Goal: Task Accomplishment & Management: Use online tool/utility

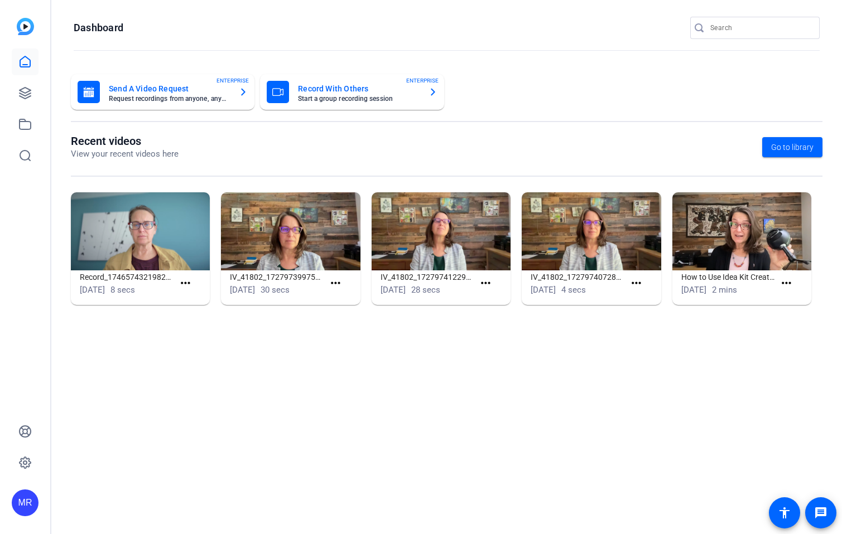
click at [755, 29] on input "Search" at bounding box center [760, 27] width 100 height 13
click at [737, 31] on input "Search" at bounding box center [760, 27] width 100 height 13
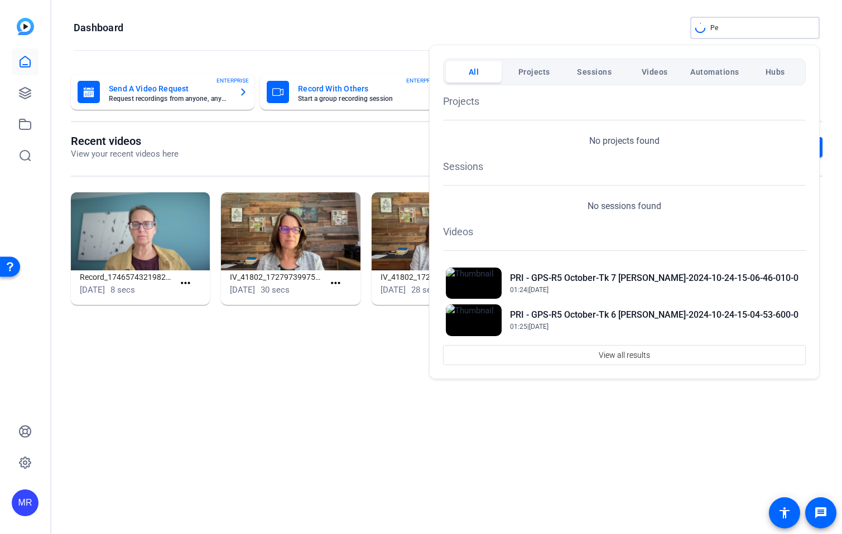
type input "P"
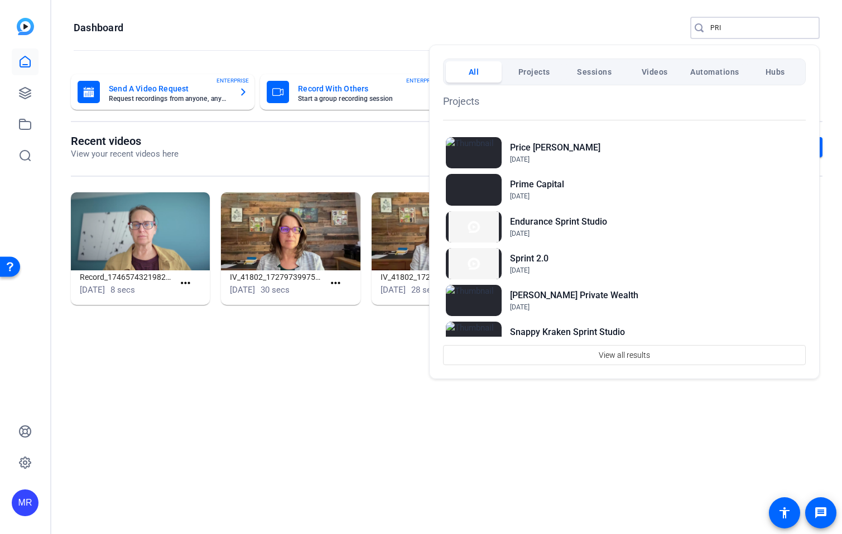
type input "PRI"
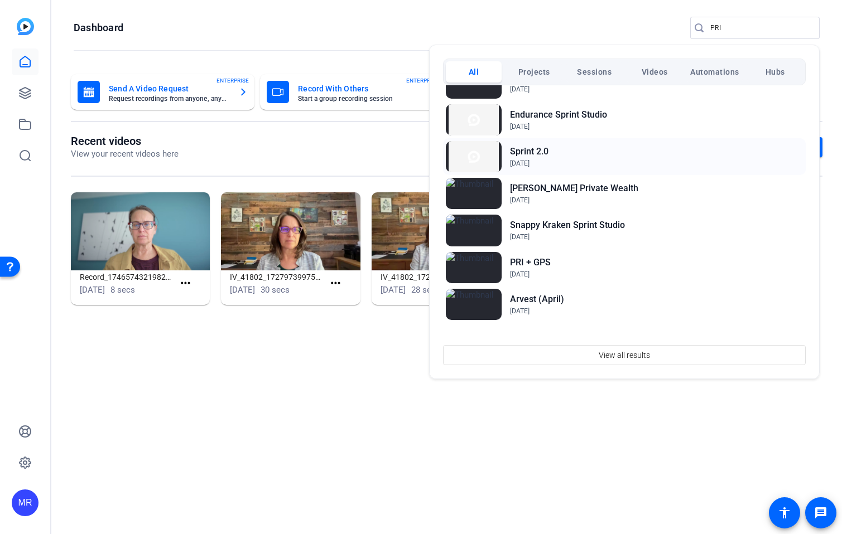
scroll to position [112, 0]
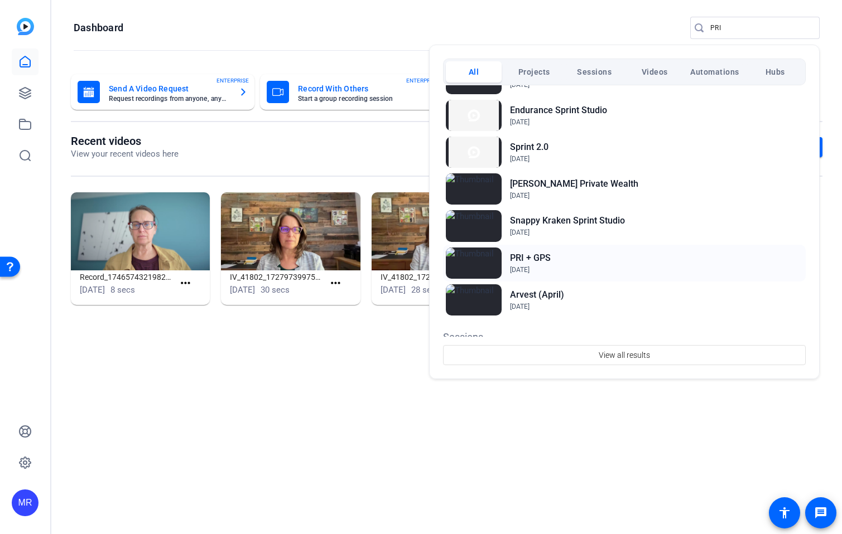
click at [540, 259] on h2 "PRI + GPS" at bounding box center [530, 258] width 41 height 13
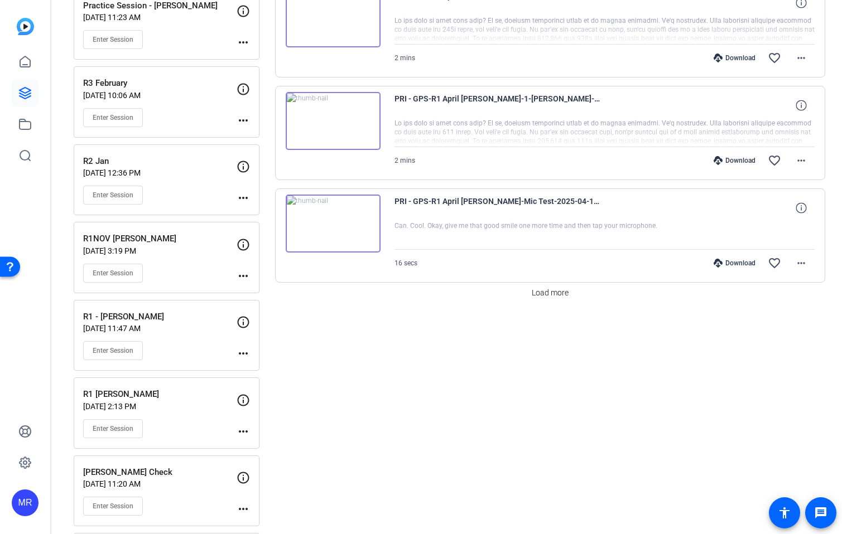
scroll to position [775, 0]
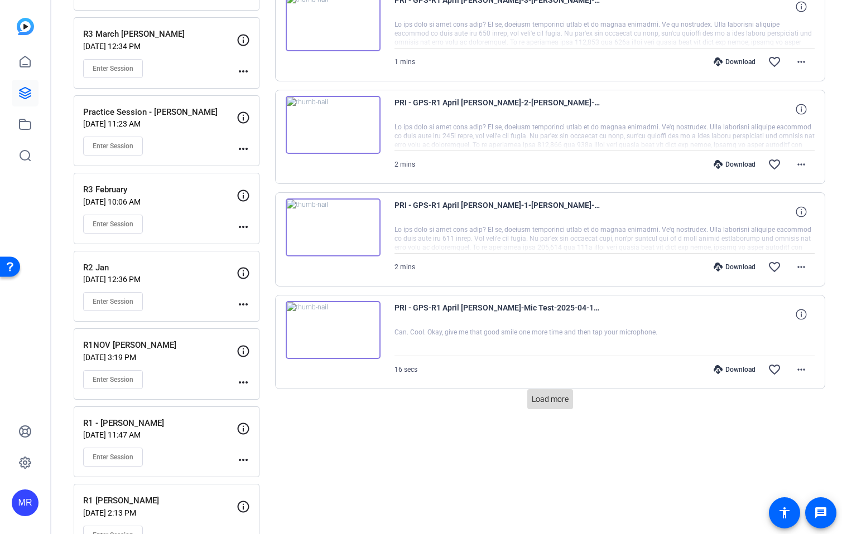
click at [547, 398] on span "Load more" at bounding box center [549, 400] width 37 height 12
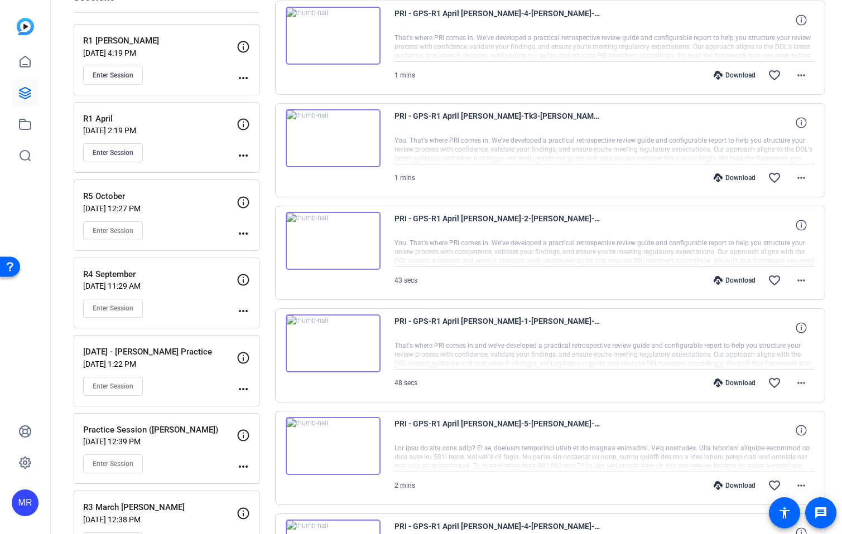
scroll to position [0, 0]
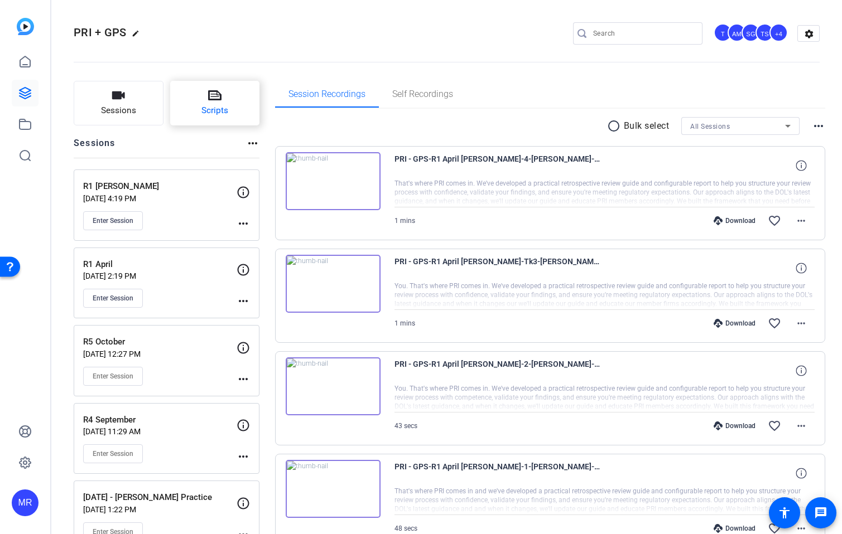
click at [213, 101] on icon at bounding box center [214, 95] width 13 height 13
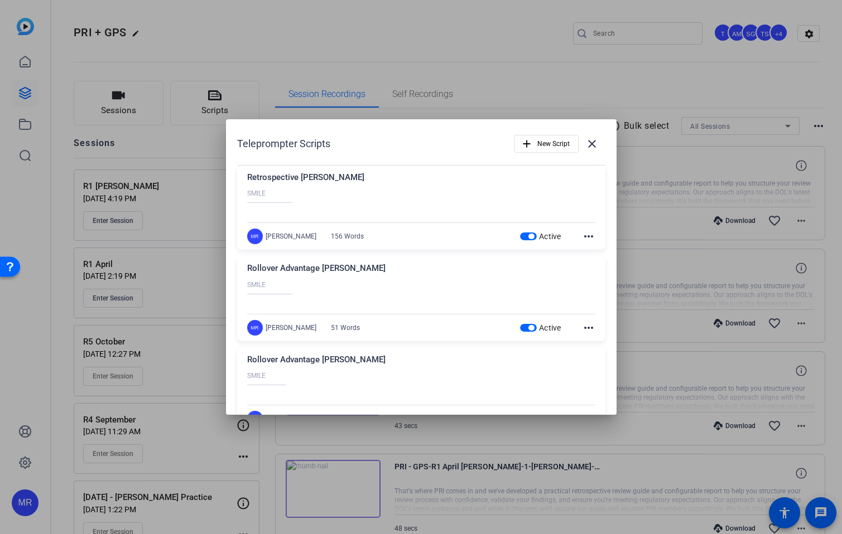
click at [528, 235] on span "button" at bounding box center [531, 237] width 6 height 6
click at [528, 327] on span "button" at bounding box center [531, 328] width 6 height 6
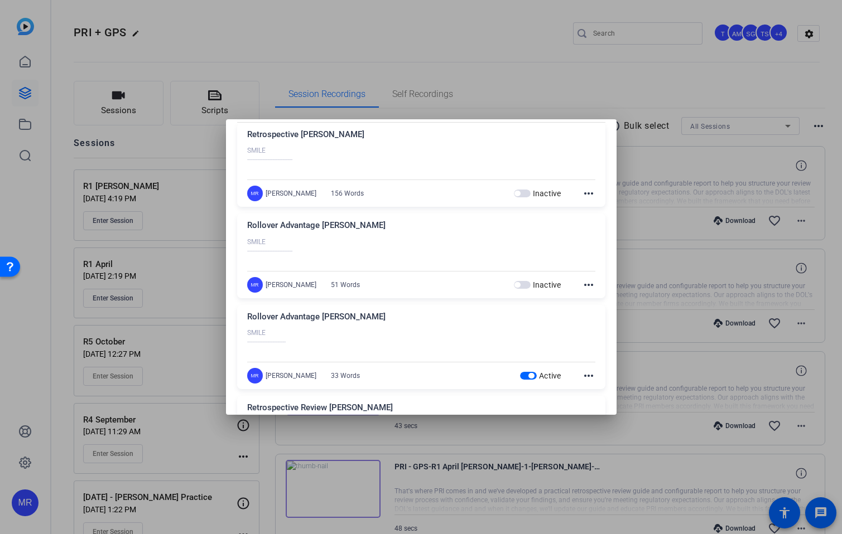
scroll to position [167, 0]
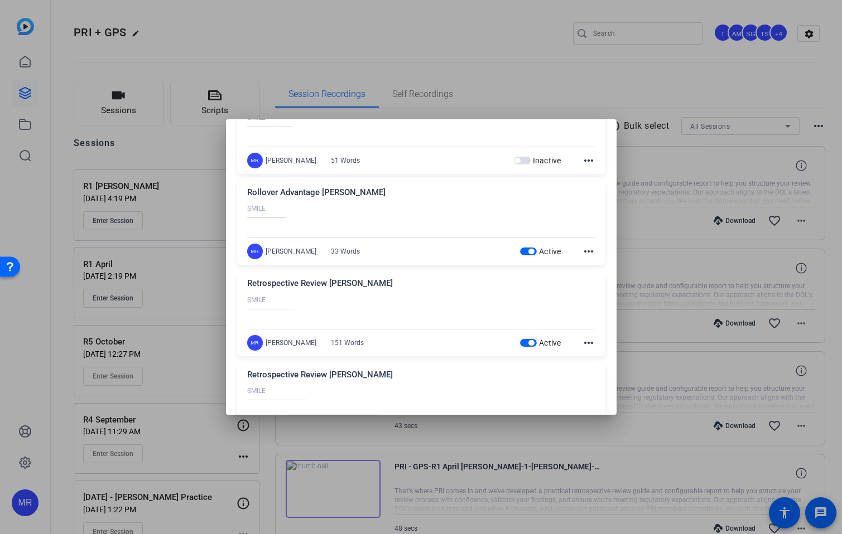
click at [528, 249] on span "button" at bounding box center [531, 252] width 6 height 6
click at [528, 345] on span "button" at bounding box center [531, 343] width 6 height 6
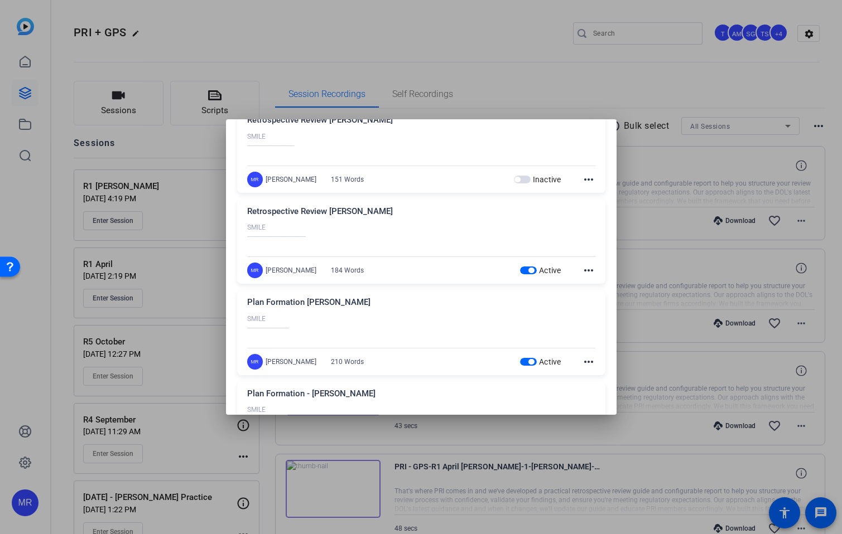
scroll to position [335, 0]
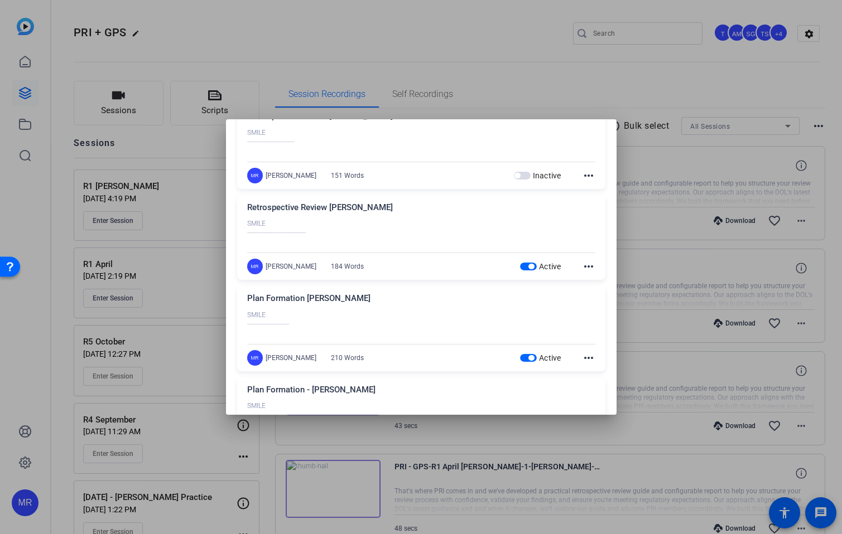
click at [528, 265] on span "button" at bounding box center [531, 267] width 6 height 6
click at [528, 357] on span "button" at bounding box center [531, 358] width 6 height 6
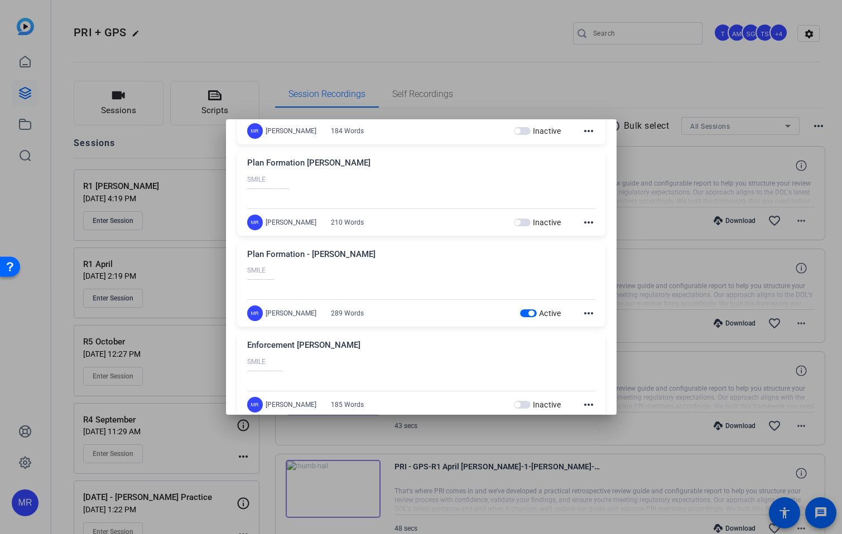
scroll to position [502, 0]
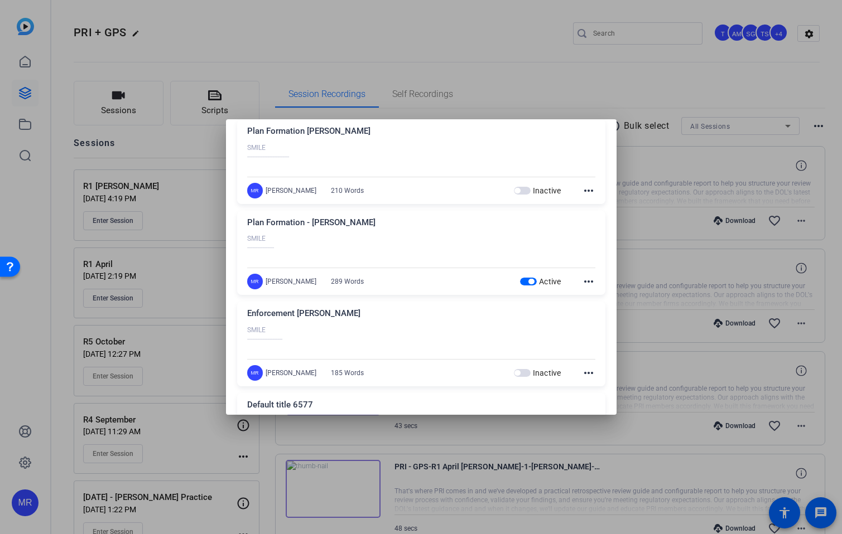
click at [528, 283] on span "button" at bounding box center [531, 282] width 6 height 6
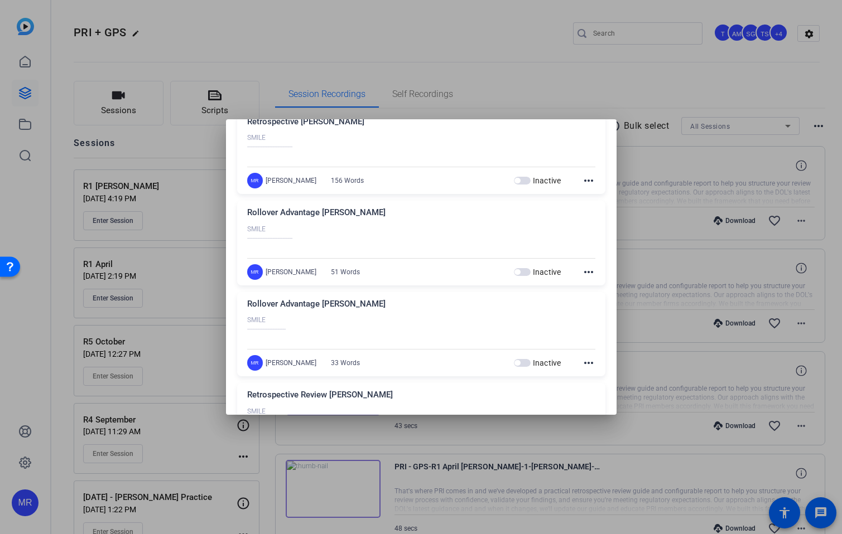
scroll to position [0, 0]
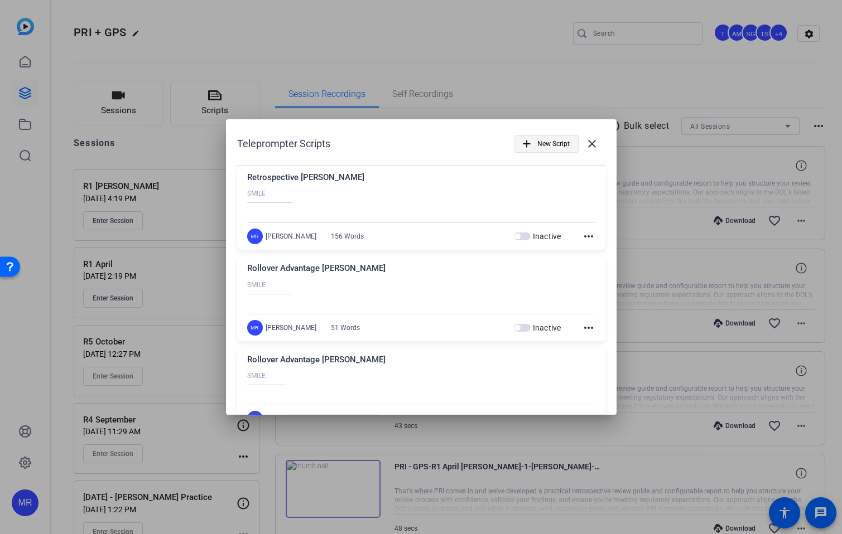
click at [529, 145] on span "button" at bounding box center [546, 143] width 64 height 27
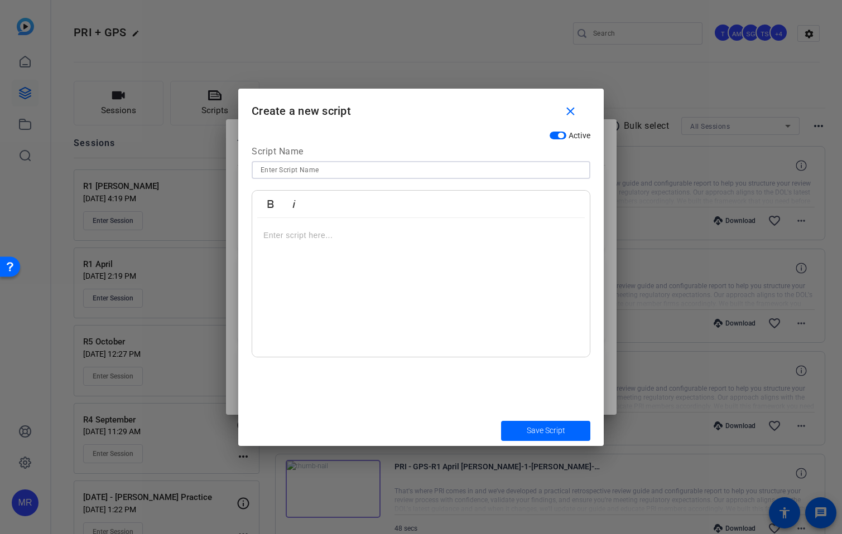
click at [354, 167] on input at bounding box center [420, 169] width 321 height 13
type input "Tax Credits"
click at [325, 245] on div at bounding box center [420, 287] width 337 height 139
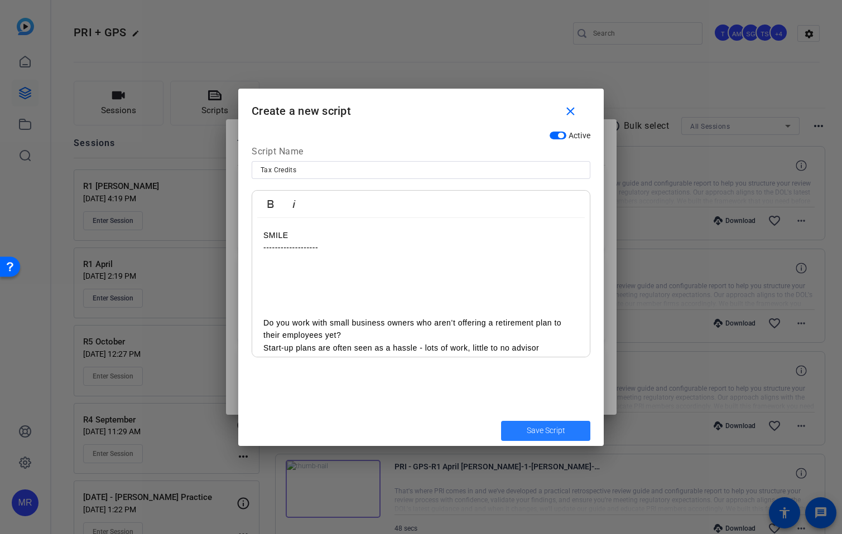
click at [568, 440] on span "submit" at bounding box center [545, 431] width 89 height 27
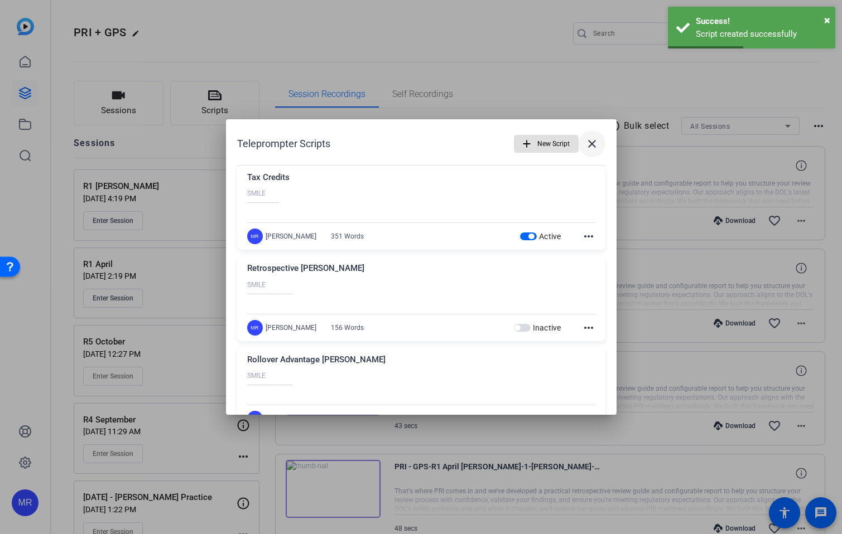
click at [588, 146] on mat-icon "close" at bounding box center [591, 143] width 13 height 13
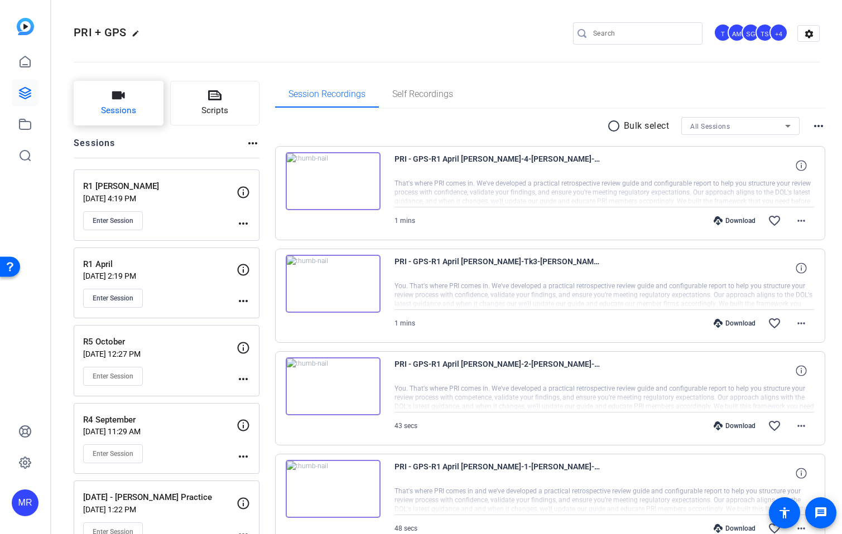
click at [128, 107] on span "Sessions" at bounding box center [118, 110] width 35 height 13
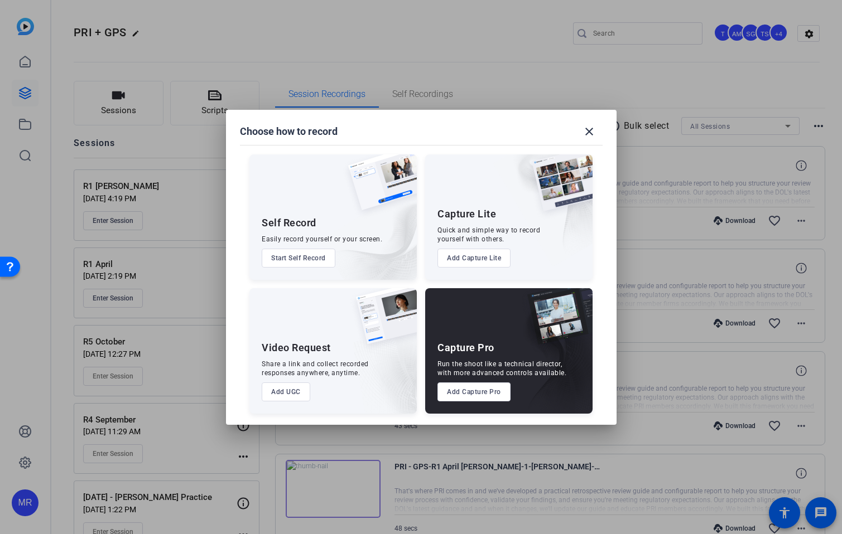
click at [479, 398] on button "Add Capture Pro" at bounding box center [473, 392] width 73 height 19
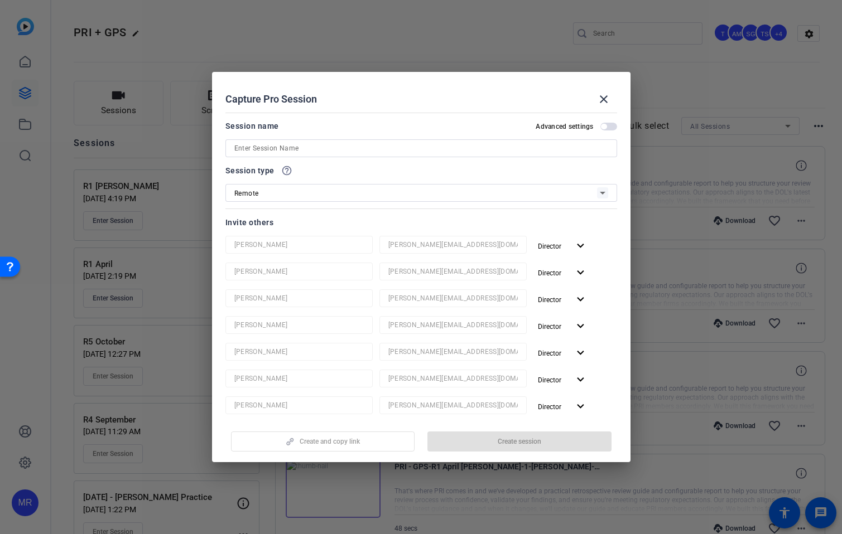
click at [308, 148] on input at bounding box center [421, 148] width 374 height 13
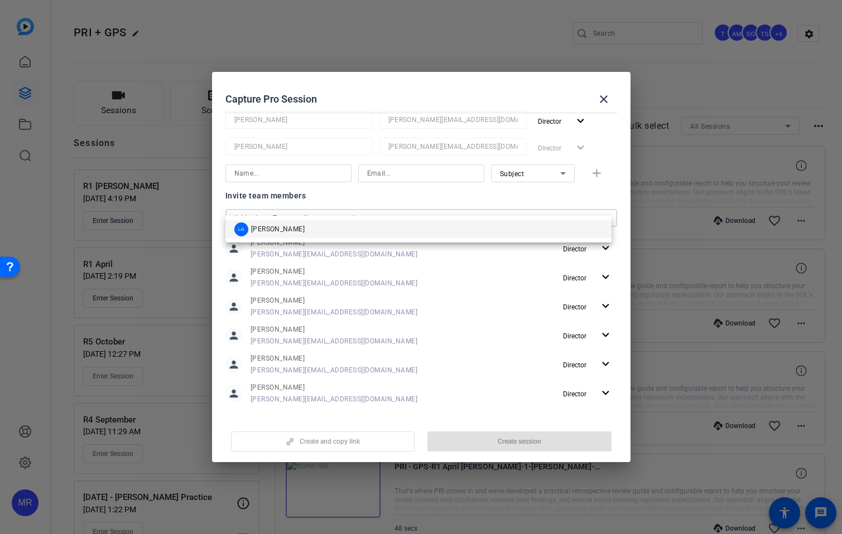
click at [316, 211] on input "text" at bounding box center [421, 217] width 374 height 13
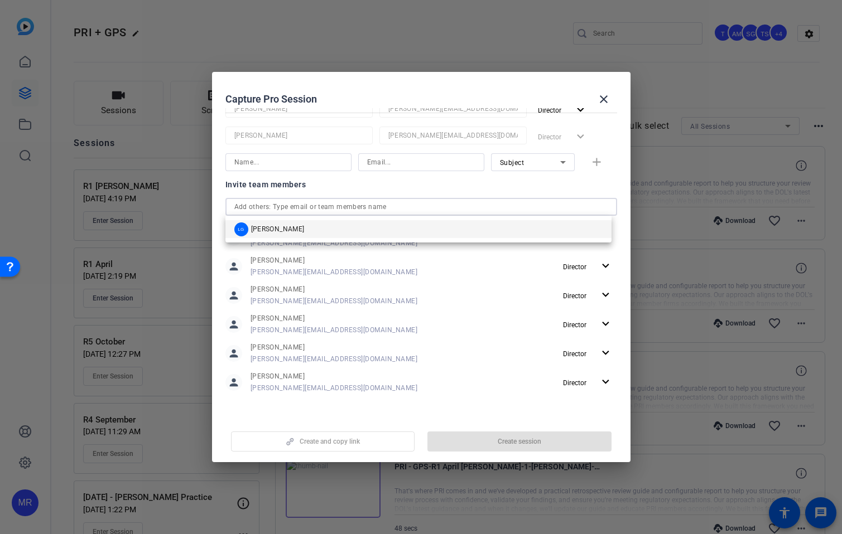
click at [315, 182] on div at bounding box center [288, 177] width 126 height 12
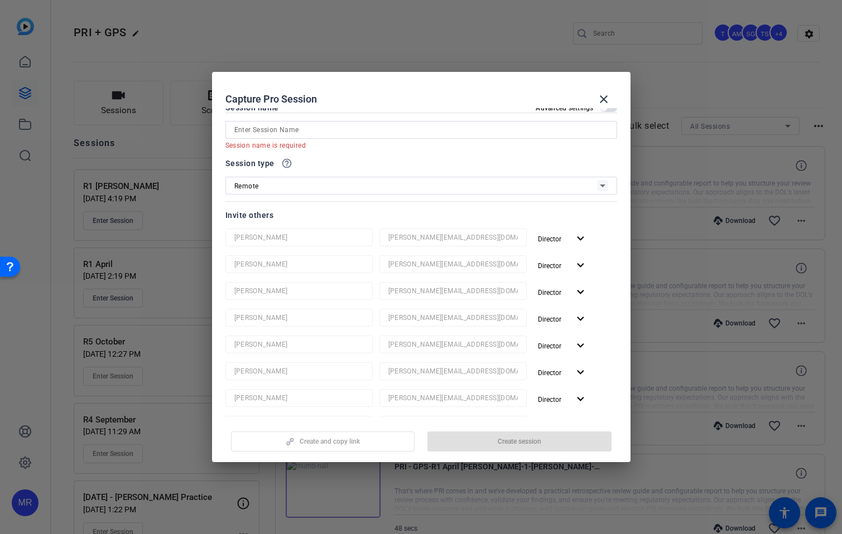
scroll to position [0, 0]
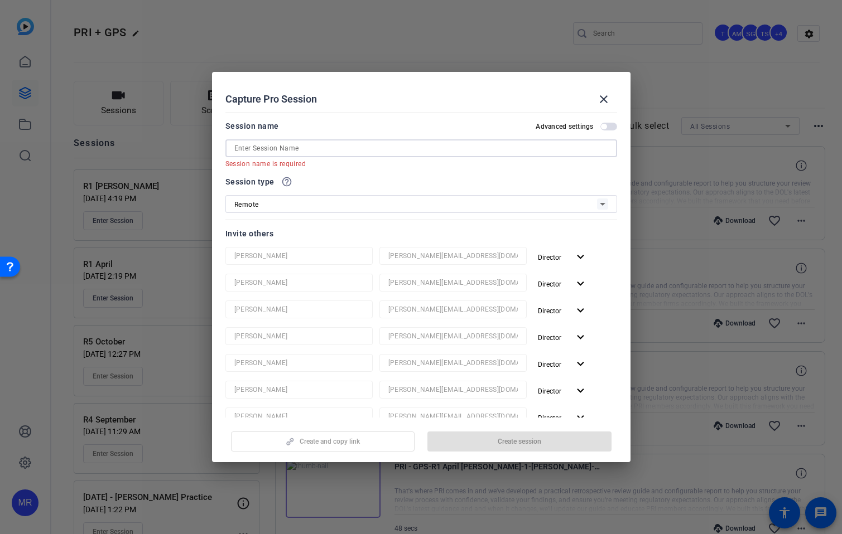
click at [295, 150] on input at bounding box center [421, 148] width 374 height 13
click at [444, 154] on input at bounding box center [421, 148] width 374 height 13
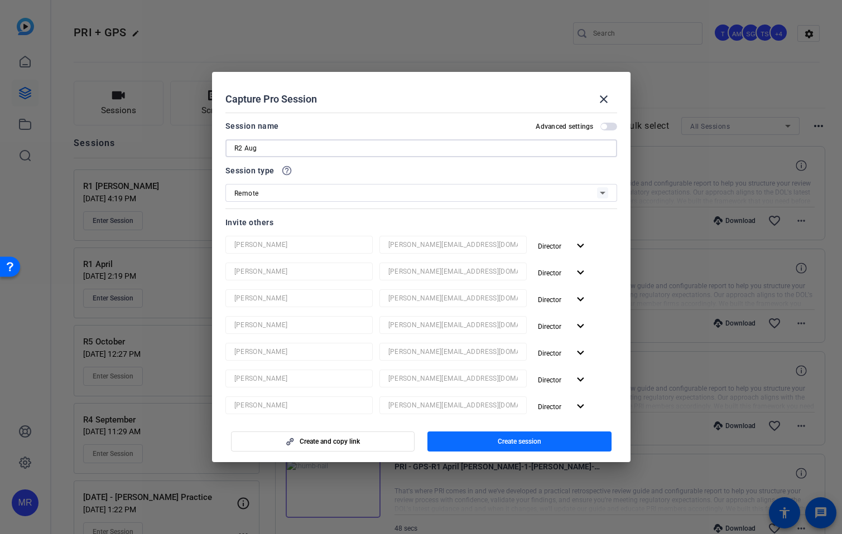
type input "R2 Aug"
click at [520, 440] on span "Create session" at bounding box center [518, 441] width 43 height 9
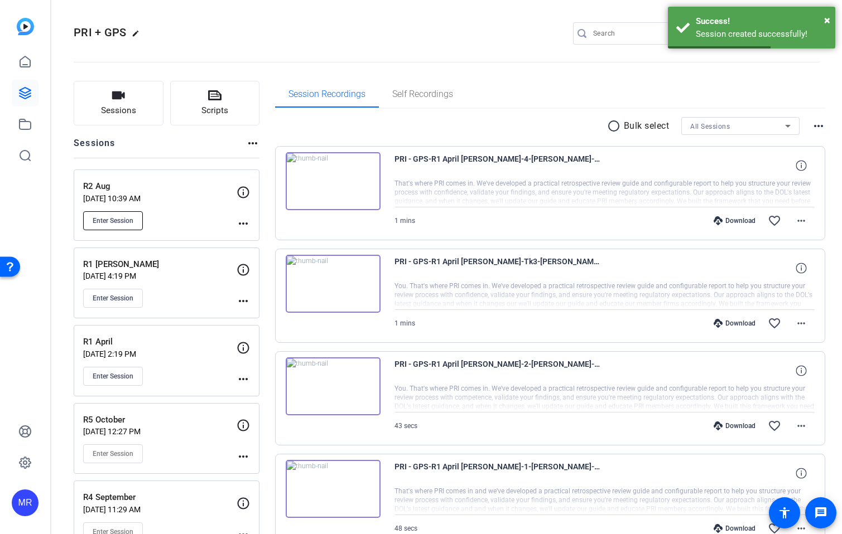
click at [122, 225] on span "Enter Session" at bounding box center [113, 220] width 41 height 9
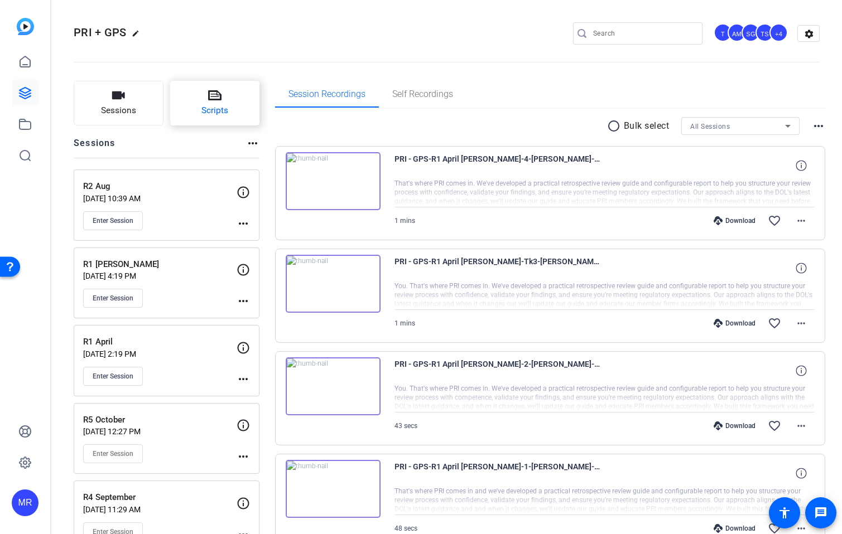
click at [201, 109] on span "Scripts" at bounding box center [214, 110] width 27 height 13
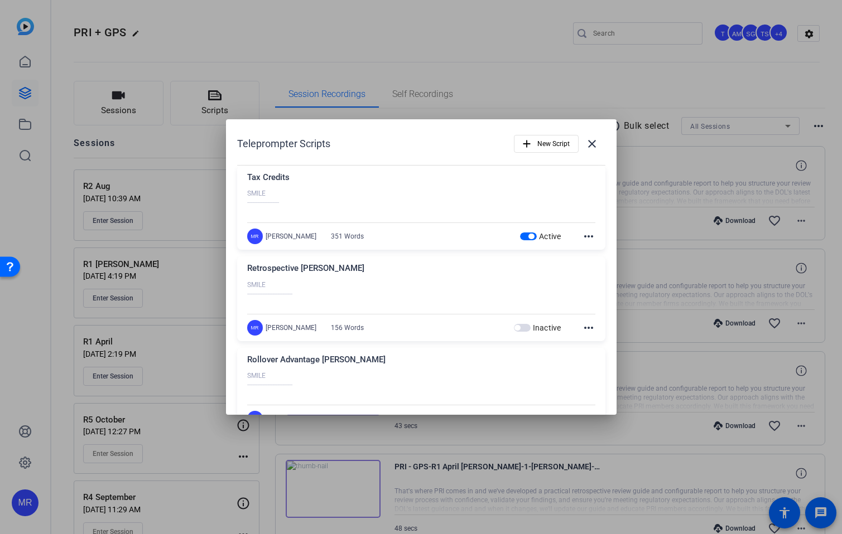
click at [582, 236] on mat-icon "more_horiz" at bounding box center [588, 236] width 13 height 13
click at [603, 252] on span "Edit" at bounding box center [607, 252] width 45 height 13
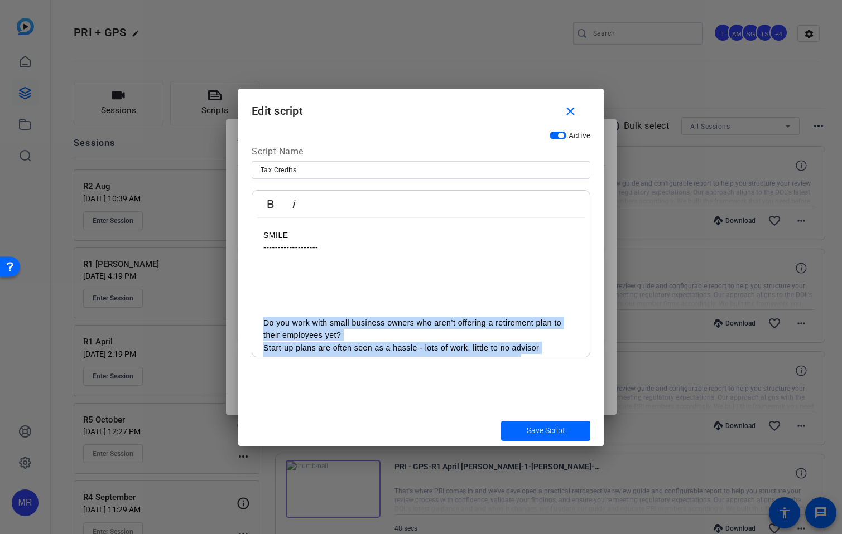
drag, startPoint x: 318, startPoint y: 341, endPoint x: 257, endPoint y: 322, distance: 64.2
click at [257, 322] on div "SMILE ------------------- Do you work with small business owners who aren’t off…" at bounding box center [420, 521] width 337 height 606
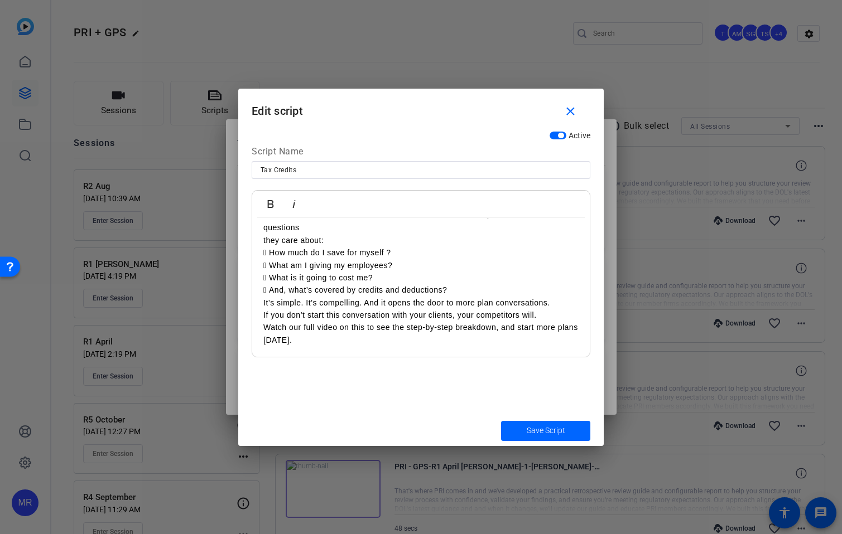
scroll to position [21394, 2]
click at [481, 296] on p " And, what’s covered by credits and deductions?" at bounding box center [420, 290] width 315 height 12
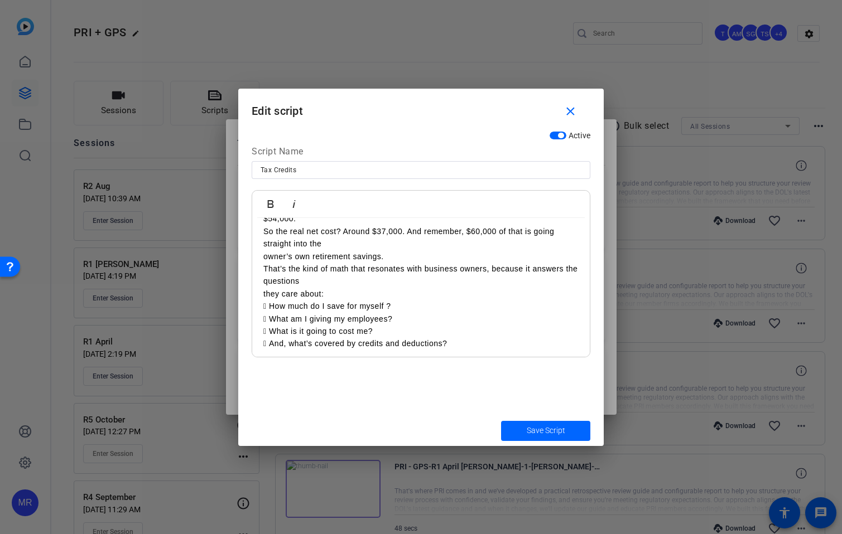
scroll to position [540, 0]
click at [352, 301] on p "they care about:" at bounding box center [420, 294] width 315 height 12
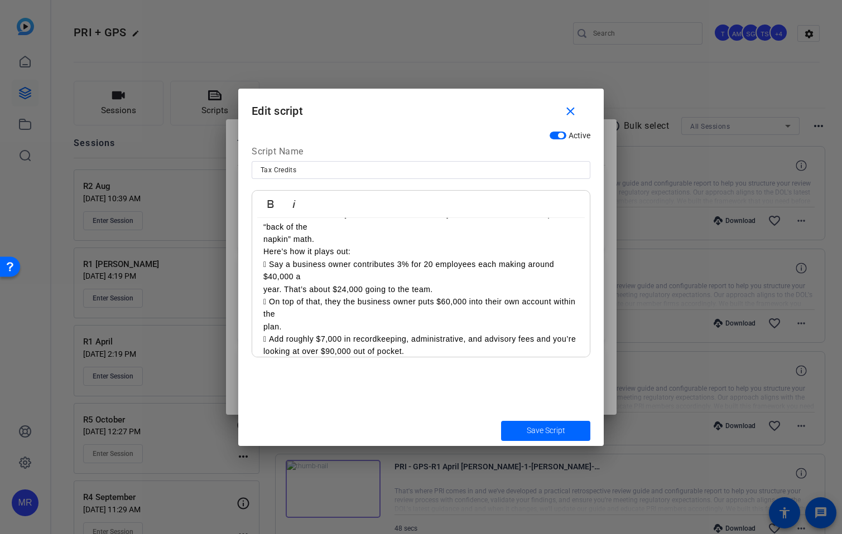
scroll to position [373, 0]
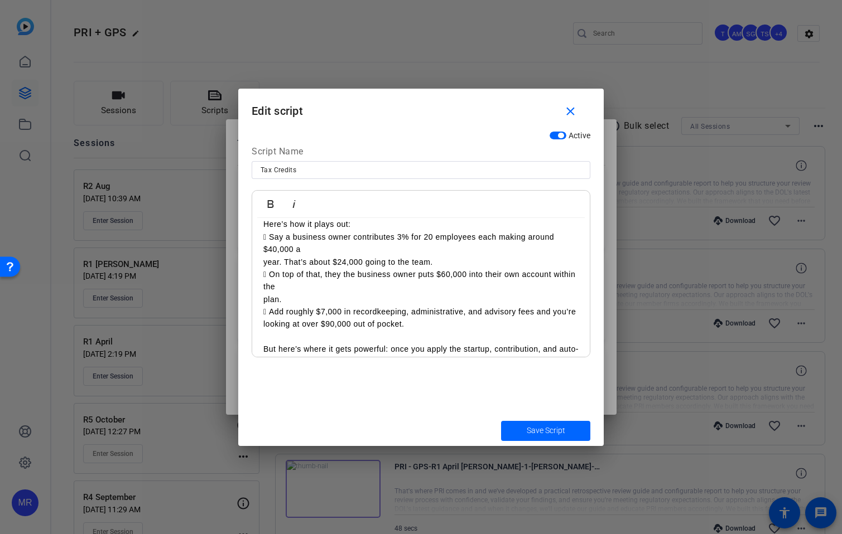
click at [299, 318] on p " Add roughly $7,000 in recordkeeping, administrative, and advisory fees and yo…" at bounding box center [420, 312] width 315 height 12
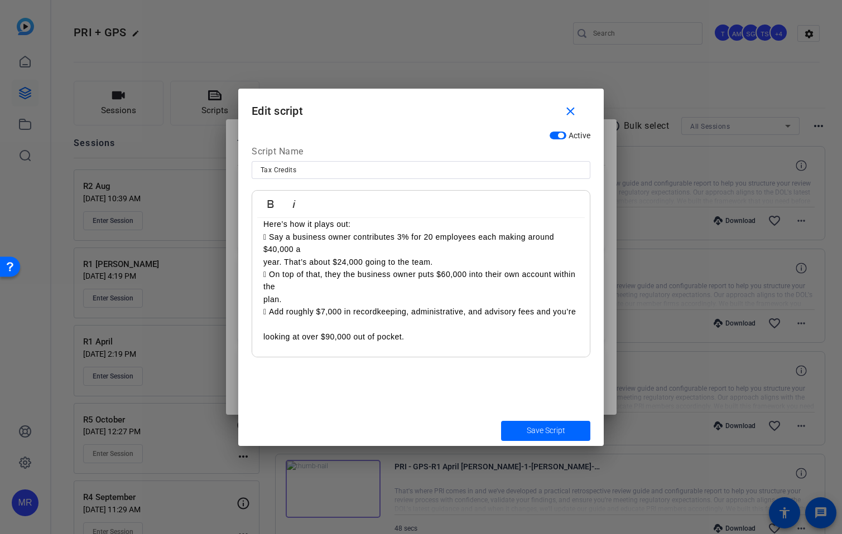
click at [255, 299] on div "SMILE ------------------- Do you work with small business owners who aren’t off…" at bounding box center [420, 230] width 337 height 771
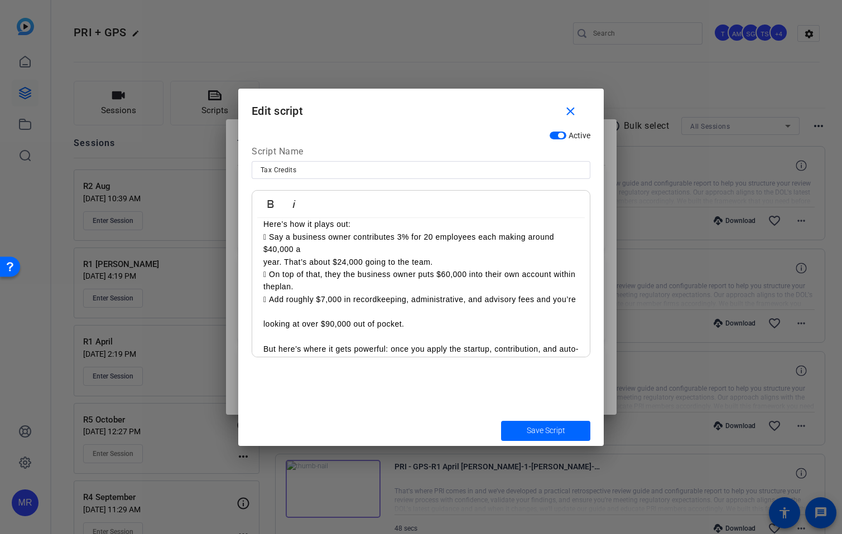
click at [256, 288] on div "SMILE ------------------- Do you work with small business owners who aren’t off…" at bounding box center [420, 224] width 337 height 759
click at [297, 287] on p " On top of that, they the business owner puts $60,000 into their own account w…" at bounding box center [420, 280] width 315 height 25
click at [260, 262] on div "SMILE ------------------- Do you work with small business owners who aren’t off…" at bounding box center [420, 224] width 337 height 759
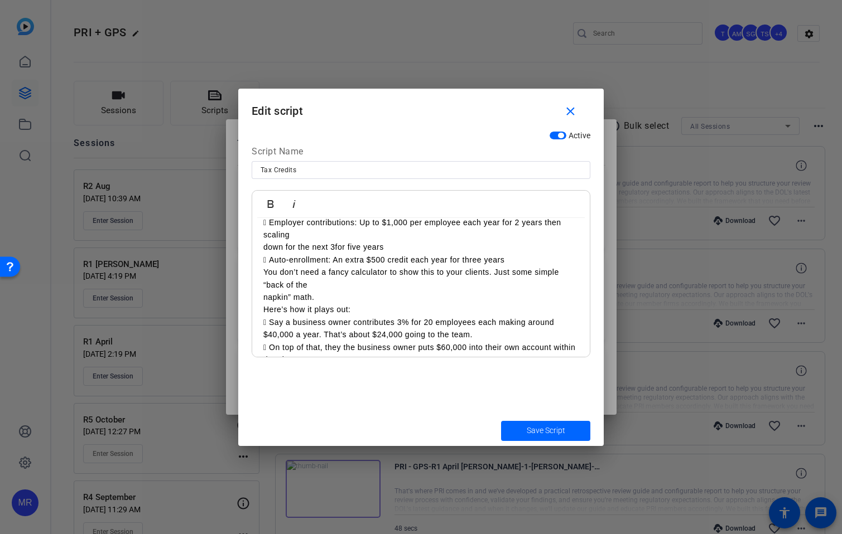
scroll to position [262, 0]
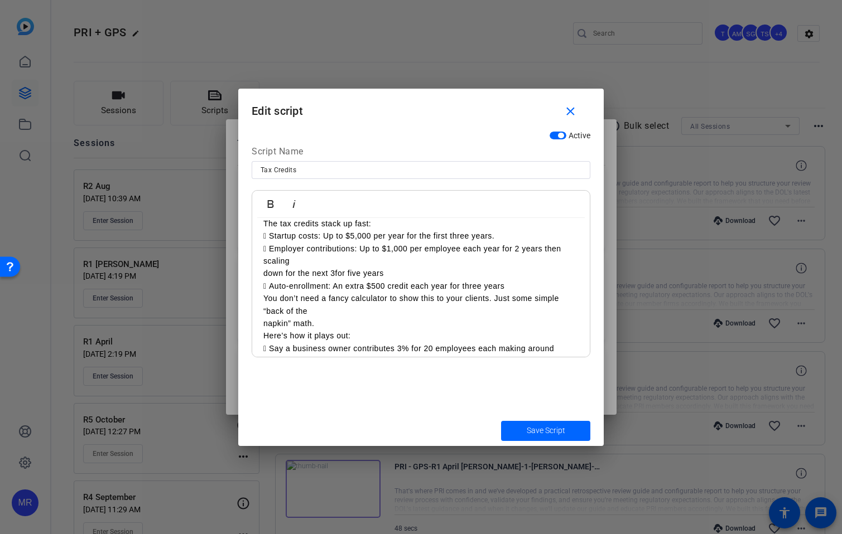
click at [262, 335] on div "SMILE ------------------- Do you work with small business owners who aren’t off…" at bounding box center [420, 330] width 337 height 747
click at [260, 311] on div "SMILE ------------------- Do you work with small business owners who aren’t off…" at bounding box center [420, 324] width 337 height 734
click at [261, 325] on div "SMILE ------------------- Do you work with small business owners who aren’t off…" at bounding box center [420, 324] width 337 height 734
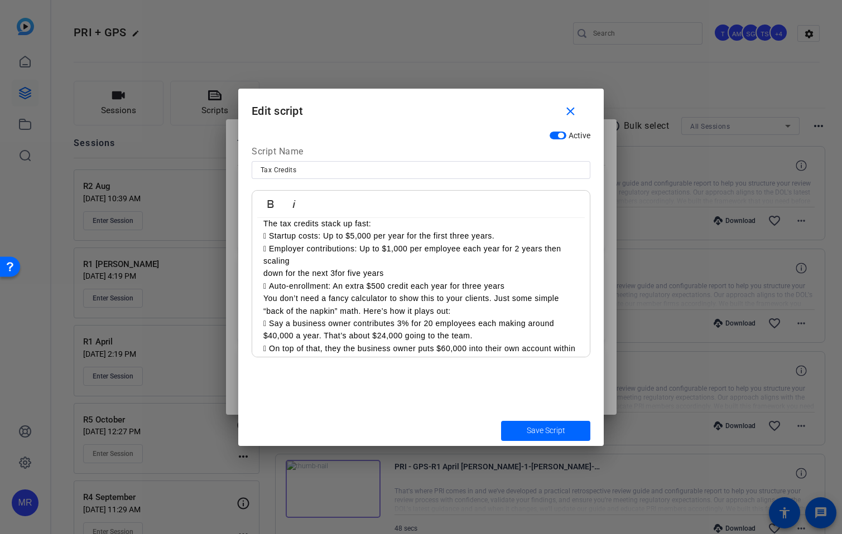
click at [254, 272] on div "SMILE ------------------- Do you work with small business owners who aren’t off…" at bounding box center [420, 318] width 337 height 722
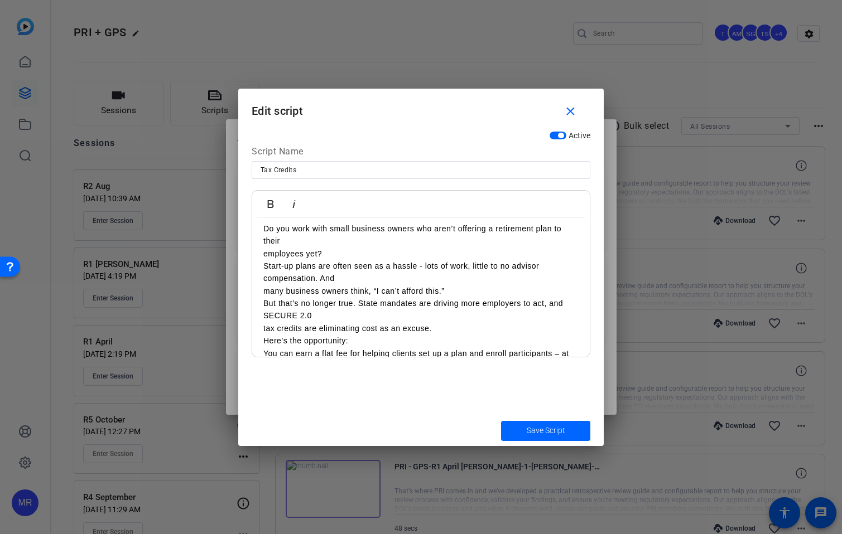
scroll to position [150, 0]
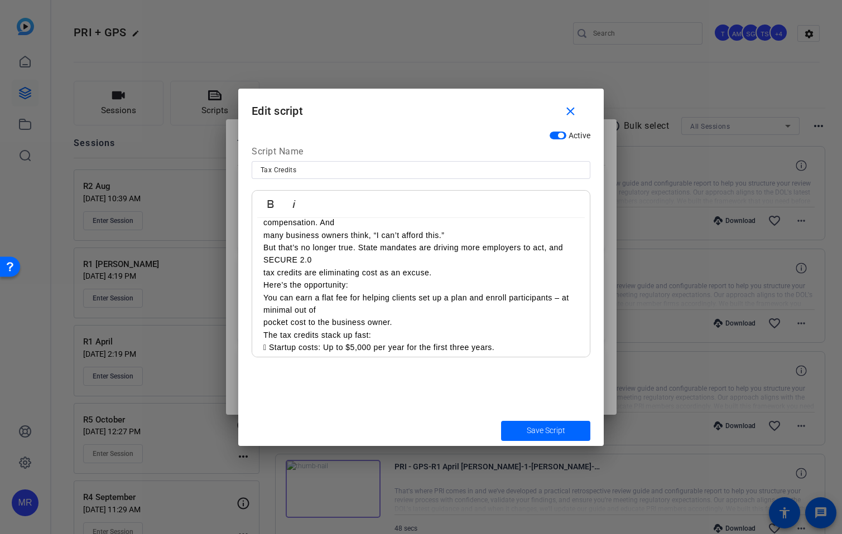
click at [258, 276] on div "SMILE ------------------- Do you work with small business owners who aren’t off…" at bounding box center [420, 422] width 337 height 709
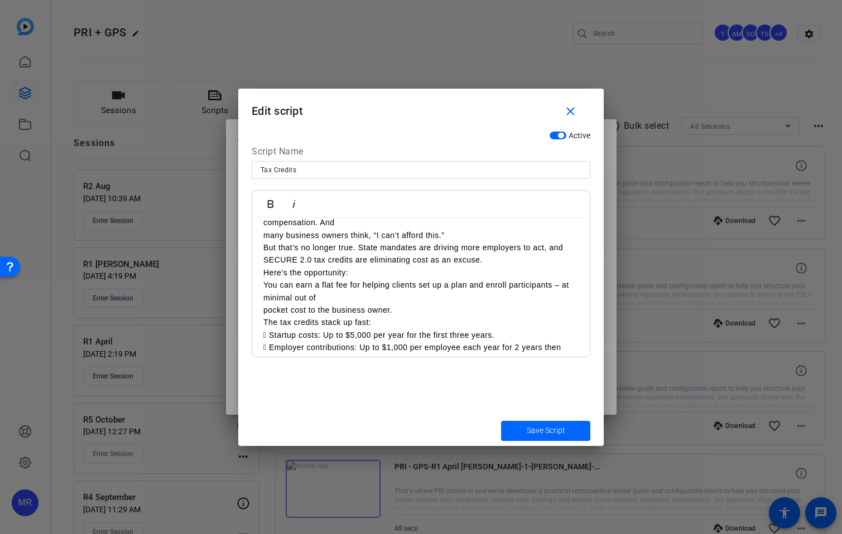
click at [261, 309] on div "SMILE ------------------- Do you work with small business owners who aren’t off…" at bounding box center [420, 416] width 337 height 697
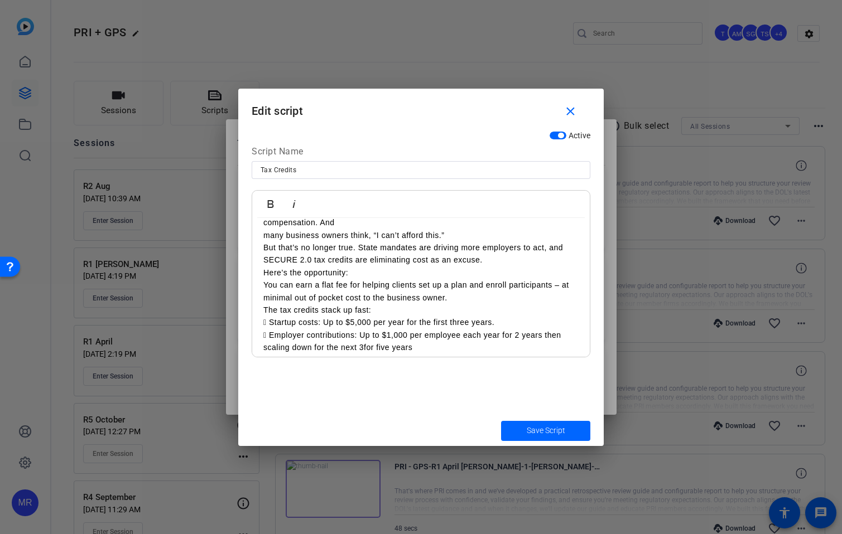
scroll to position [94, 0]
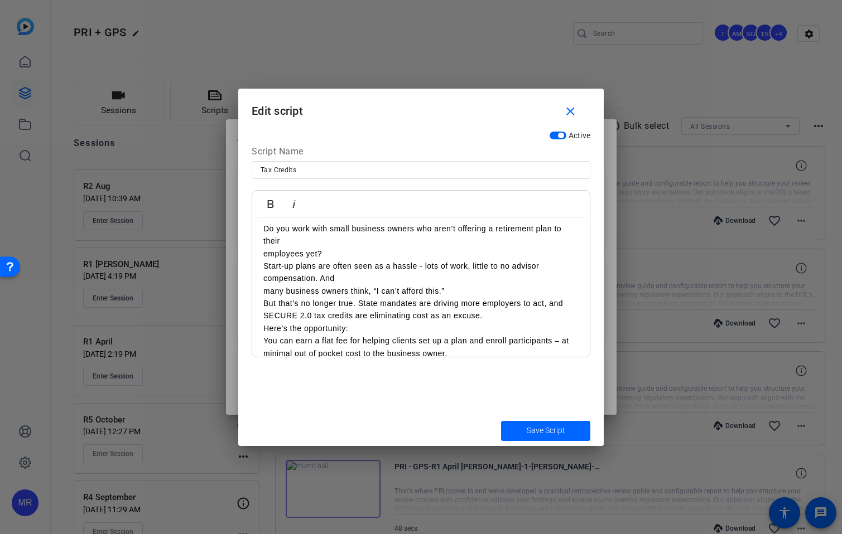
click at [264, 292] on p "many business owners think, “I can’t afford this.”" at bounding box center [420, 291] width 315 height 12
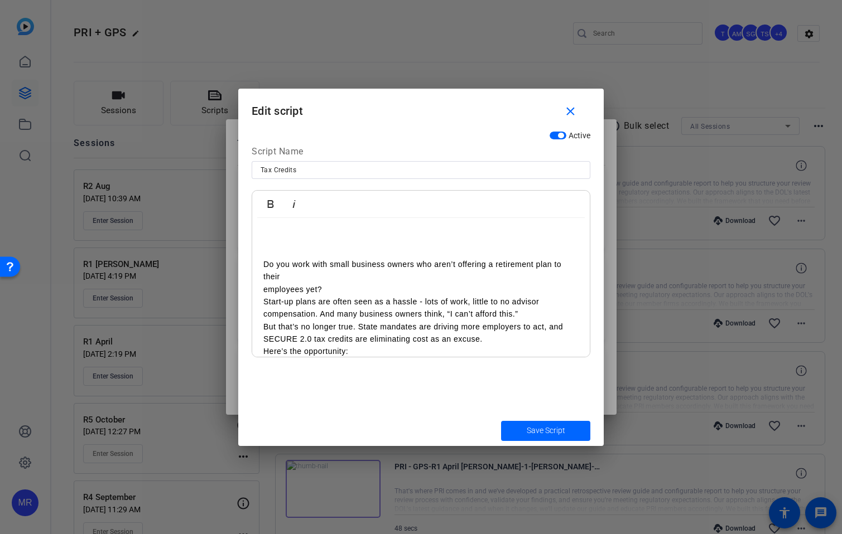
scroll to position [38, 0]
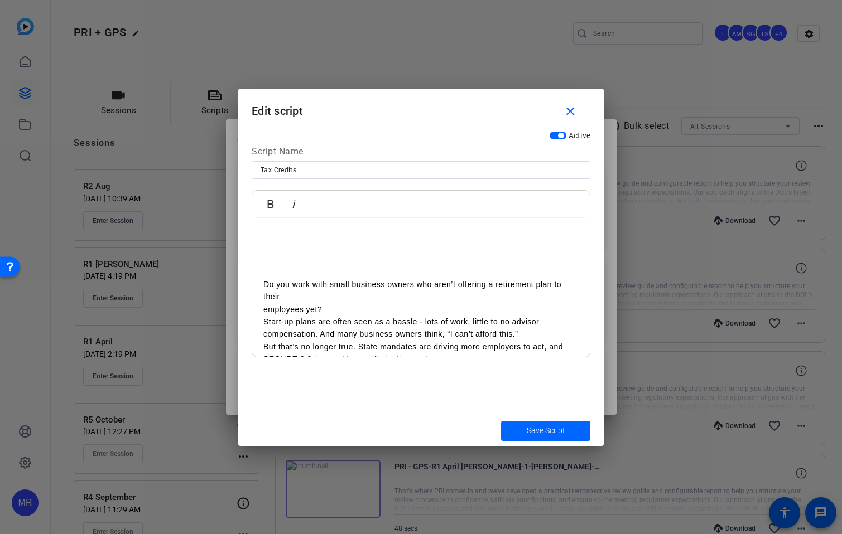
click at [258, 312] on div "SMILE ------------------- Do you work with small business owners who aren’t off…" at bounding box center [420, 515] width 337 height 671
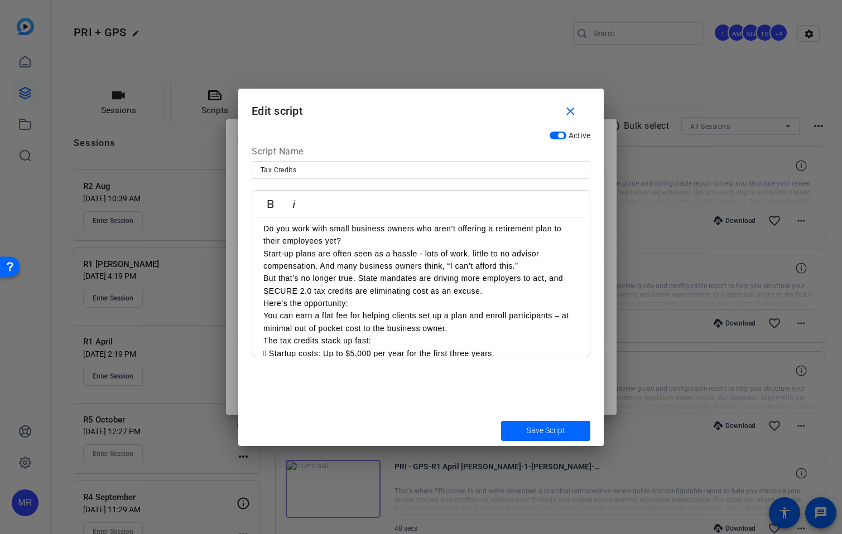
drag, startPoint x: 369, startPoint y: 296, endPoint x: 337, endPoint y: 296, distance: 32.3
click at [337, 296] on p "But that’s no longer true. State mandates are driving more employers to act, an…" at bounding box center [420, 284] width 315 height 25
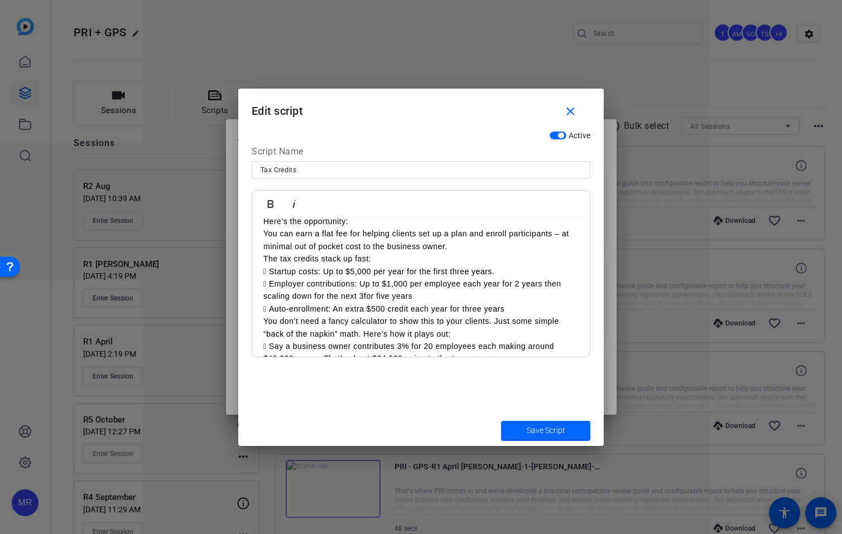
scroll to position [150, 0]
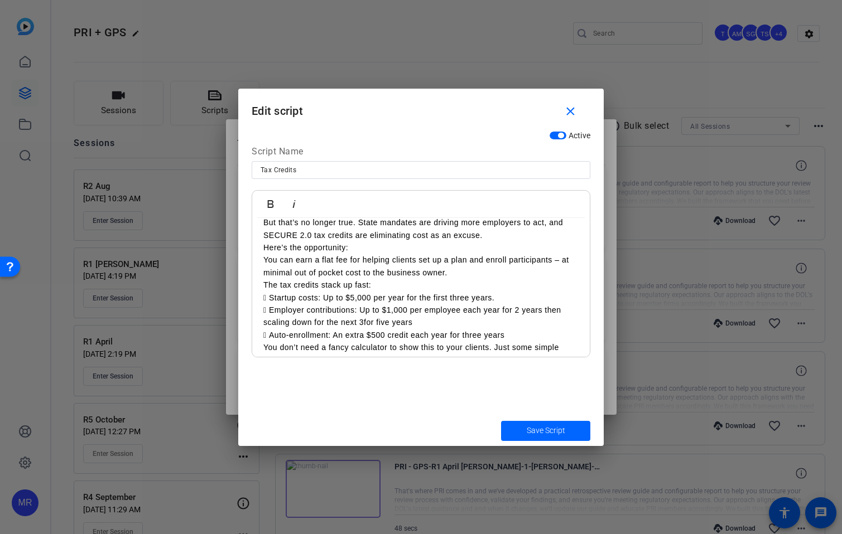
click at [398, 288] on p "The tax credits stack up fast:" at bounding box center [420, 285] width 315 height 12
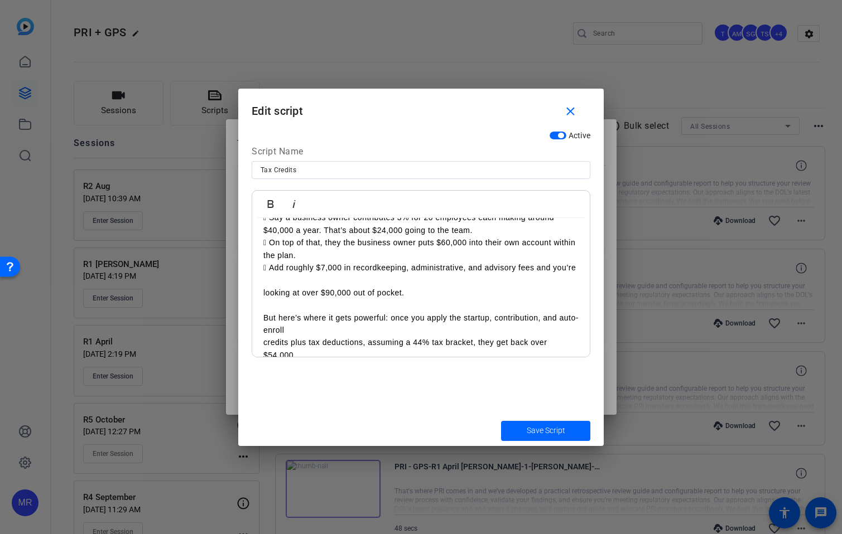
scroll to position [373, 0]
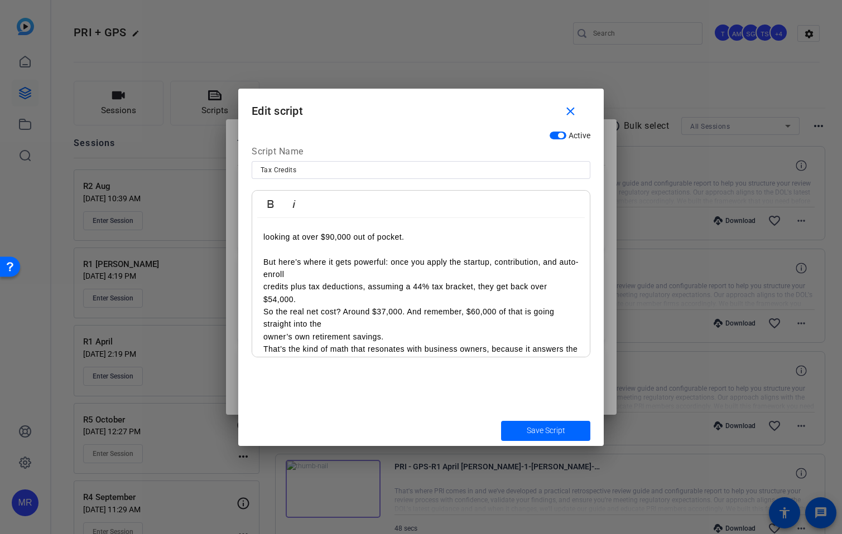
click at [255, 302] on div "SMILE ------------------- Do you work with small business owners who aren’t off…" at bounding box center [420, 180] width 337 height 671
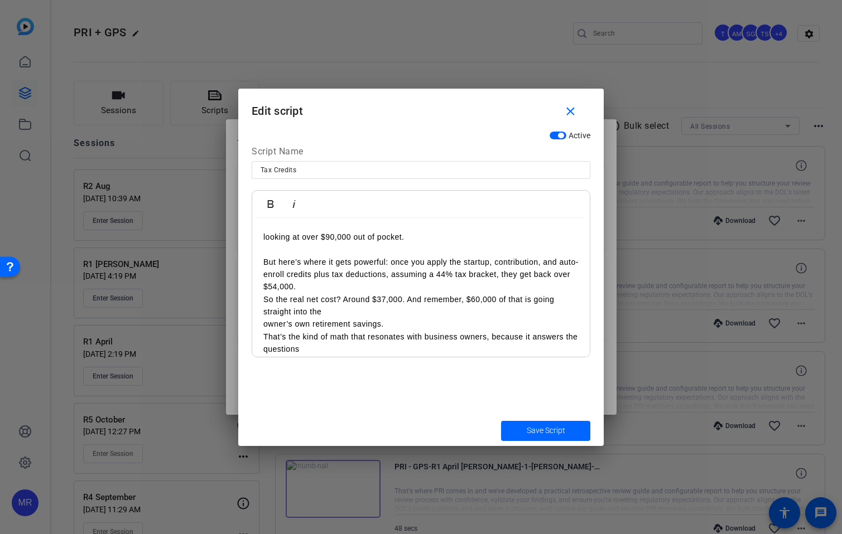
click at [260, 339] on div "SMILE ------------------- Do you work with small business owners who aren’t off…" at bounding box center [420, 174] width 337 height 659
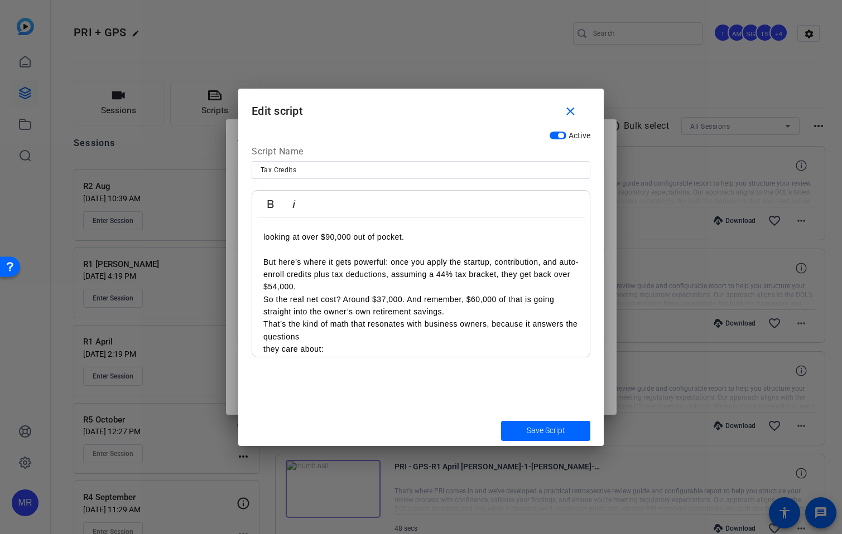
scroll to position [429, 0]
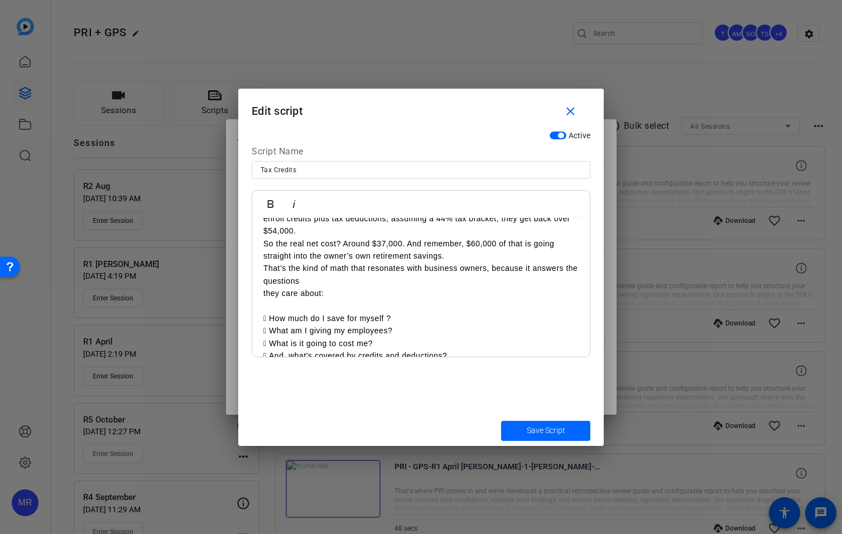
click at [262, 303] on div "SMILE ------------------- Do you work with small business owners who aren’t off…" at bounding box center [420, 112] width 337 height 647
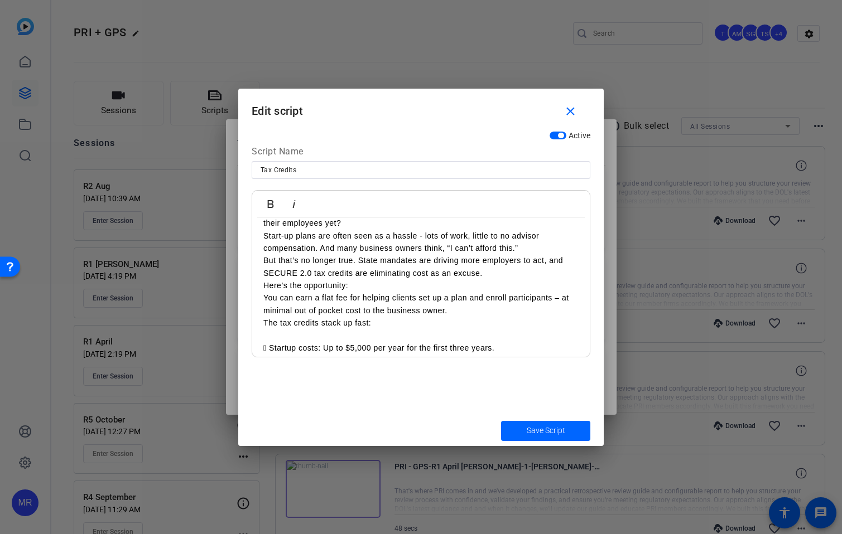
scroll to position [117, 0]
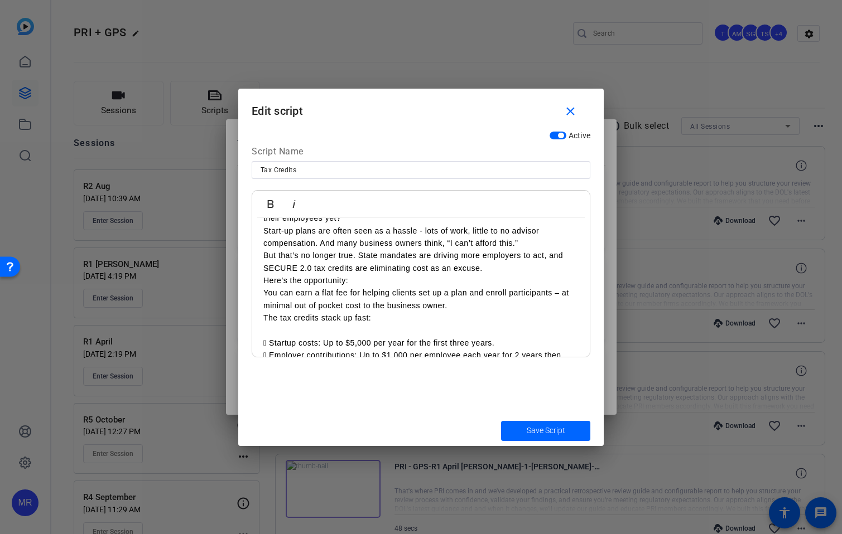
click at [259, 317] on div "SMILE ------------------- Do you work with small business owners who aren’t off…" at bounding box center [420, 418] width 337 height 634
click at [492, 309] on p "You can earn a flat fee for helping clients set up a plan and enroll participan…" at bounding box center [420, 299] width 315 height 25
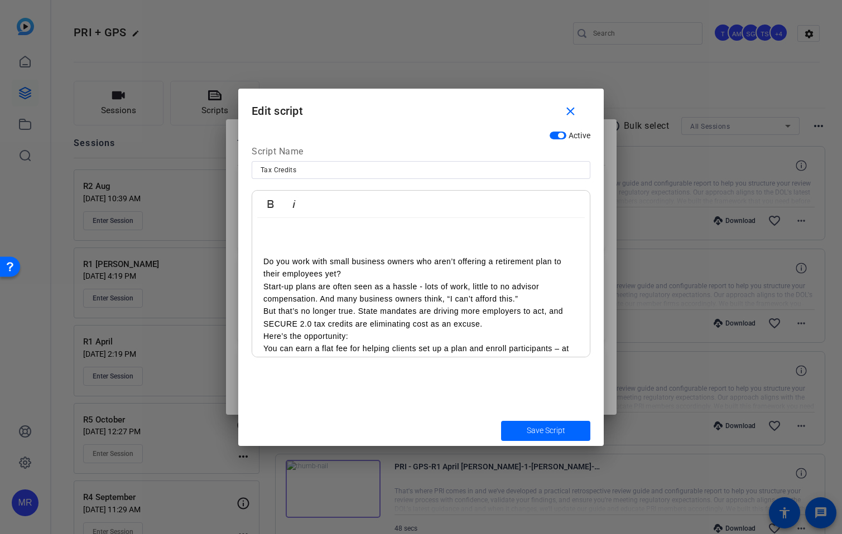
click at [263, 335] on p "Here’s the opportunity:" at bounding box center [420, 336] width 315 height 12
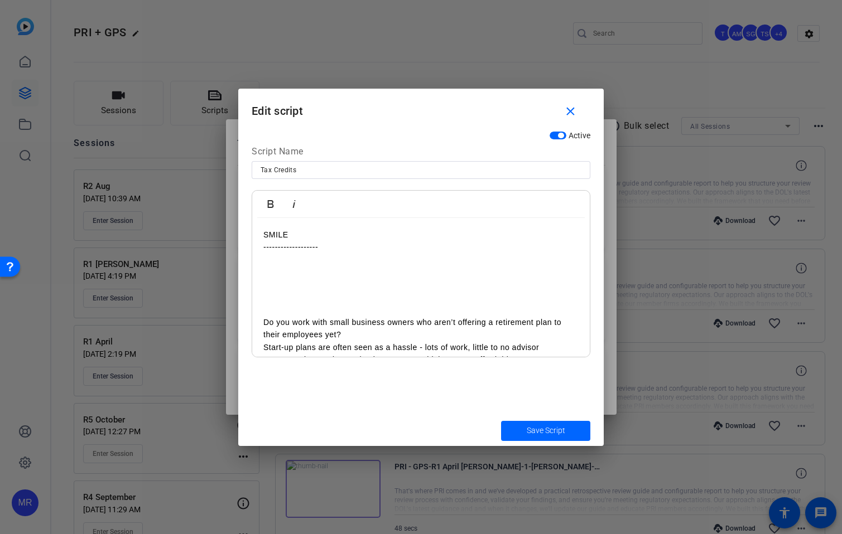
scroll to position [0, 0]
click at [537, 428] on span "Save Script" at bounding box center [545, 431] width 38 height 12
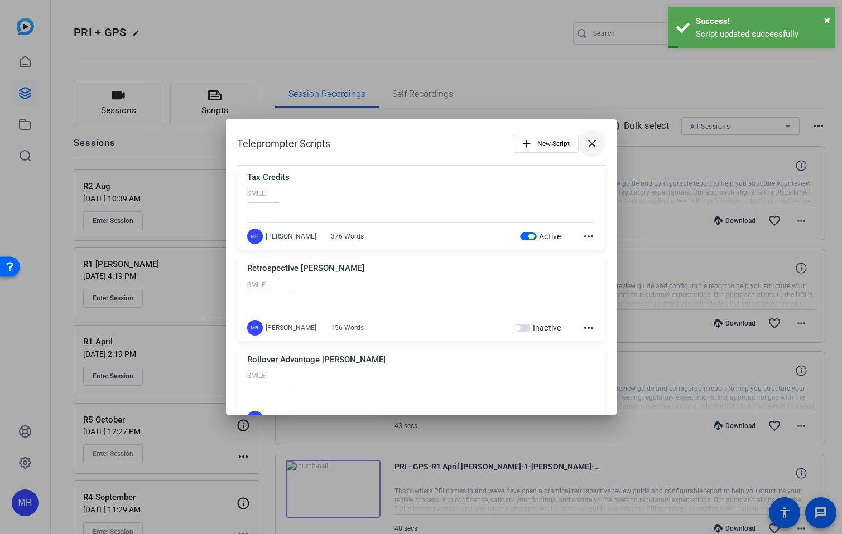
click at [586, 141] on mat-icon "close" at bounding box center [591, 143] width 13 height 13
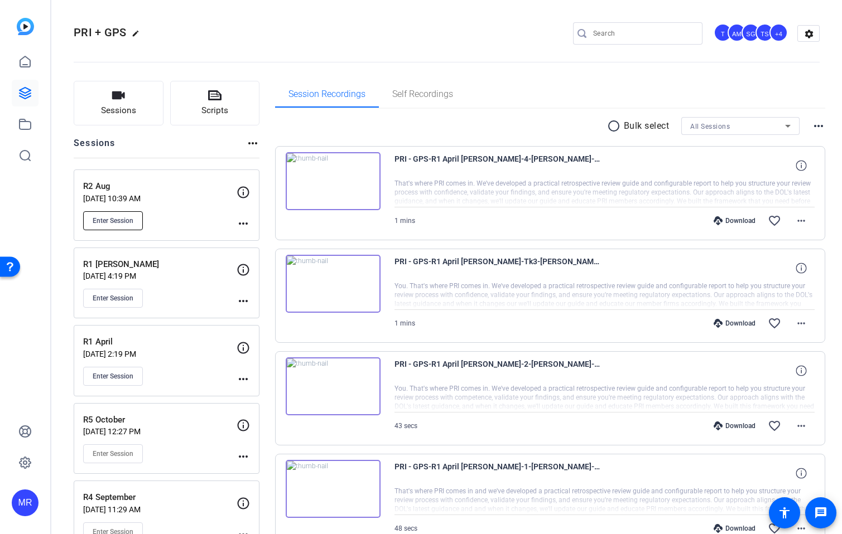
click at [123, 222] on span "Enter Session" at bounding box center [113, 220] width 41 height 9
click at [119, 217] on span "Enter Session" at bounding box center [113, 220] width 41 height 9
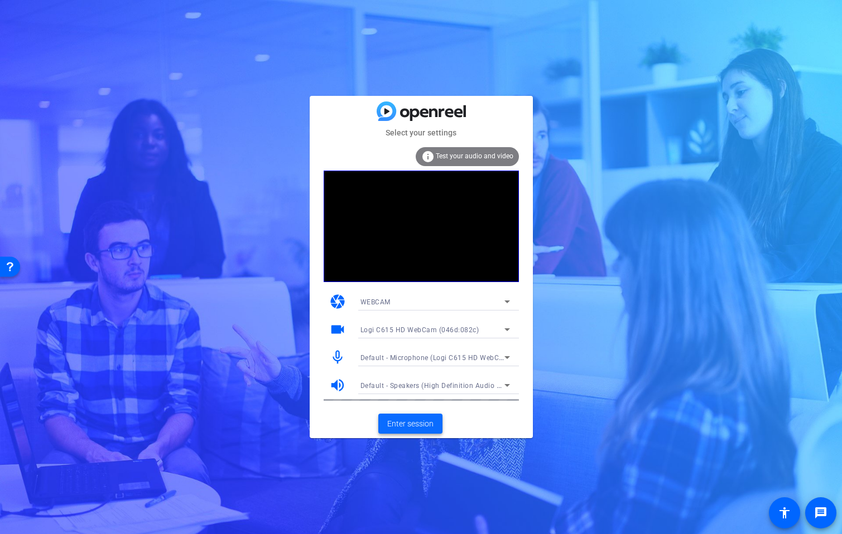
click at [422, 429] on span "Enter session" at bounding box center [410, 424] width 46 height 12
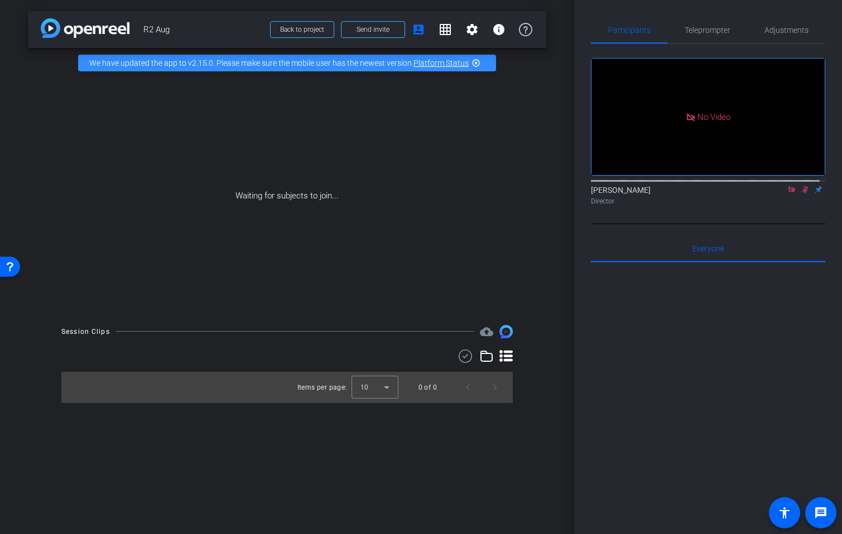
click at [787, 194] on icon at bounding box center [791, 190] width 9 height 8
click at [789, 194] on icon at bounding box center [792, 189] width 6 height 7
click at [704, 35] on span "Teleprompter" at bounding box center [707, 30] width 46 height 27
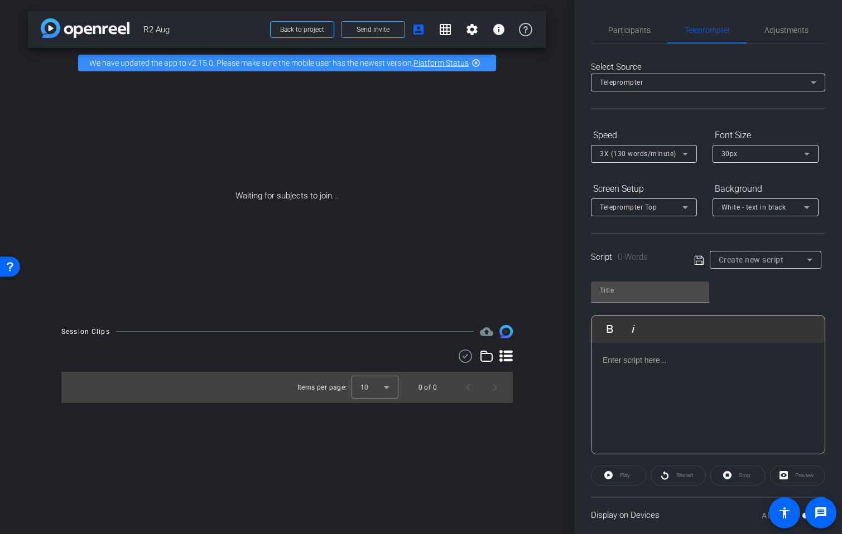
click at [741, 258] on span "Create new script" at bounding box center [750, 259] width 65 height 9
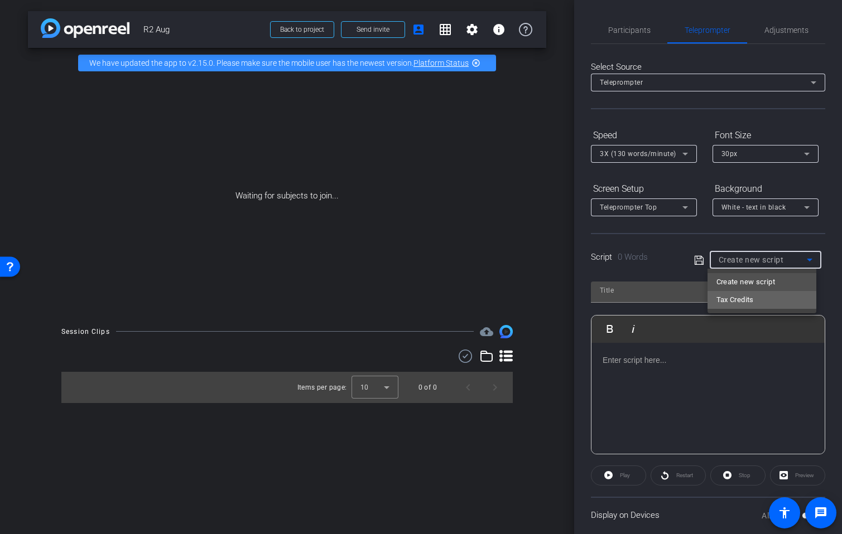
click at [751, 296] on span "Tax Credits" at bounding box center [734, 299] width 37 height 13
type input "Tax Credits"
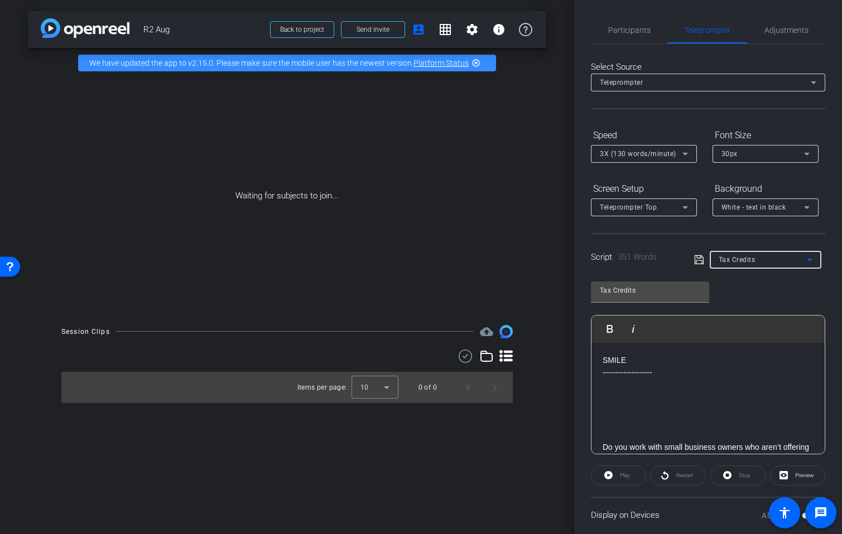
click at [759, 206] on span "White - text in black" at bounding box center [753, 208] width 65 height 8
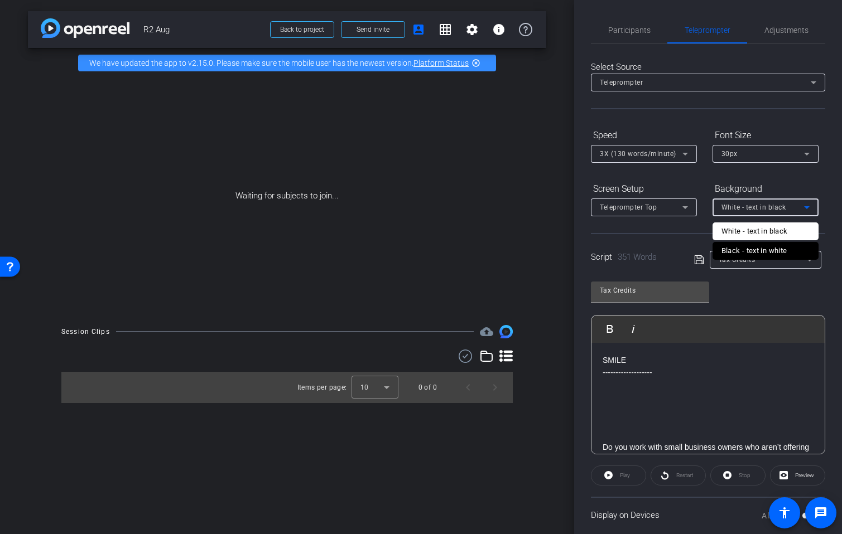
click at [762, 251] on div "Black - text in white" at bounding box center [754, 250] width 66 height 13
click at [674, 207] on div "Teleprompter Top" at bounding box center [641, 207] width 83 height 14
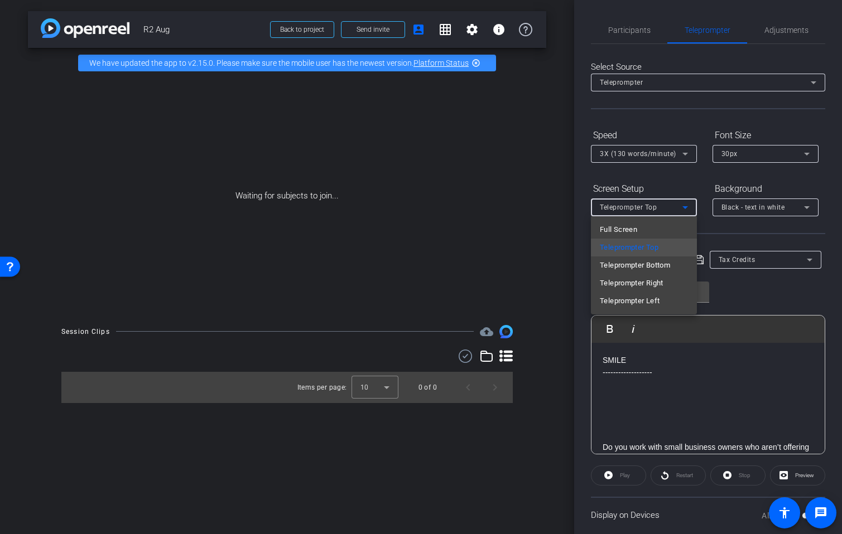
drag, startPoint x: 660, startPoint y: 298, endPoint x: 661, endPoint y: 258, distance: 40.2
click at [660, 293] on mat-option "Teleprompter Left" at bounding box center [644, 301] width 106 height 18
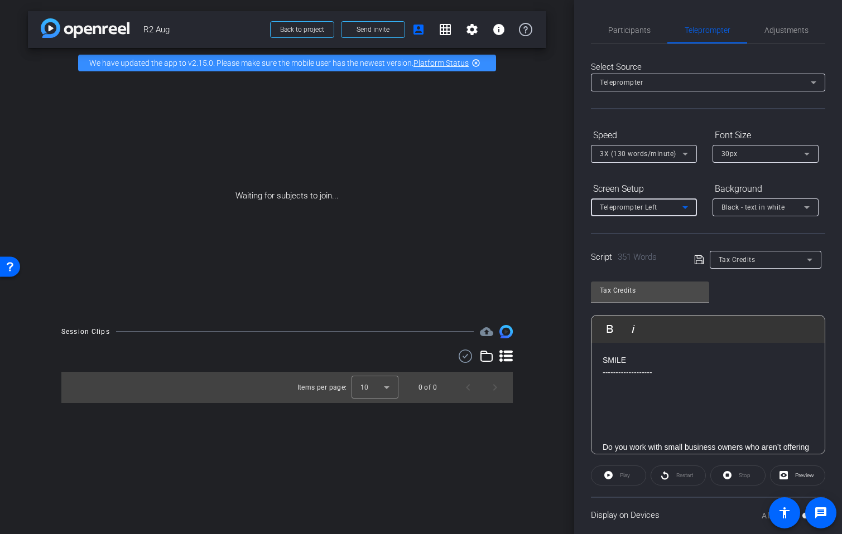
click at [645, 163] on div at bounding box center [644, 169] width 106 height 12
click at [643, 158] on div "3X (130 words/minute)" at bounding box center [641, 154] width 83 height 14
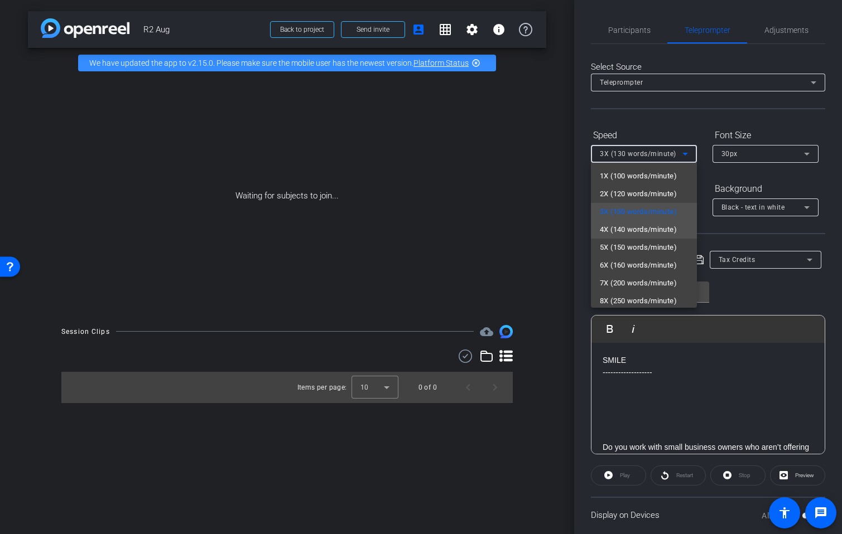
click at [637, 231] on span "4X (140 words/minute)" at bounding box center [638, 229] width 77 height 13
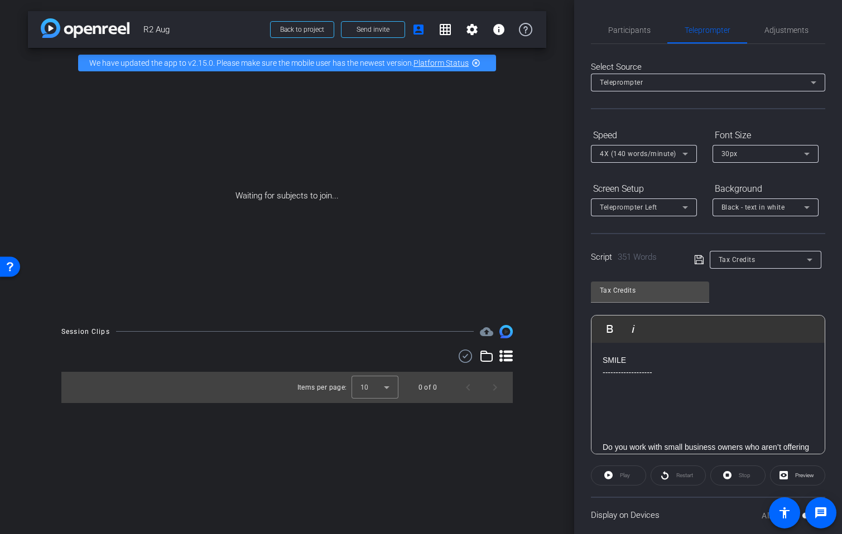
click at [728, 286] on div "Tax Credits Play Play from this location Play Selected Play and display the sel…" at bounding box center [708, 363] width 234 height 181
click at [365, 35] on span at bounding box center [372, 29] width 63 height 27
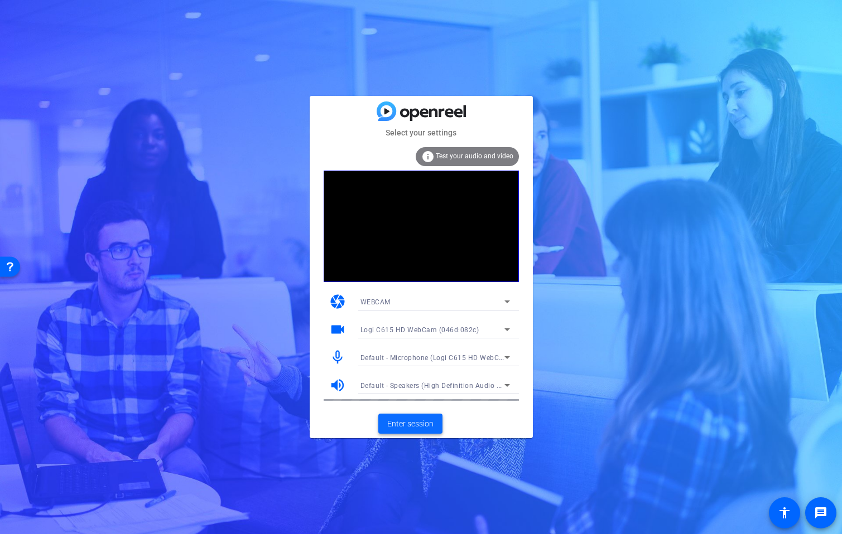
click at [423, 426] on span "Enter session" at bounding box center [410, 424] width 46 height 12
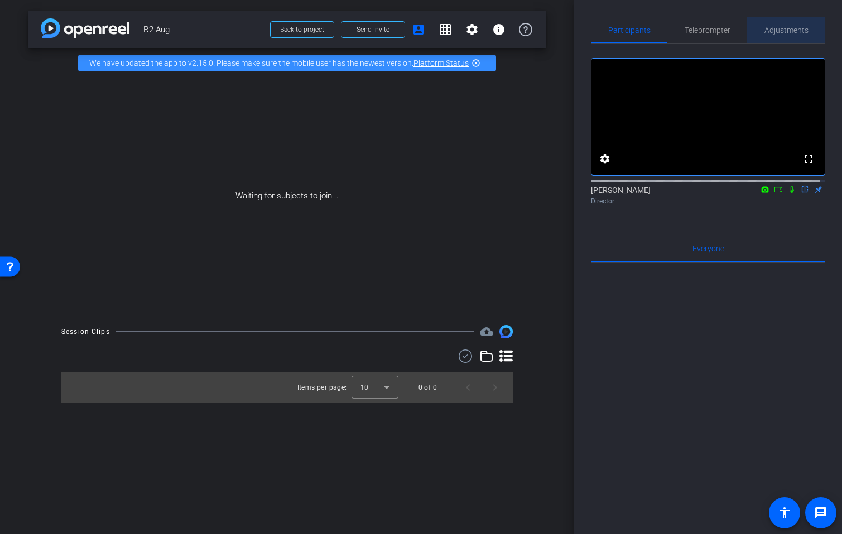
click at [785, 29] on span "Adjustments" at bounding box center [786, 30] width 44 height 8
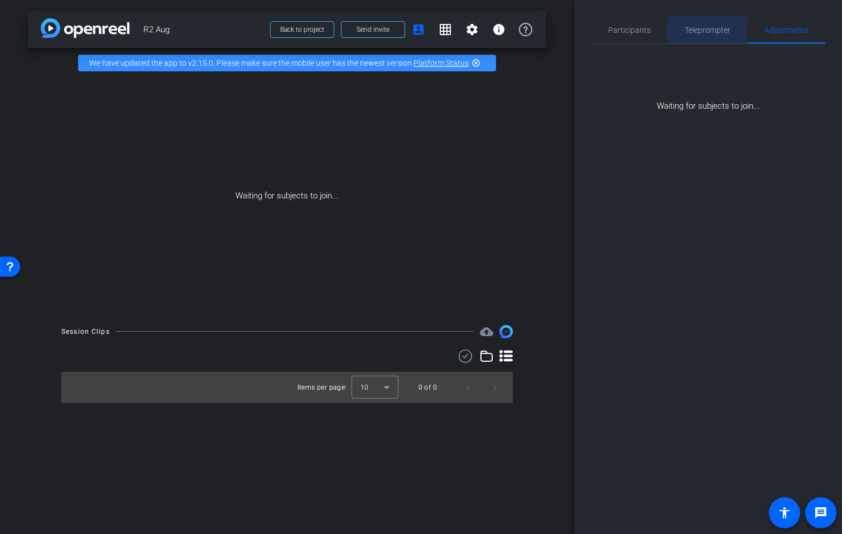
click at [696, 28] on span "Teleprompter" at bounding box center [707, 30] width 46 height 8
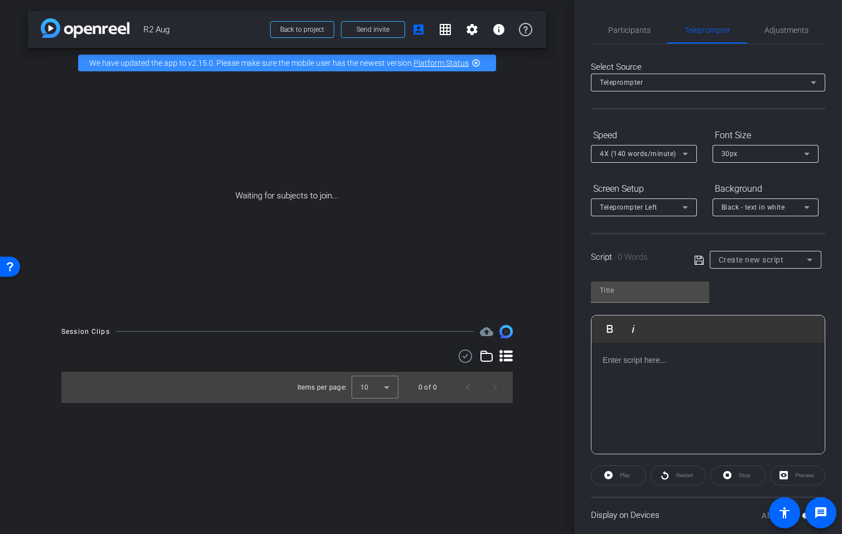
click at [756, 257] on span "Create new script" at bounding box center [750, 259] width 65 height 9
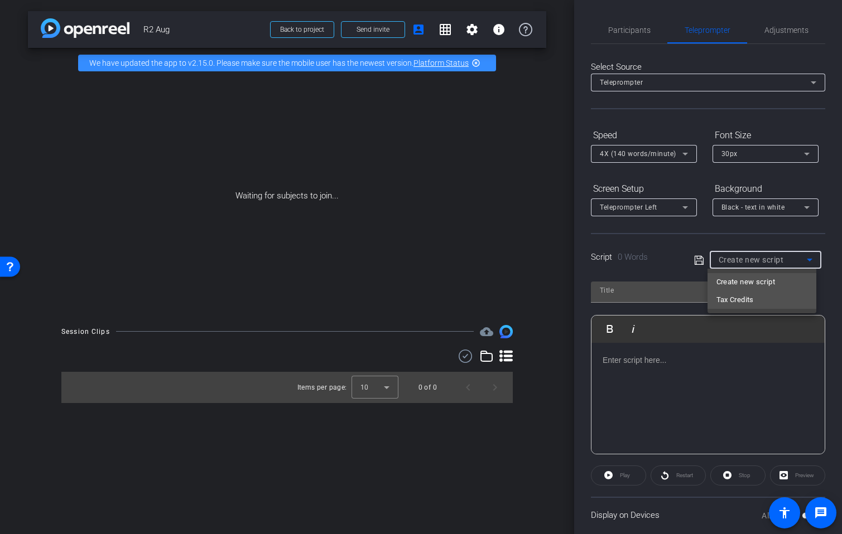
click at [0, 0] on mat-option "Tax Credits" at bounding box center [0, 0] width 0 height 0
type input "Tax Credits"
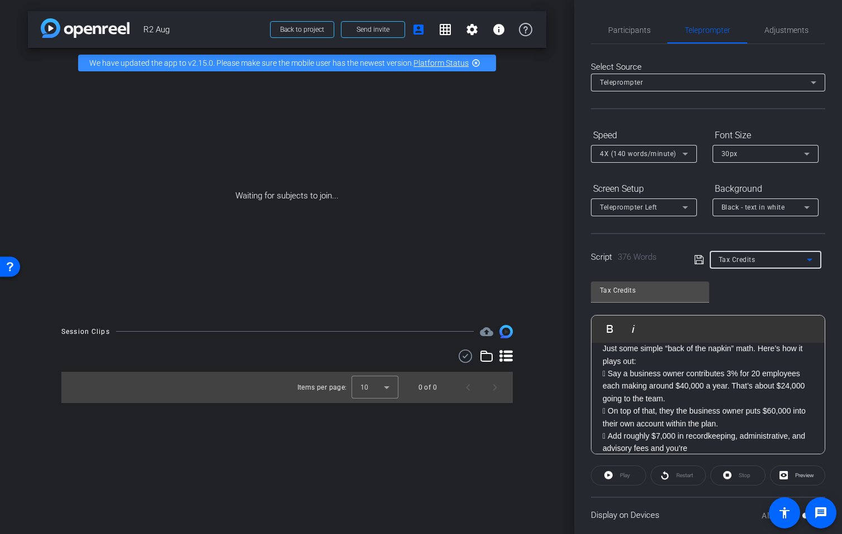
scroll to position [375, 0]
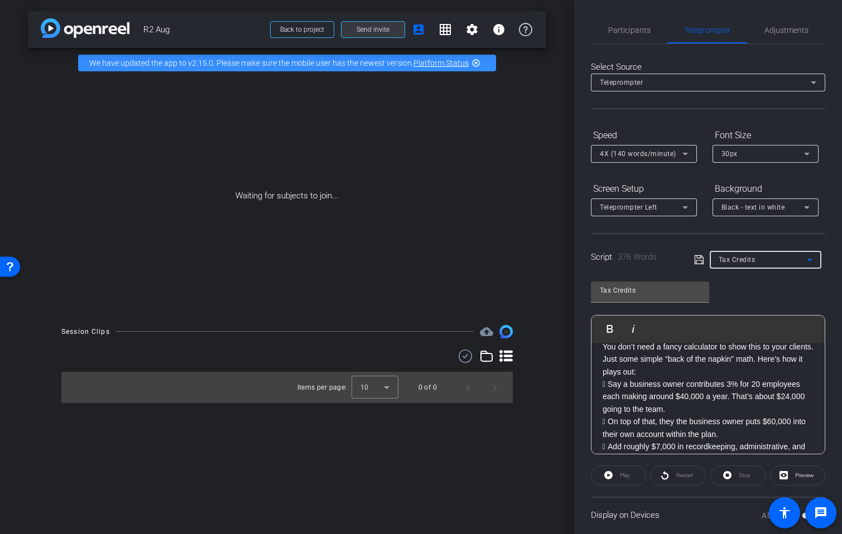
click at [376, 33] on span "Send invite" at bounding box center [372, 29] width 33 height 9
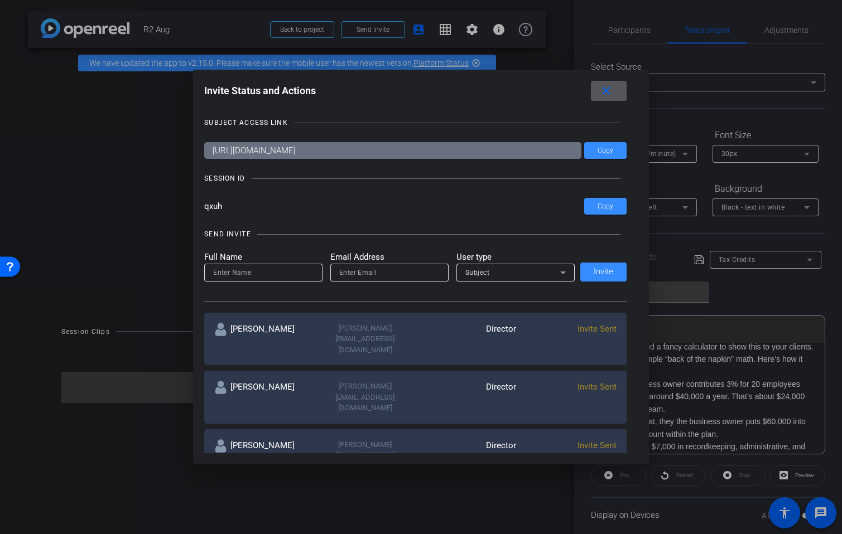
click at [617, 93] on span at bounding box center [609, 91] width 36 height 27
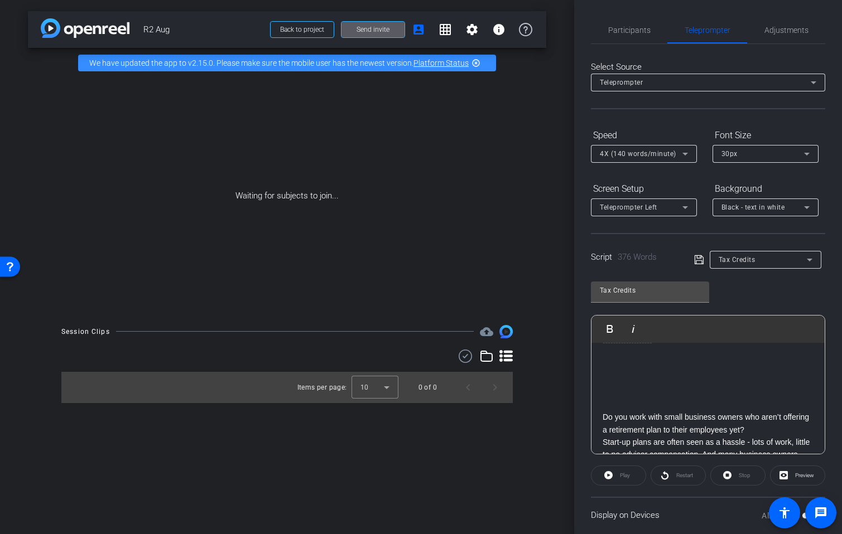
scroll to position [0, 0]
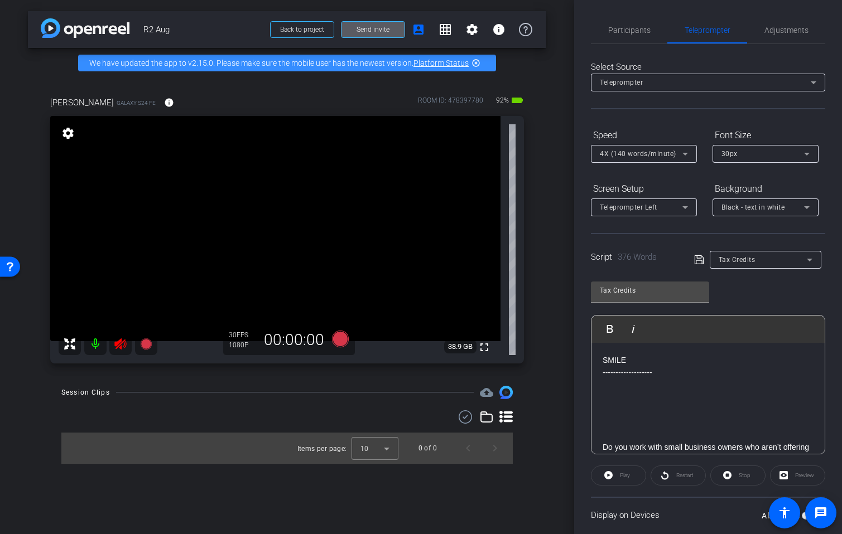
click at [119, 350] on icon at bounding box center [120, 343] width 13 height 13
click at [781, 33] on span "Adjustments" at bounding box center [786, 30] width 44 height 8
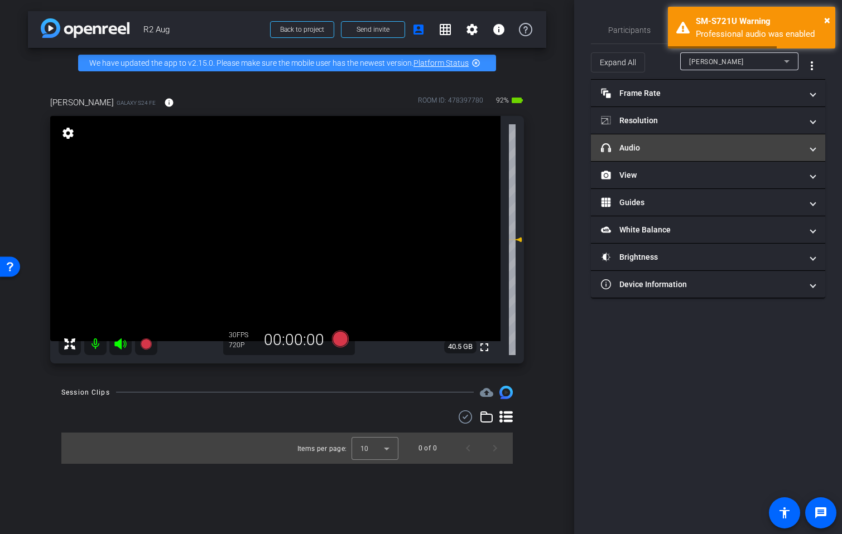
click at [647, 155] on mat-expansion-panel-header "headphone icon Audio" at bounding box center [708, 147] width 234 height 27
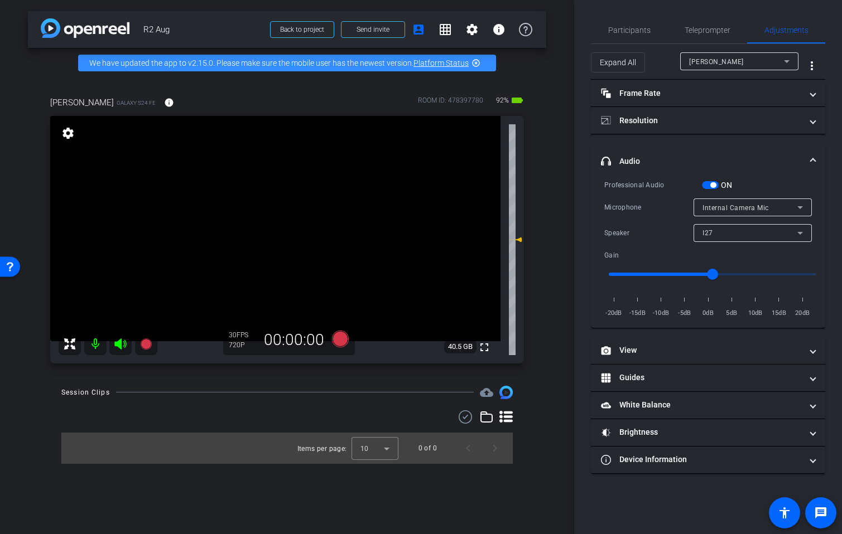
click at [710, 182] on span "button" at bounding box center [710, 185] width 17 height 8
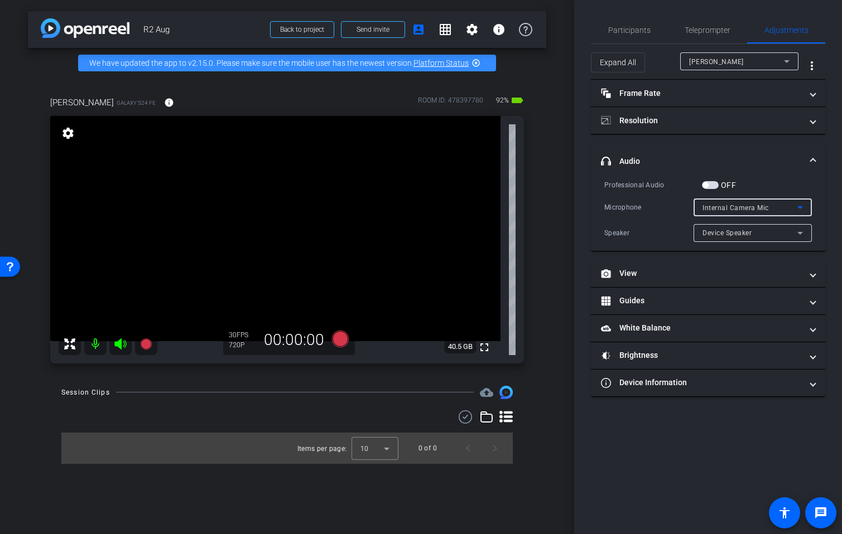
click at [757, 209] on span "Internal Camera Mic" at bounding box center [735, 208] width 66 height 8
click at [760, 179] on div at bounding box center [421, 267] width 842 height 534
click at [752, 235] on div "Device Speaker" at bounding box center [749, 233] width 95 height 14
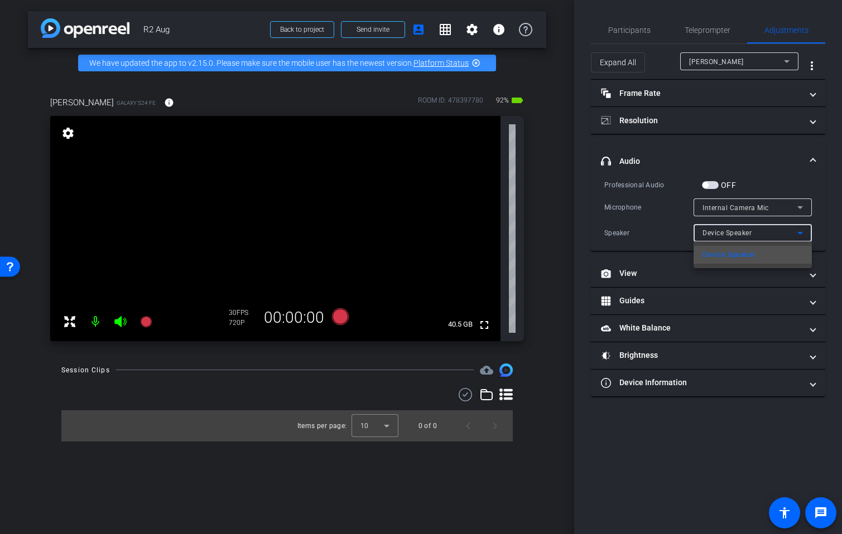
click at [752, 235] on div at bounding box center [421, 267] width 842 height 534
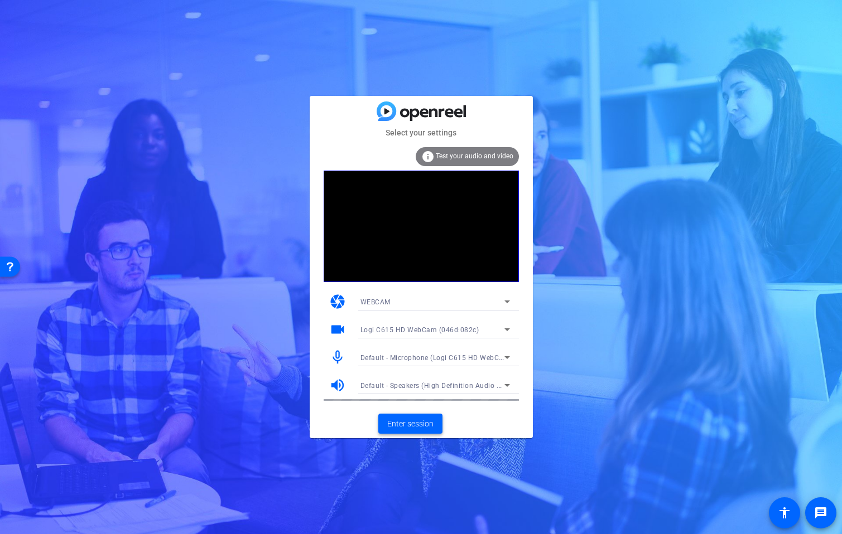
click at [418, 426] on span "Enter session" at bounding box center [410, 424] width 46 height 12
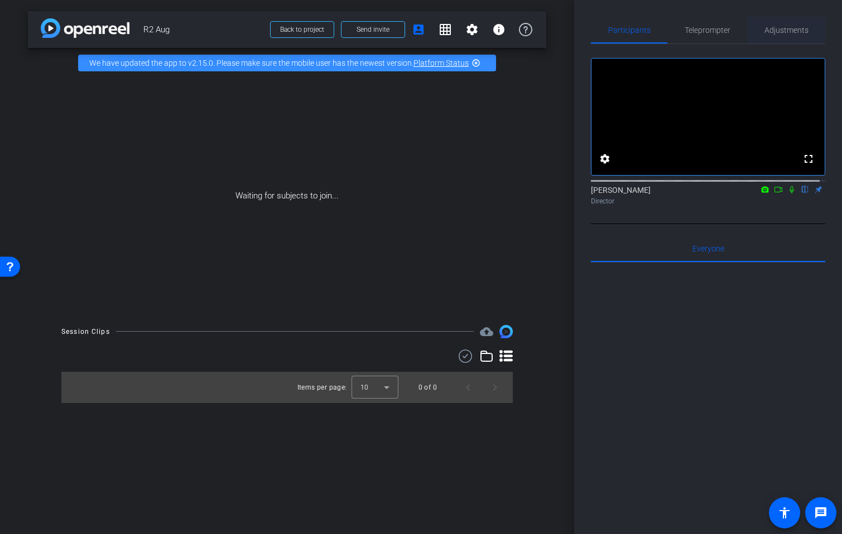
click at [783, 35] on span "Adjustments" at bounding box center [786, 30] width 44 height 27
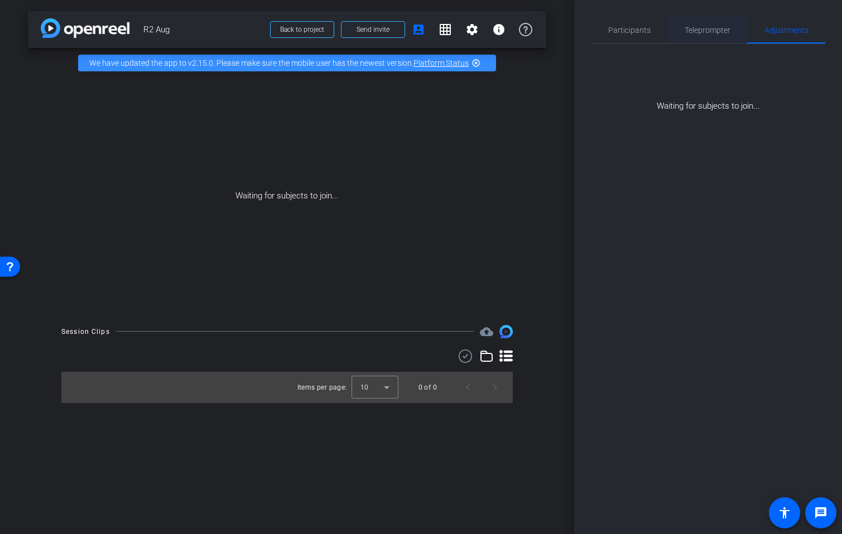
click at [707, 35] on span "Teleprompter" at bounding box center [707, 30] width 46 height 27
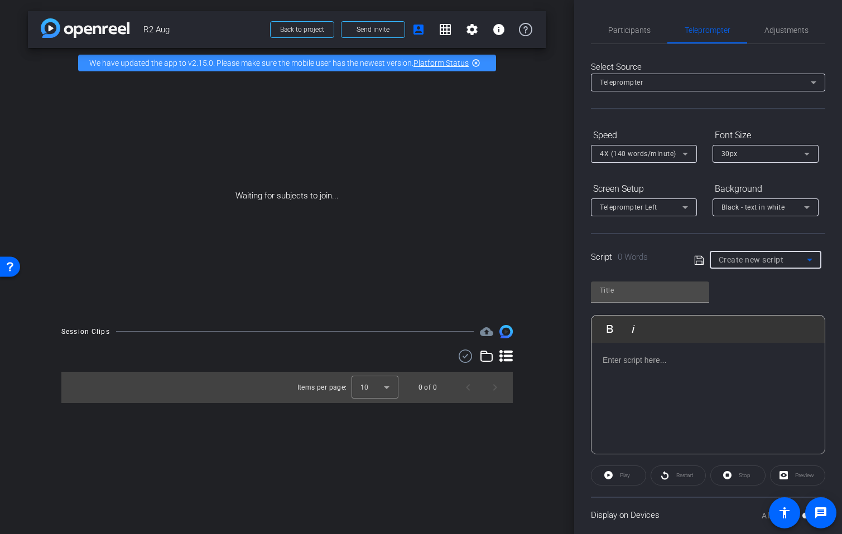
click at [757, 255] on span "Create new script" at bounding box center [750, 259] width 65 height 9
click at [747, 304] on span "Tax Credits" at bounding box center [734, 299] width 37 height 13
type input "Tax Credits"
click at [782, 34] on span "Adjustments" at bounding box center [786, 30] width 44 height 8
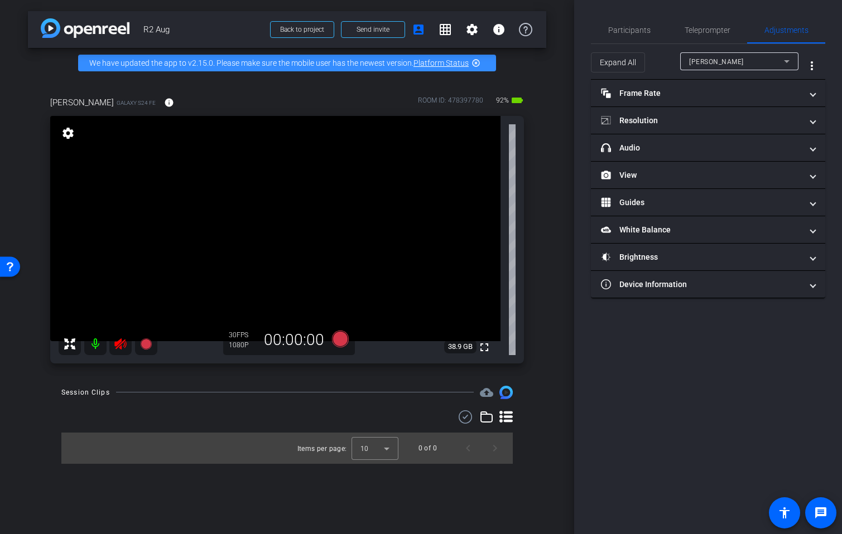
click at [120, 350] on icon at bounding box center [120, 343] width 13 height 13
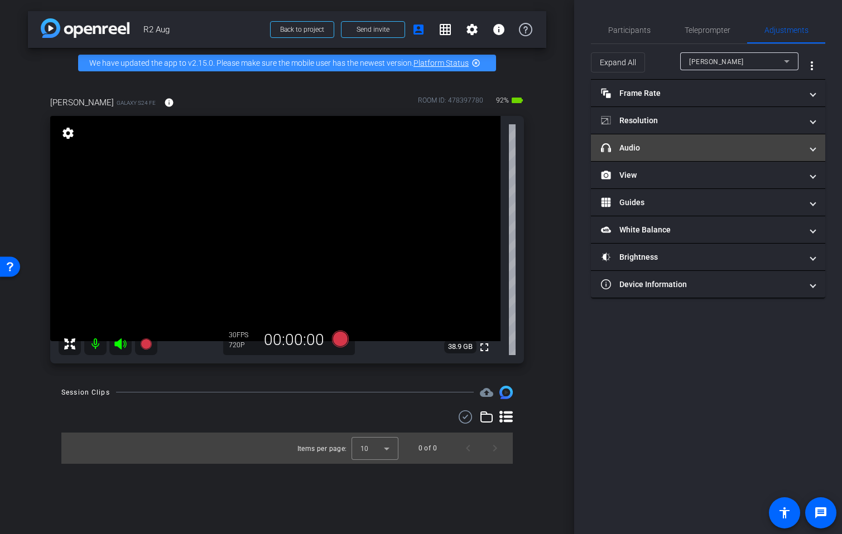
click at [654, 146] on mat-panel-title "headphone icon Audio" at bounding box center [701, 148] width 201 height 12
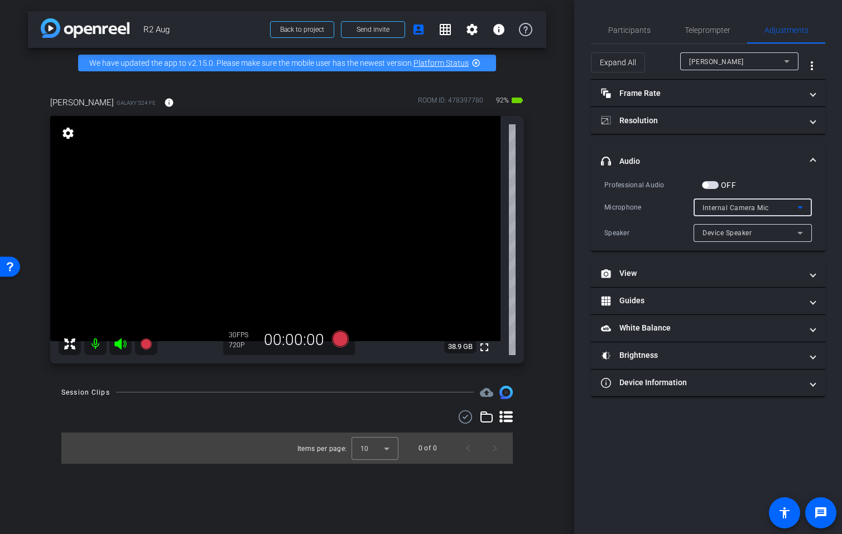
click at [770, 205] on div "Internal Camera Mic" at bounding box center [749, 208] width 95 height 14
click at [770, 205] on div at bounding box center [421, 267] width 842 height 534
click at [758, 230] on div "Device Speaker" at bounding box center [749, 233] width 95 height 14
click at [758, 230] on div at bounding box center [421, 267] width 842 height 534
click at [723, 206] on span "Internal Camera Mic" at bounding box center [735, 208] width 66 height 8
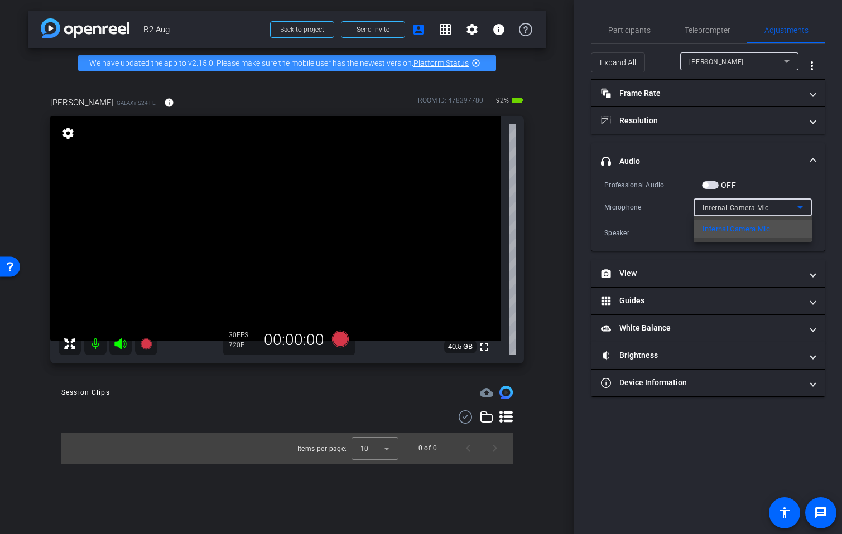
click at [723, 207] on div at bounding box center [421, 267] width 842 height 534
click at [756, 235] on div "Device Speaker" at bounding box center [749, 233] width 95 height 14
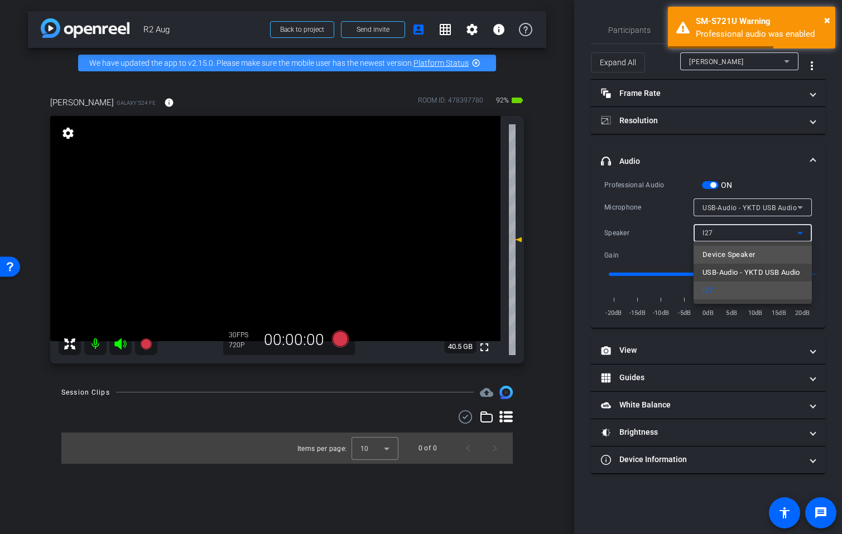
click at [739, 258] on span "Device Speaker" at bounding box center [728, 254] width 52 height 13
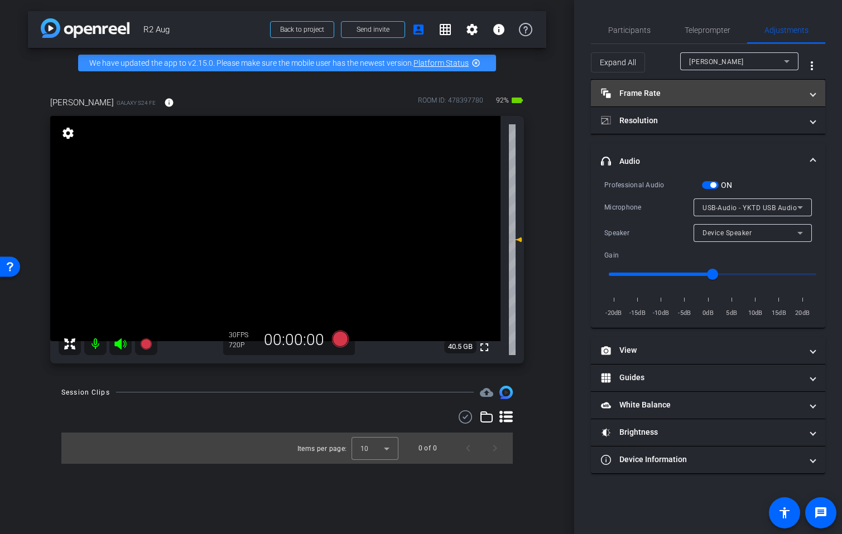
click at [694, 89] on mat-panel-title "Frame Rate Frame Rate" at bounding box center [701, 94] width 201 height 12
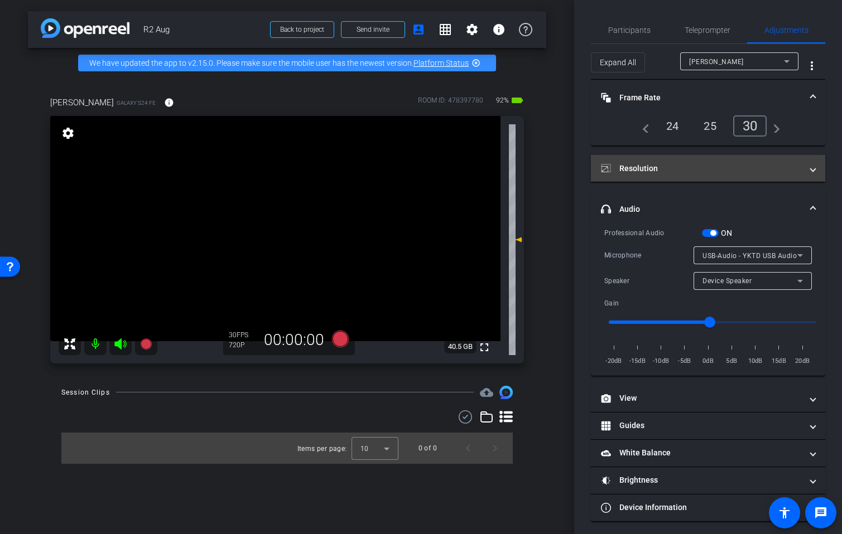
click at [673, 163] on mat-panel-title "Resolution" at bounding box center [701, 169] width 201 height 12
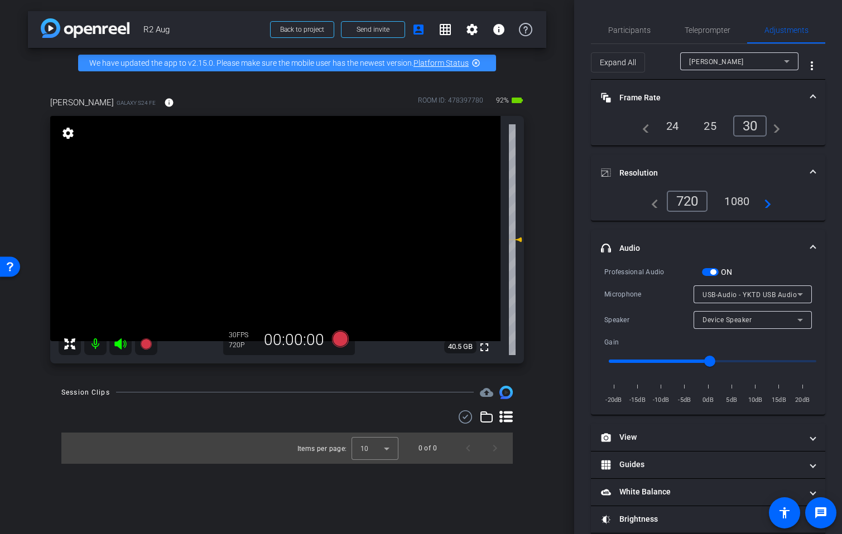
click at [733, 199] on div "1080" at bounding box center [737, 201] width 42 height 19
click at [705, 27] on span "Teleprompter" at bounding box center [707, 30] width 46 height 8
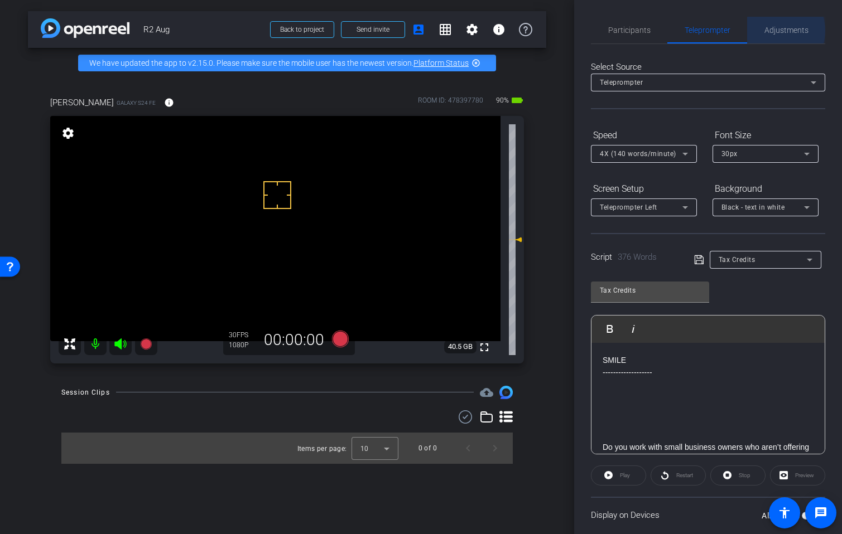
click at [768, 31] on span "Adjustments" at bounding box center [786, 30] width 44 height 8
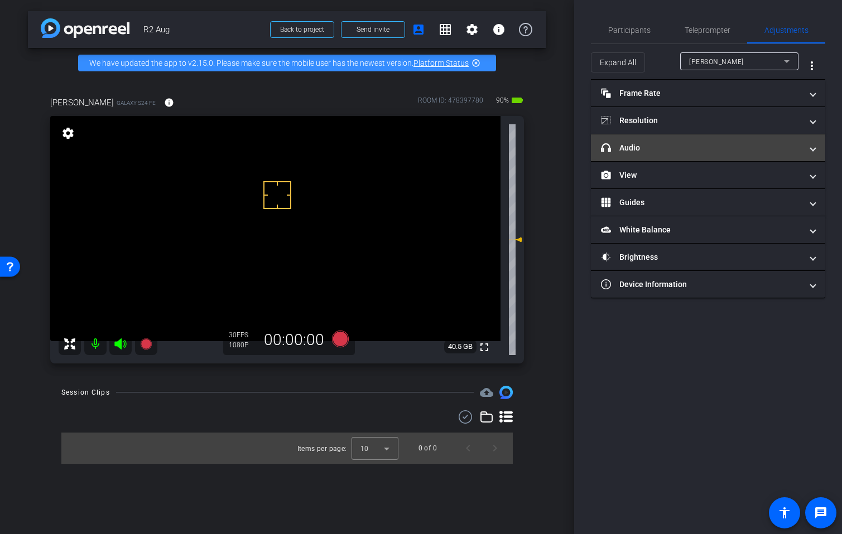
click at [676, 154] on mat-expansion-panel-header "headphone icon Audio" at bounding box center [708, 147] width 234 height 27
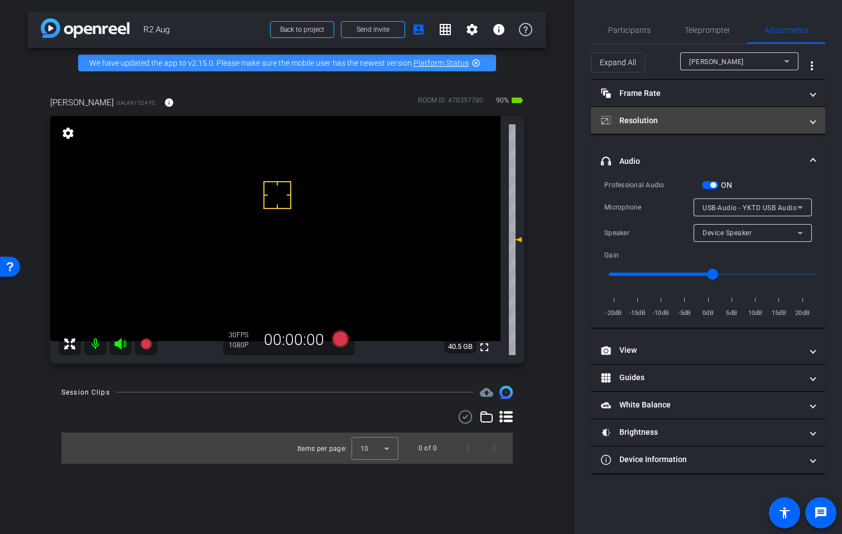
click at [700, 125] on mat-panel-title "Resolution" at bounding box center [701, 121] width 201 height 12
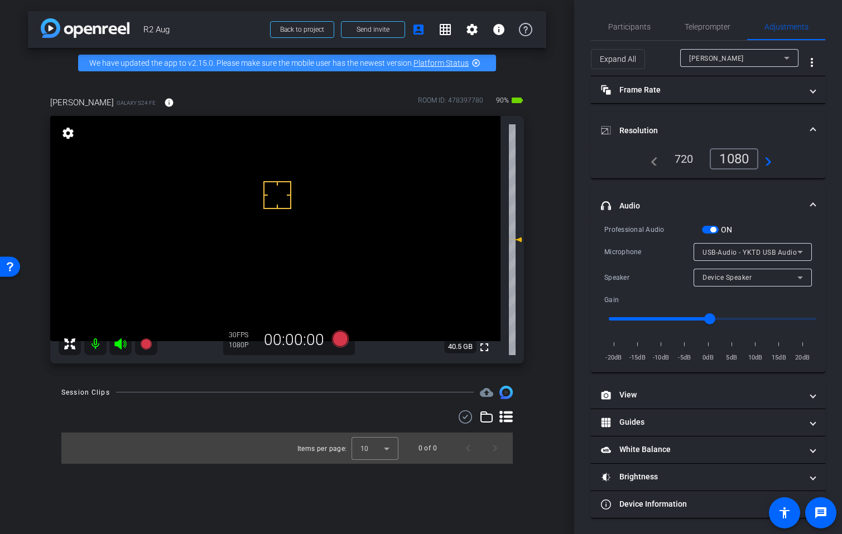
scroll to position [4, 0]
click at [338, 340] on icon at bounding box center [339, 339] width 17 height 17
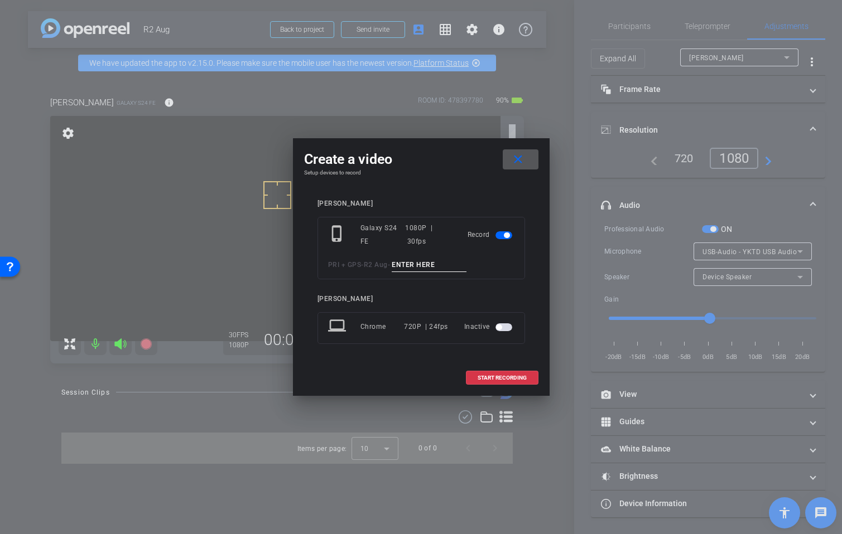
click at [419, 263] on input at bounding box center [428, 265] width 75 height 14
type input "Mic Test"
click at [512, 378] on span "START RECORDING" at bounding box center [501, 378] width 49 height 6
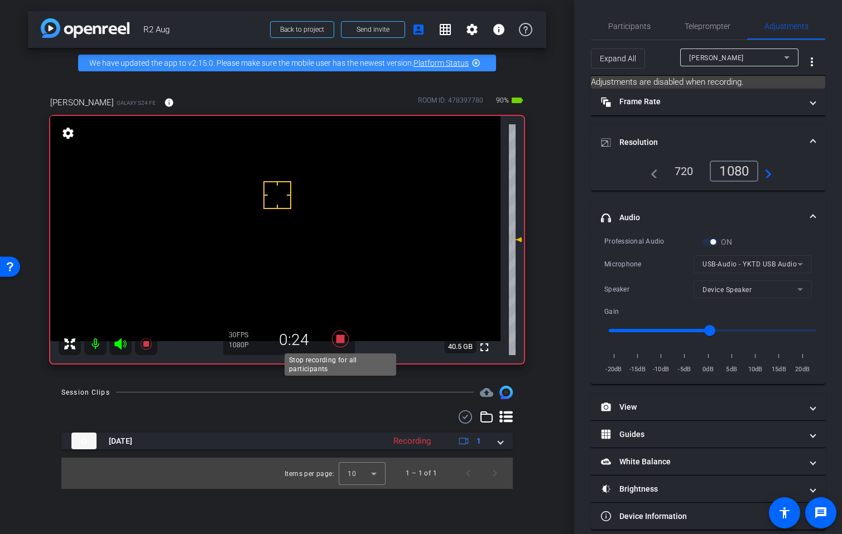
click at [344, 339] on icon at bounding box center [339, 339] width 17 height 17
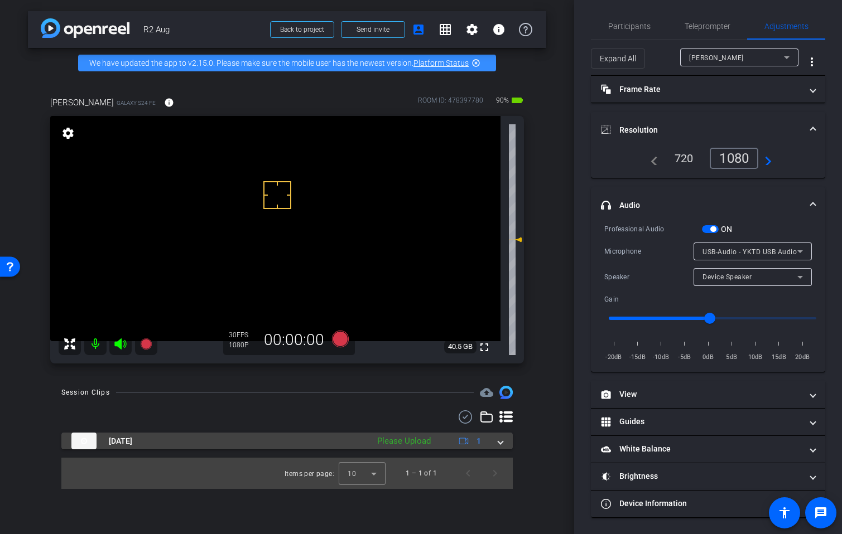
click at [497, 440] on div "Aug 29, 2025 Please Upload 1" at bounding box center [284, 441] width 427 height 17
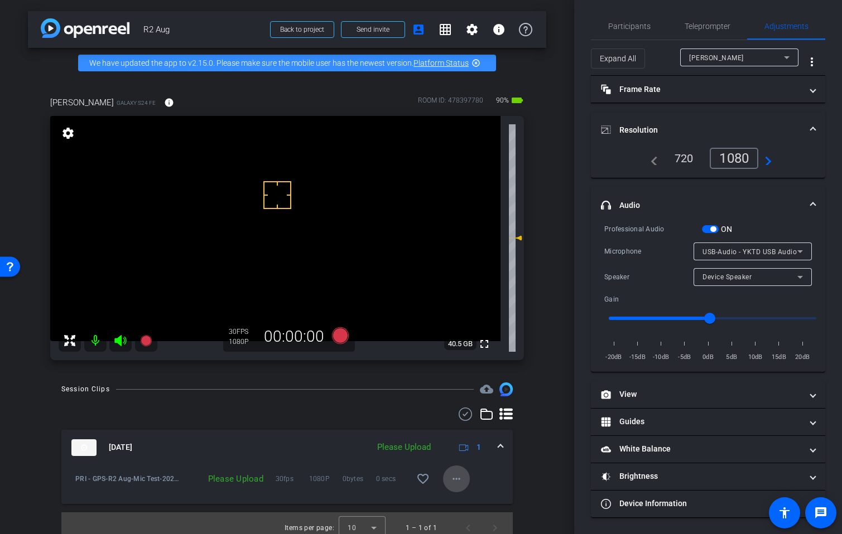
click at [450, 486] on mat-icon "more_horiz" at bounding box center [455, 478] width 13 height 13
click at [476, 433] on span "Upload" at bounding box center [468, 436] width 45 height 13
click at [536, 462] on div "Session Clips cloud_upload Aug 29, 2025 Uploading 1 PRI - GPS-R2 Aug-Mic Test-2…" at bounding box center [287, 463] width 518 height 161
click at [709, 21] on span "Teleprompter" at bounding box center [707, 26] width 46 height 27
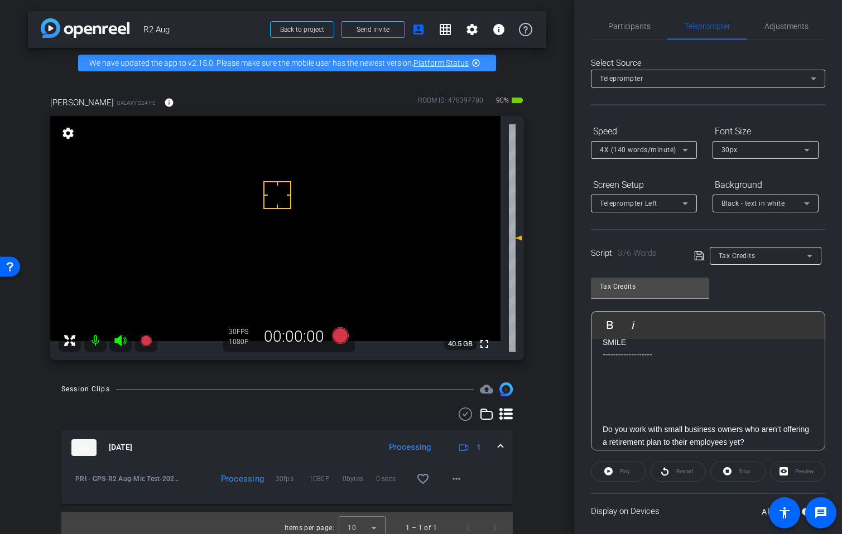
scroll to position [0, 0]
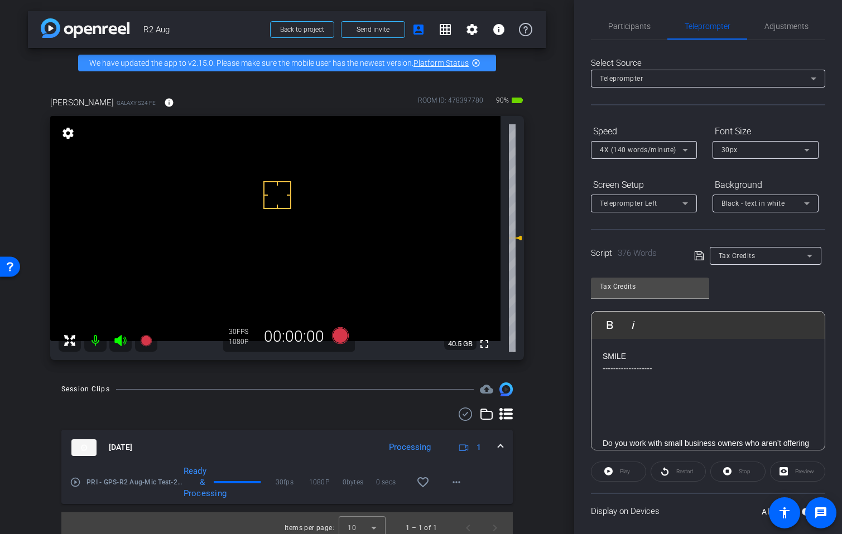
click at [498, 453] on span at bounding box center [500, 448] width 4 height 12
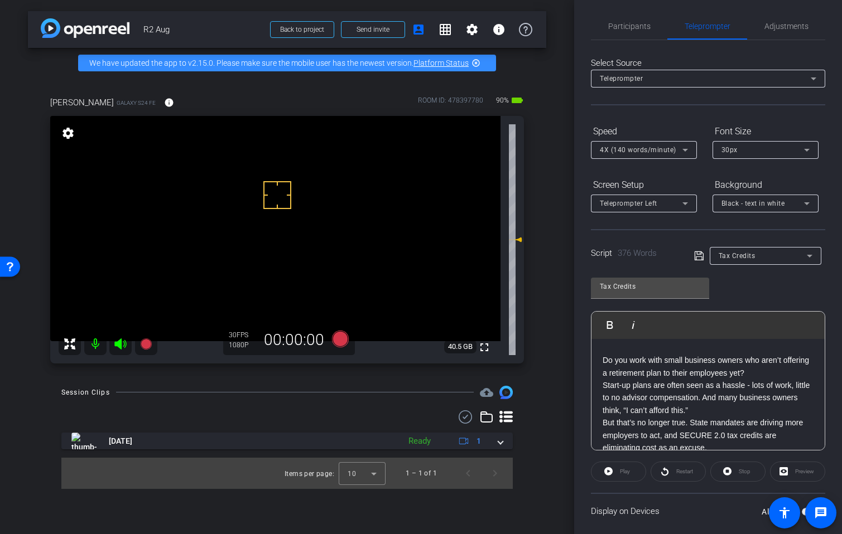
scroll to position [56, 0]
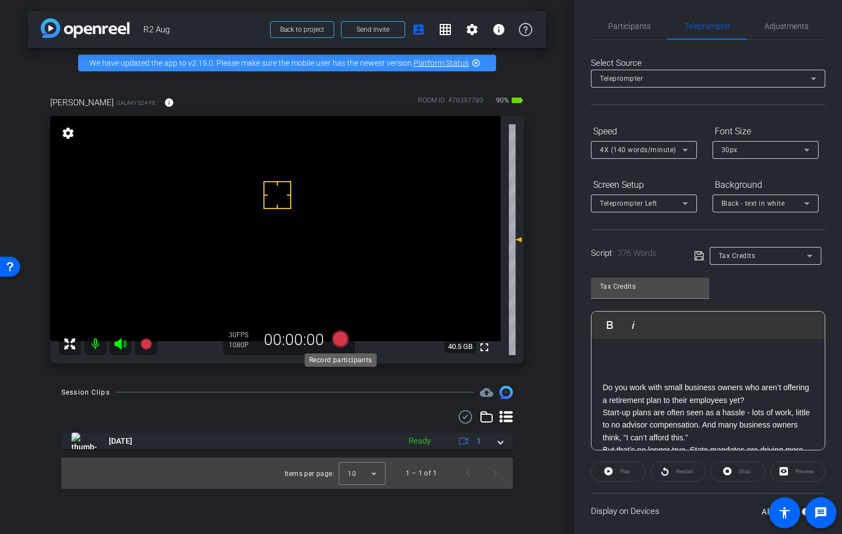
click at [340, 336] on icon at bounding box center [339, 339] width 17 height 17
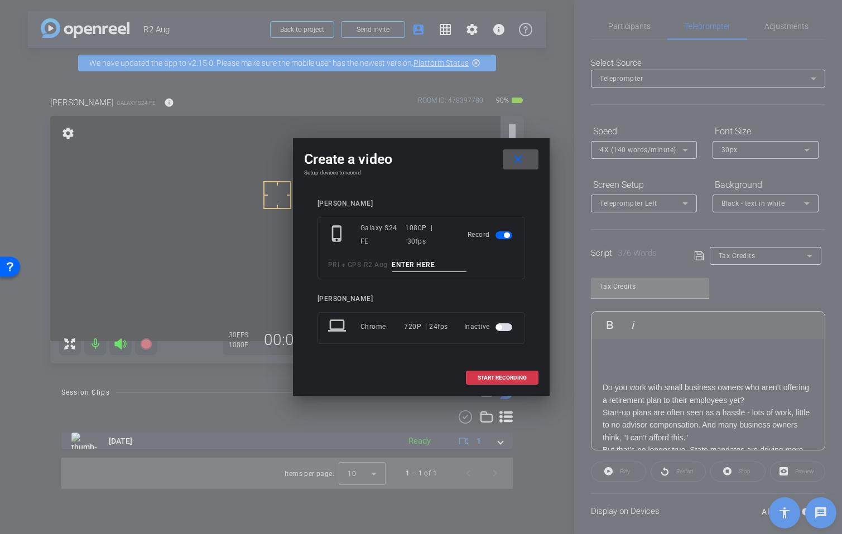
click at [410, 262] on input at bounding box center [428, 265] width 75 height 14
click at [426, 264] on input "Tk_1_TaxCredits" at bounding box center [428, 265] width 75 height 14
type input "Tk_1_TaxCredits"
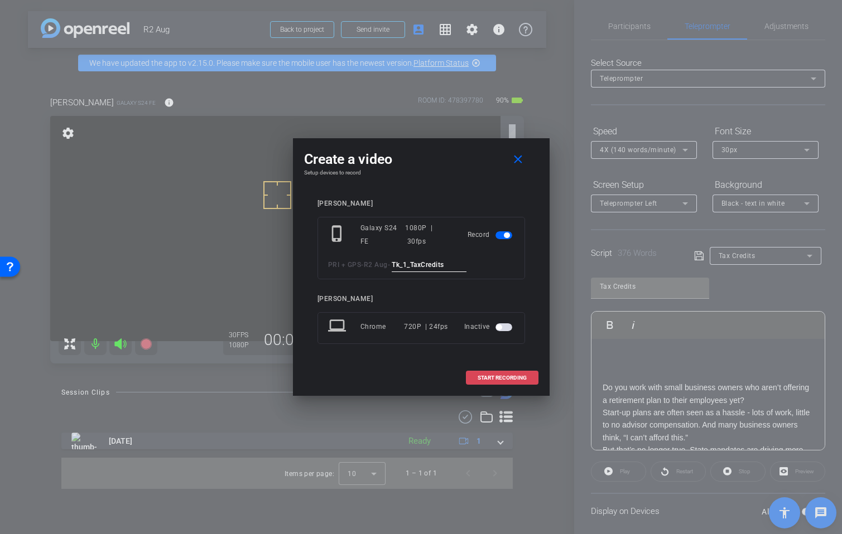
click at [505, 378] on span "START RECORDING" at bounding box center [501, 378] width 49 height 6
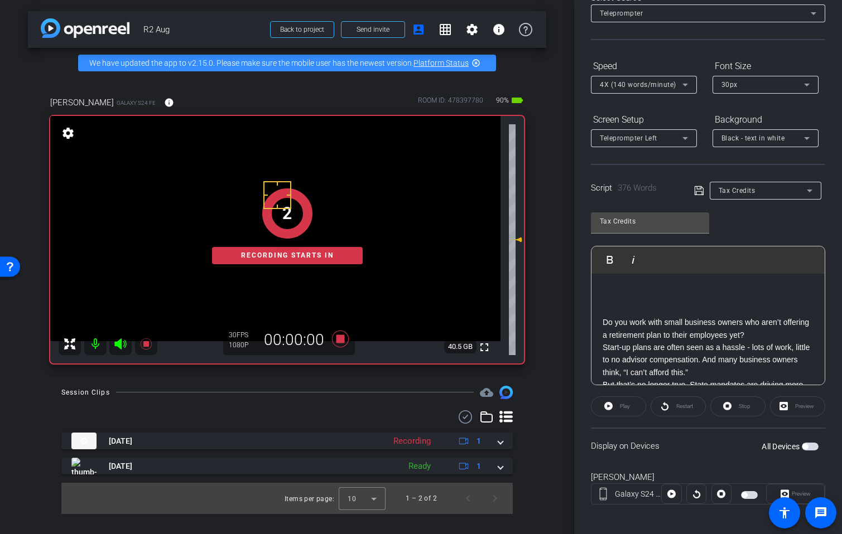
scroll to position [75, 0]
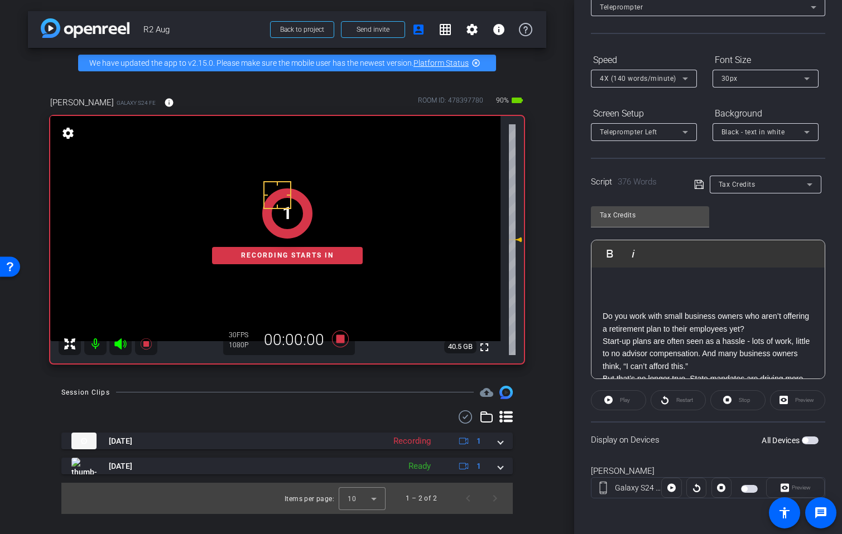
click at [801, 437] on span "button" at bounding box center [809, 441] width 17 height 8
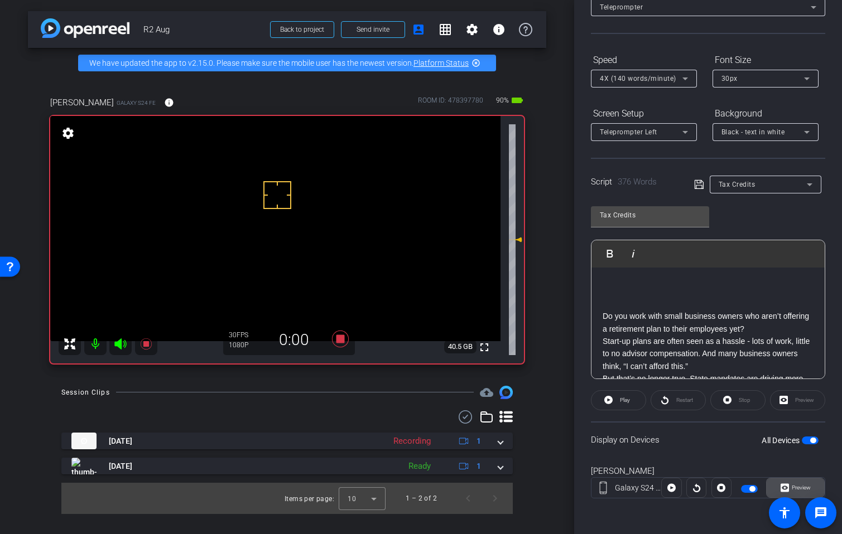
click at [799, 488] on span "Preview" at bounding box center [800, 488] width 19 height 6
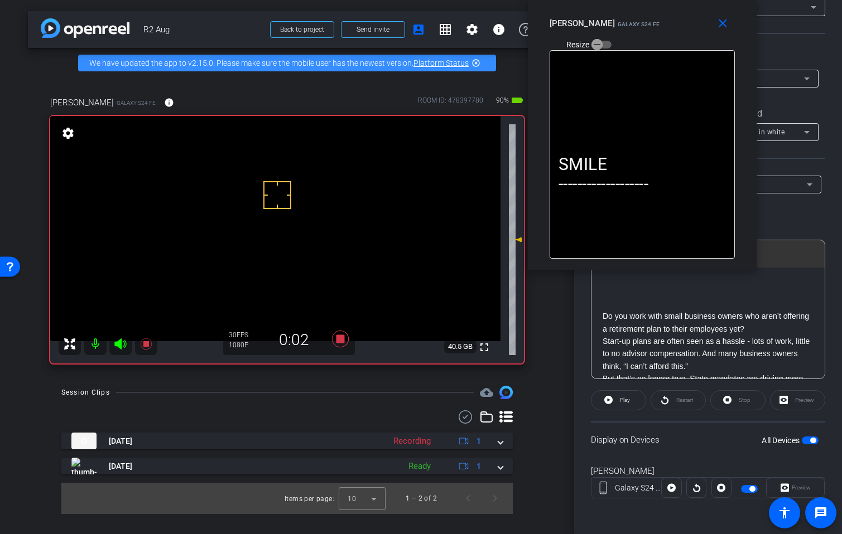
drag, startPoint x: 433, startPoint y: 162, endPoint x: 654, endPoint y: 24, distance: 260.6
click at [654, 24] on div "Annie Messer Galaxy S24 FE Resize" at bounding box center [646, 33] width 194 height 40
click at [116, 345] on icon at bounding box center [120, 344] width 12 height 11
click at [617, 404] on span "Play" at bounding box center [623, 401] width 13 height 16
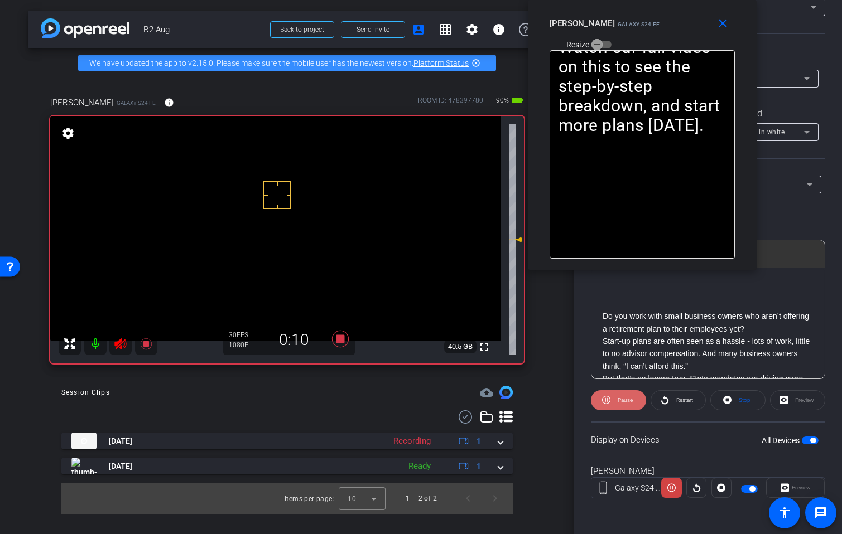
click at [610, 400] on span at bounding box center [618, 400] width 55 height 27
click at [120, 341] on icon at bounding box center [120, 344] width 12 height 11
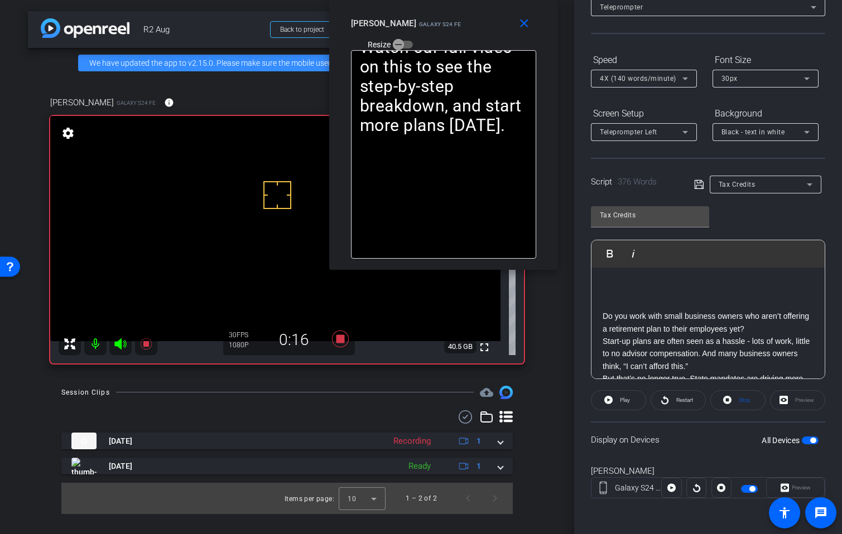
drag, startPoint x: 664, startPoint y: 30, endPoint x: 504, endPoint y: 35, distance: 159.6
click at [470, 22] on div "Annie Messer Galaxy S24 FE Resize" at bounding box center [448, 33] width 194 height 40
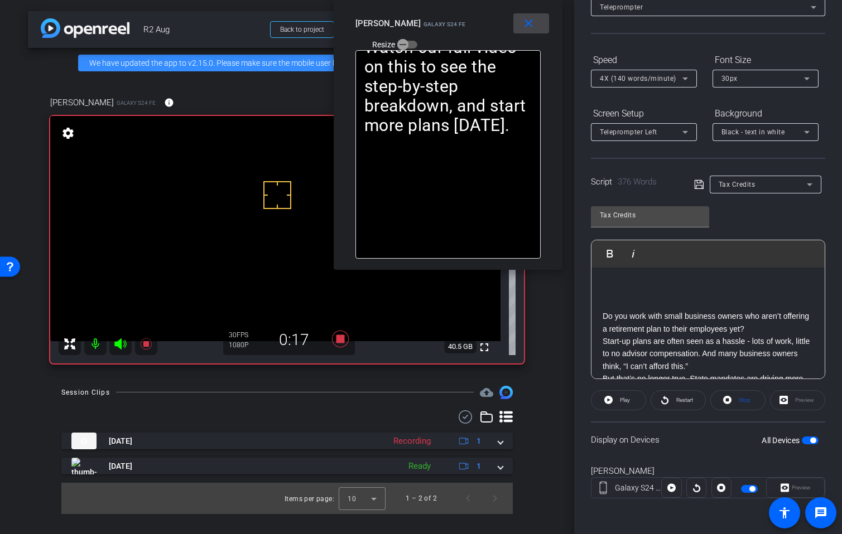
click at [530, 25] on mat-icon "close" at bounding box center [528, 24] width 14 height 14
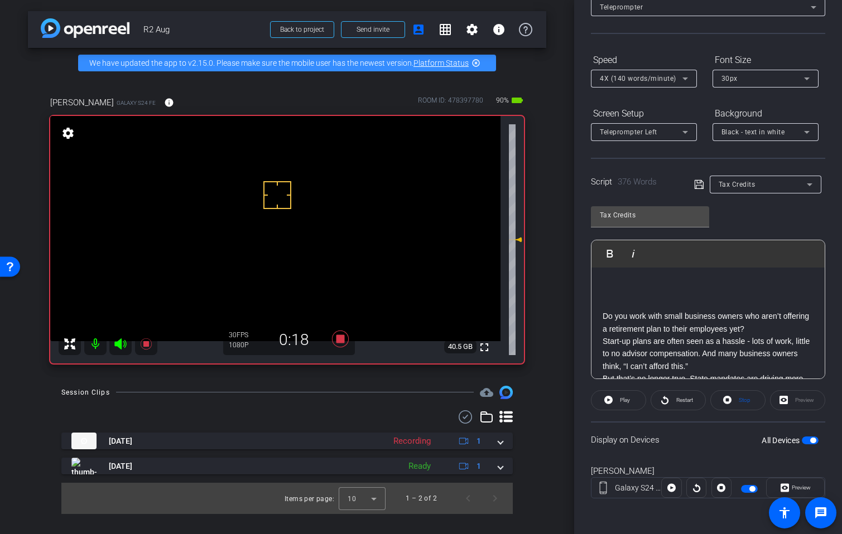
click at [745, 76] on div "30px" at bounding box center [762, 78] width 83 height 14
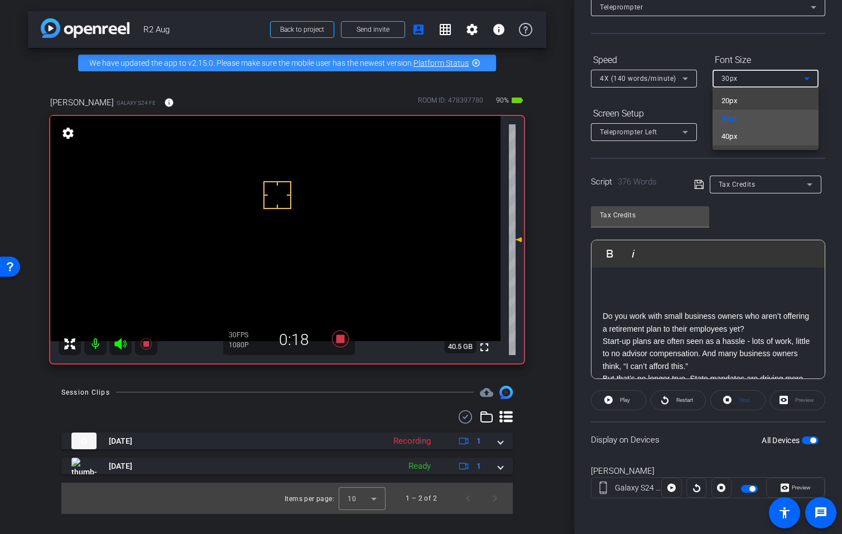
click at [742, 137] on mat-option "40px" at bounding box center [765, 137] width 106 height 18
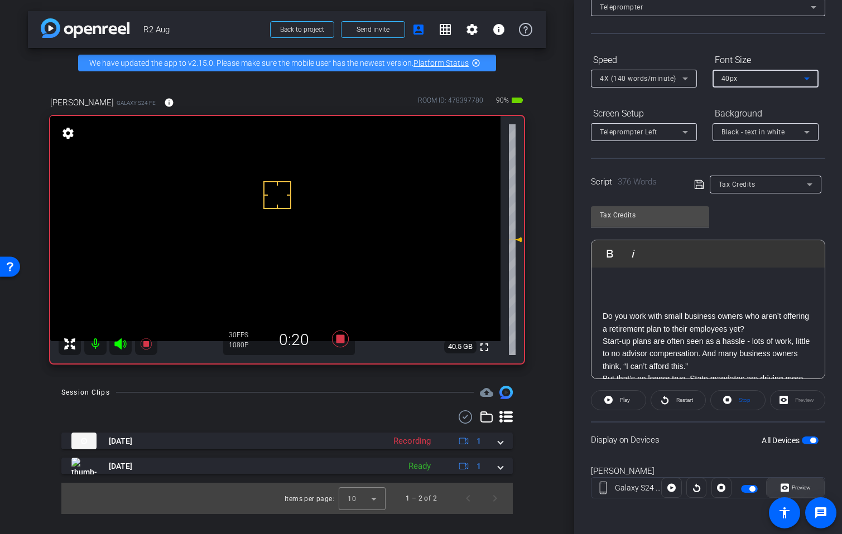
click at [781, 489] on icon at bounding box center [784, 488] width 8 height 17
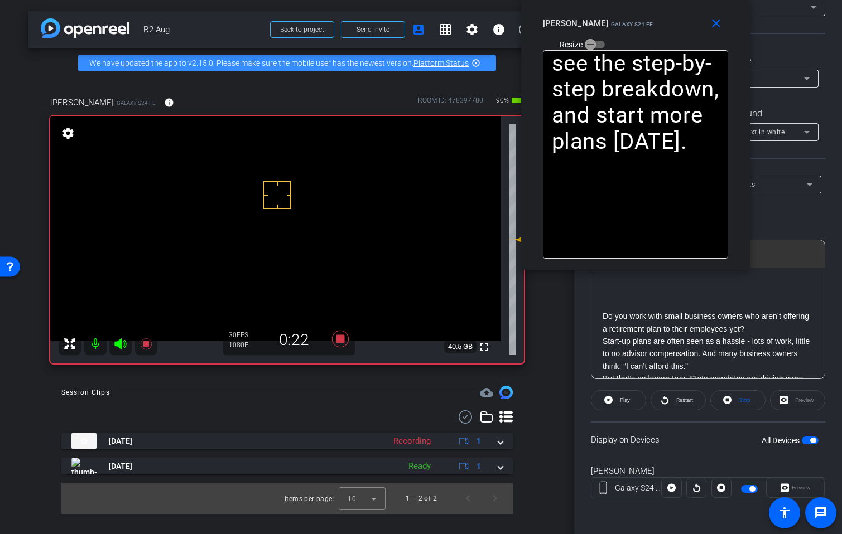
drag, startPoint x: 453, startPoint y: 170, endPoint x: 661, endPoint y: 74, distance: 228.6
click at [668, 32] on div "Annie Messer Galaxy S24 FE Resize" at bounding box center [640, 33] width 194 height 40
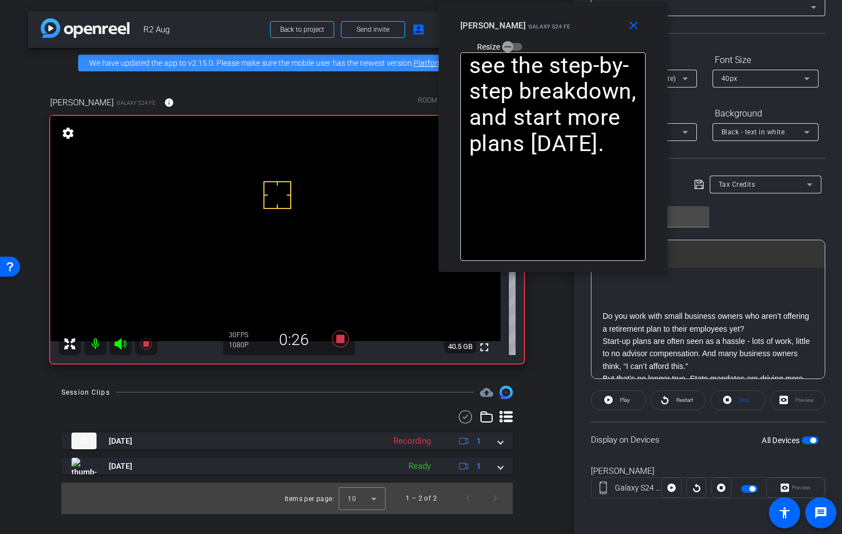
drag, startPoint x: 675, startPoint y: 27, endPoint x: 603, endPoint y: 30, distance: 72.0
click at [596, 29] on div "Annie Messer Galaxy S24 FE Resize" at bounding box center [557, 36] width 194 height 40
click at [749, 78] on div "40px" at bounding box center [762, 78] width 83 height 14
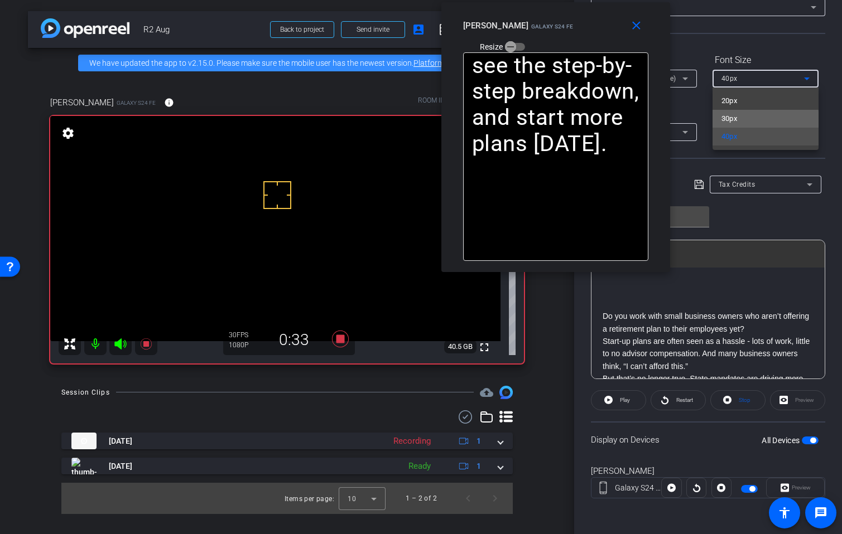
click at [743, 120] on mat-option "30px" at bounding box center [765, 119] width 106 height 18
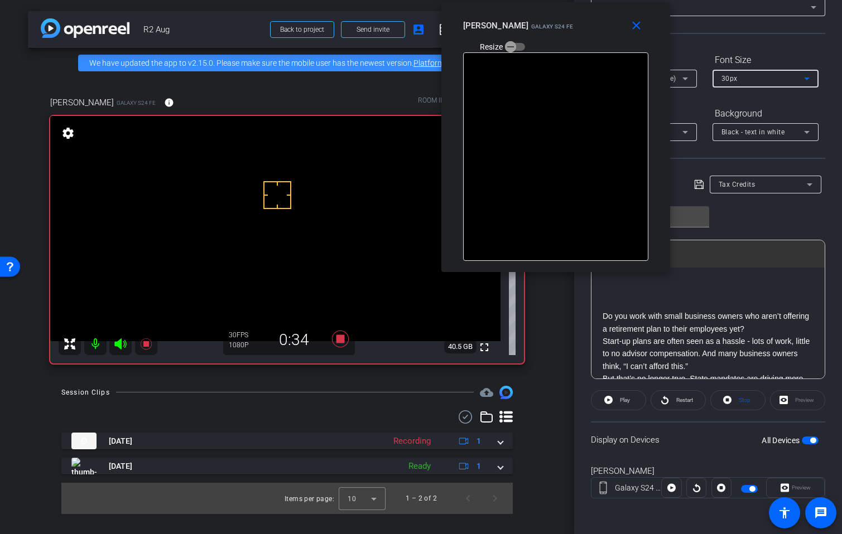
click at [746, 77] on div "30px" at bounding box center [762, 78] width 83 height 14
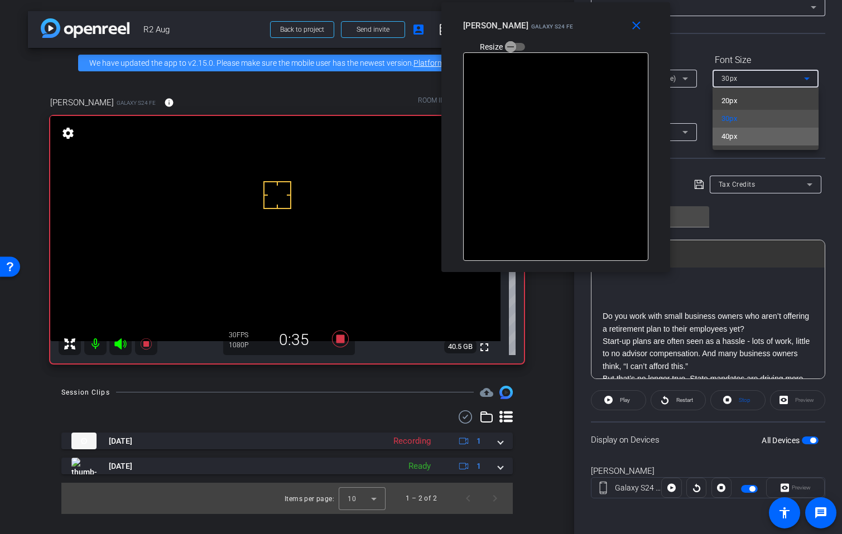
click at [742, 136] on mat-option "40px" at bounding box center [765, 137] width 106 height 18
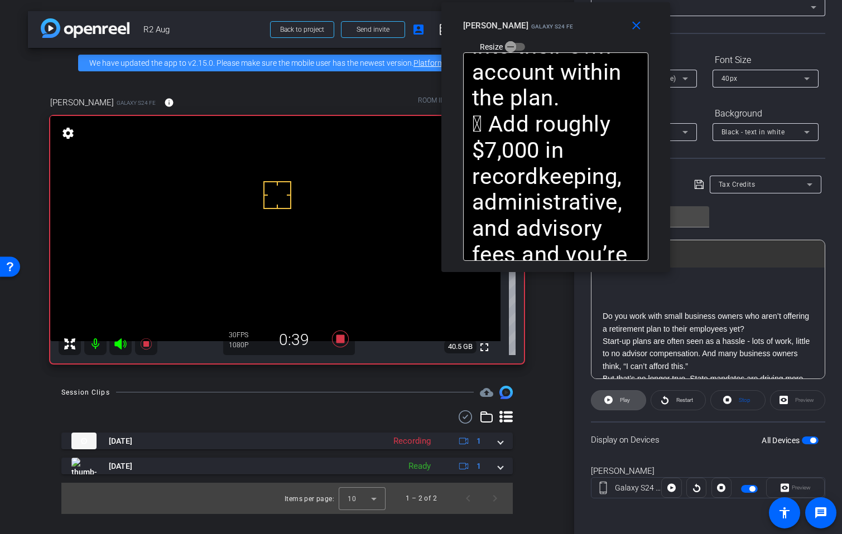
click at [629, 404] on span "Play" at bounding box center [623, 401] width 13 height 16
click at [631, 404] on span "Pause" at bounding box center [624, 401] width 18 height 16
click at [639, 32] on mat-icon "close" at bounding box center [636, 26] width 14 height 14
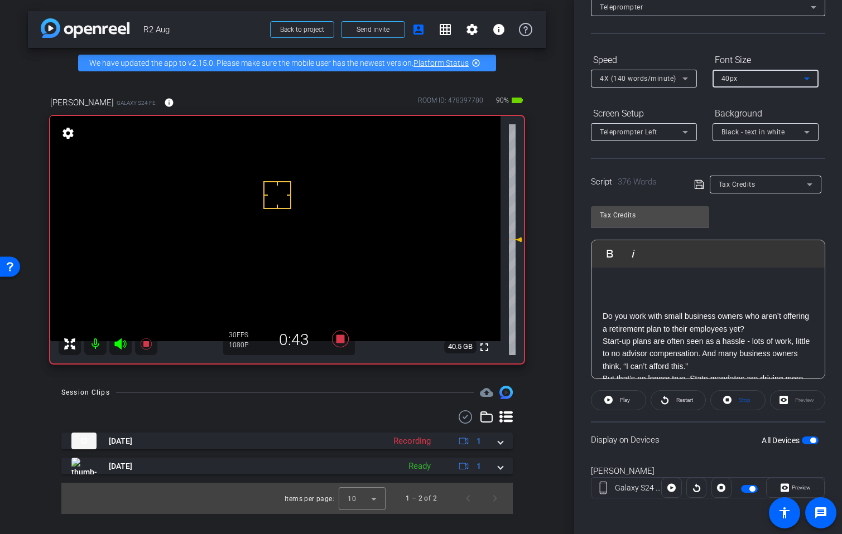
click at [755, 81] on div "40px" at bounding box center [762, 78] width 83 height 14
click at [747, 112] on mat-option "30px" at bounding box center [765, 119] width 106 height 18
click at [805, 443] on span "button" at bounding box center [809, 441] width 17 height 8
click at [806, 443] on span "button" at bounding box center [809, 441] width 17 height 8
click at [801, 483] on span "Preview" at bounding box center [800, 488] width 22 height 16
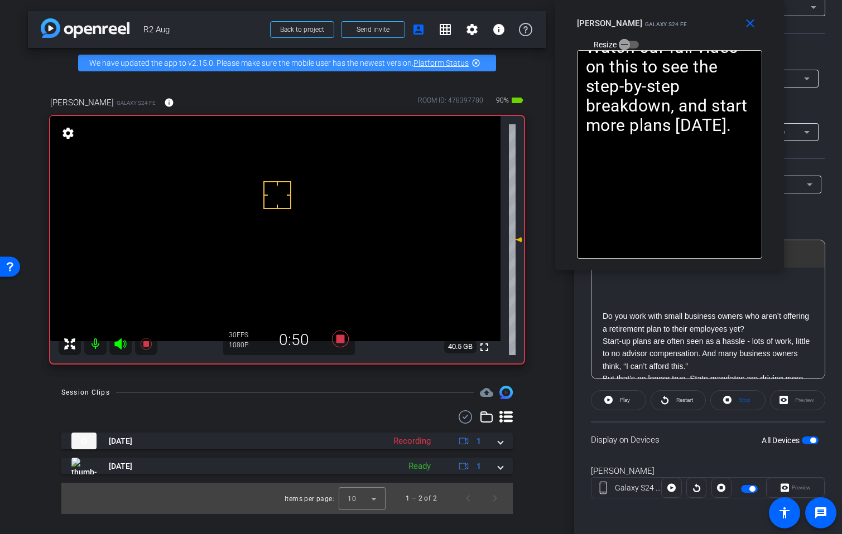
drag, startPoint x: 446, startPoint y: 151, endPoint x: 694, endPoint y: 2, distance: 289.1
click at [694, 2] on div "close Annie Messer Galaxy S24 FE Resize" at bounding box center [669, 25] width 229 height 50
click at [679, 402] on span "Restart" at bounding box center [684, 400] width 17 height 6
click at [630, 43] on span "button" at bounding box center [624, 44] width 22 height 22
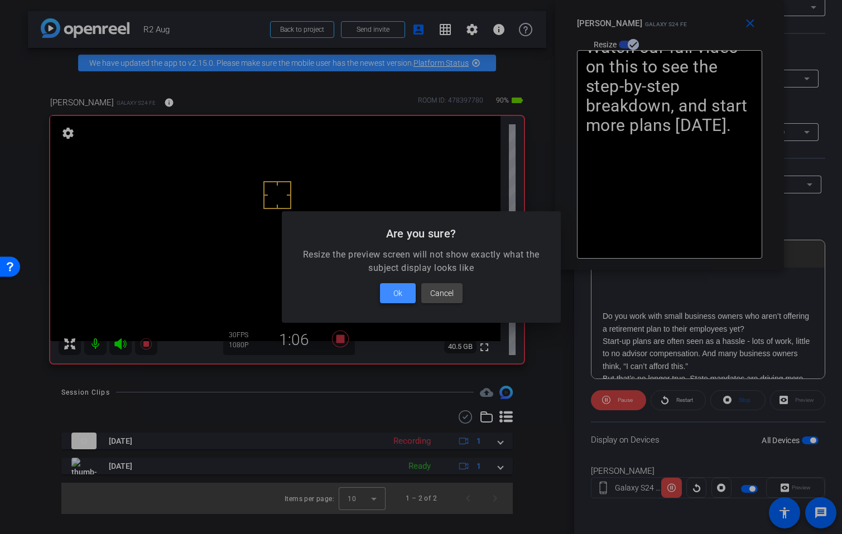
click at [399, 292] on span "Ok" at bounding box center [397, 293] width 9 height 13
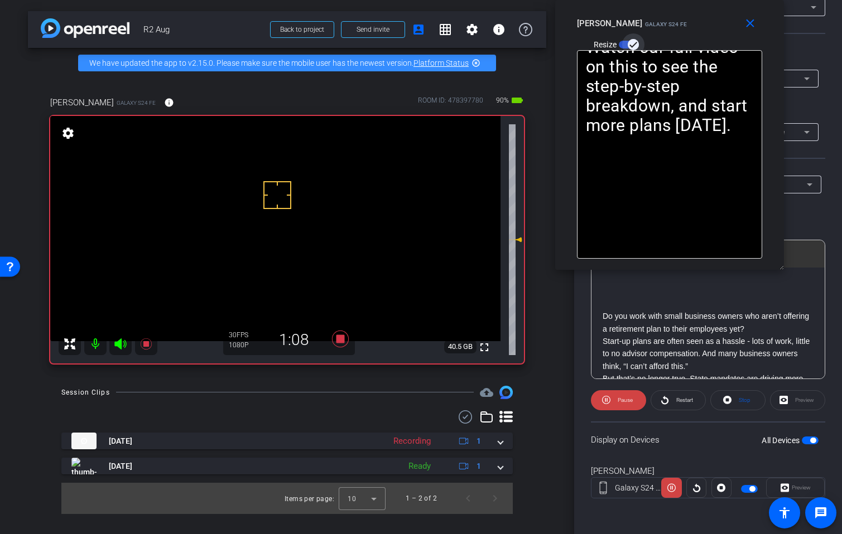
click at [632, 37] on span "button" at bounding box center [633, 44] width 22 height 22
click at [746, 23] on mat-icon "close" at bounding box center [750, 24] width 14 height 14
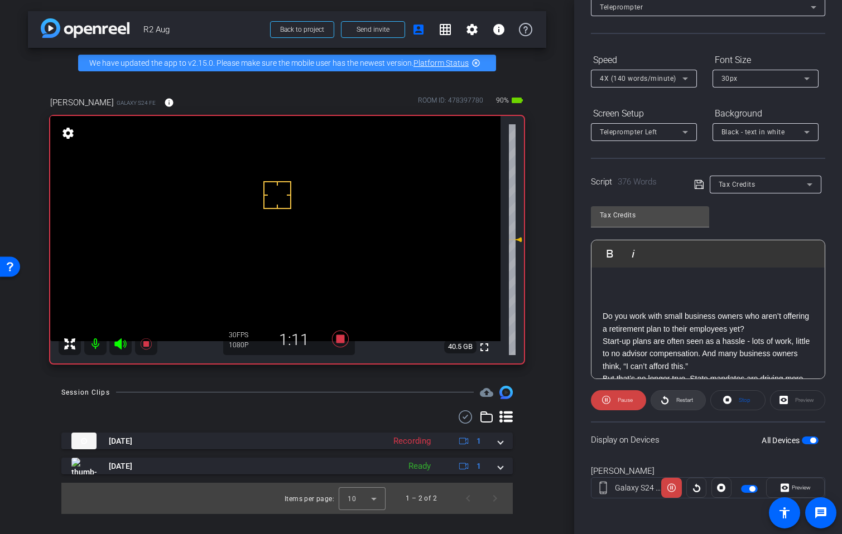
click at [669, 402] on span at bounding box center [678, 400] width 54 height 27
click at [791, 489] on span "Preview" at bounding box center [800, 488] width 19 height 6
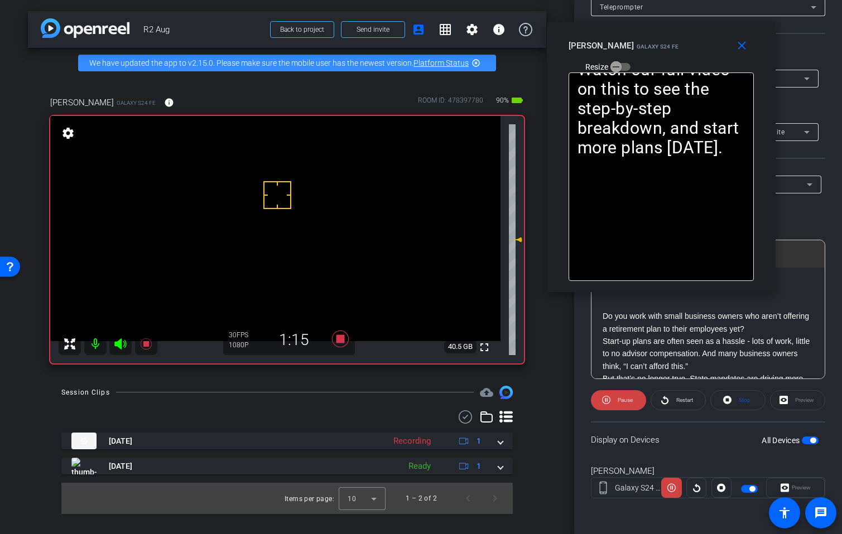
drag, startPoint x: 451, startPoint y: 168, endPoint x: 690, endPoint y: 58, distance: 263.8
click at [690, 58] on div "Annie Messer Galaxy S24 FE Resize" at bounding box center [665, 56] width 194 height 40
click at [621, 395] on span "Pause" at bounding box center [624, 401] width 18 height 16
click at [336, 337] on icon at bounding box center [339, 339] width 17 height 17
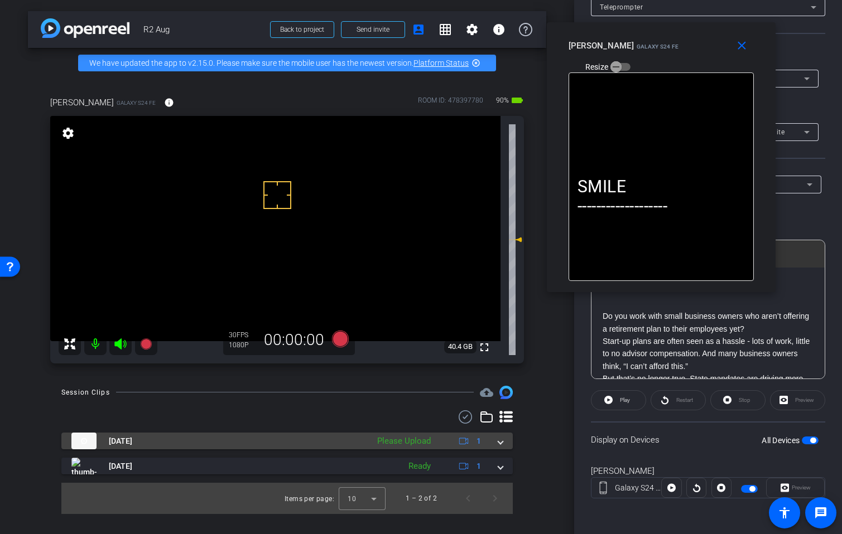
click at [498, 438] on span at bounding box center [500, 442] width 4 height 12
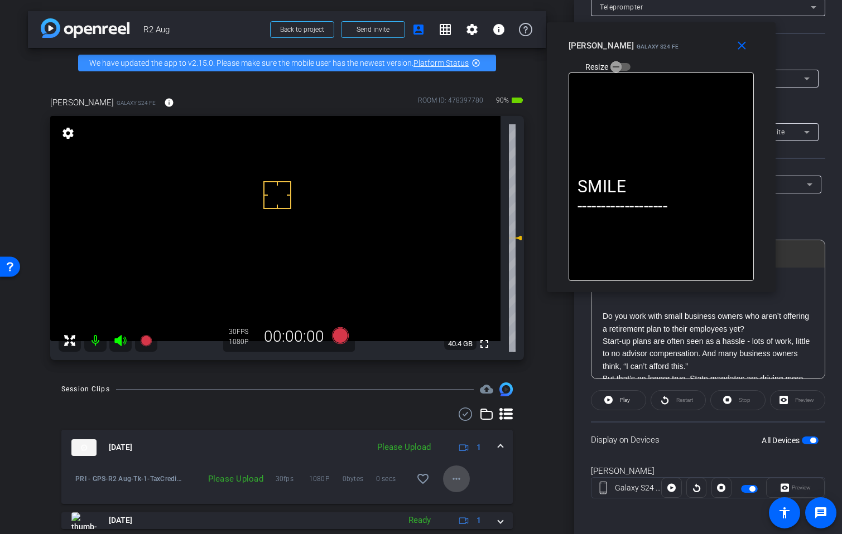
click at [451, 486] on mat-icon "more_horiz" at bounding box center [455, 478] width 13 height 13
click at [465, 440] on span "Upload" at bounding box center [468, 436] width 45 height 13
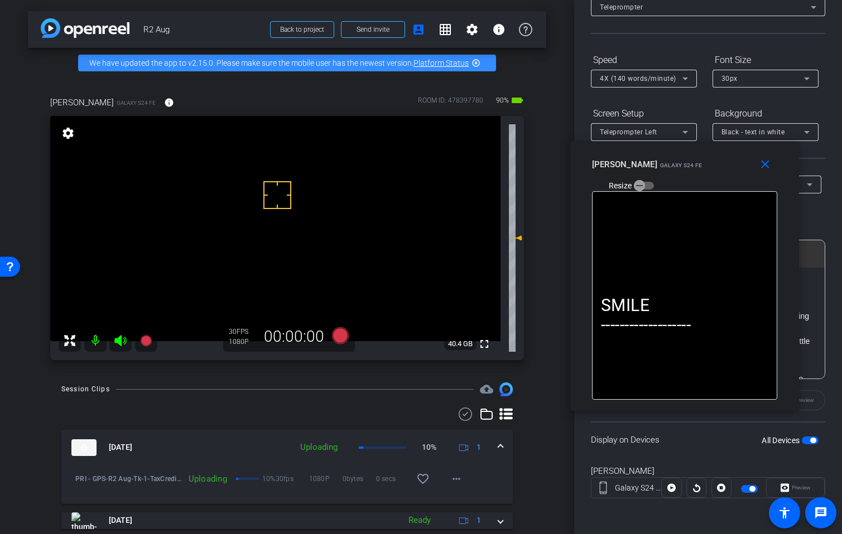
drag, startPoint x: 692, startPoint y: 52, endPoint x: 716, endPoint y: 176, distance: 125.5
click at [716, 176] on div "Annie Messer Galaxy S24 FE Resize" at bounding box center [689, 174] width 194 height 40
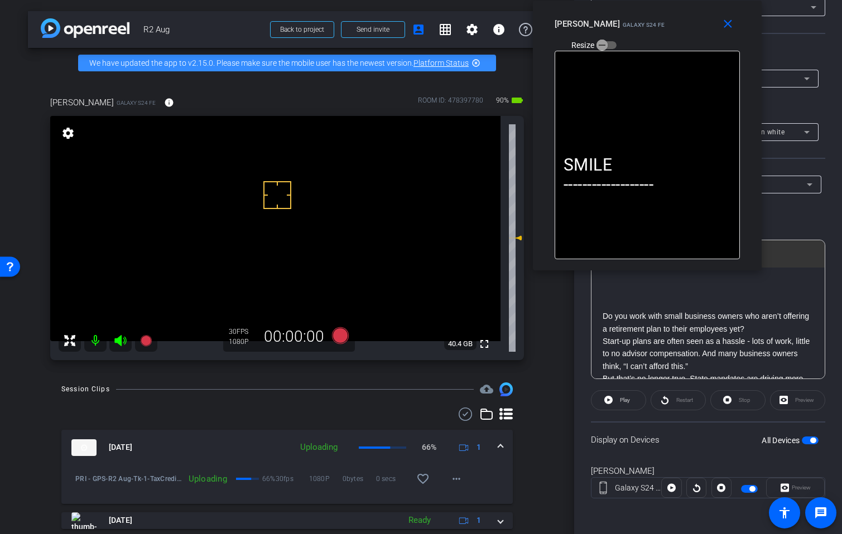
drag, startPoint x: 719, startPoint y: 172, endPoint x: 681, endPoint y: 27, distance: 149.9
click at [681, 27] on div "Annie Messer Galaxy S24 FE Resize" at bounding box center [651, 34] width 194 height 40
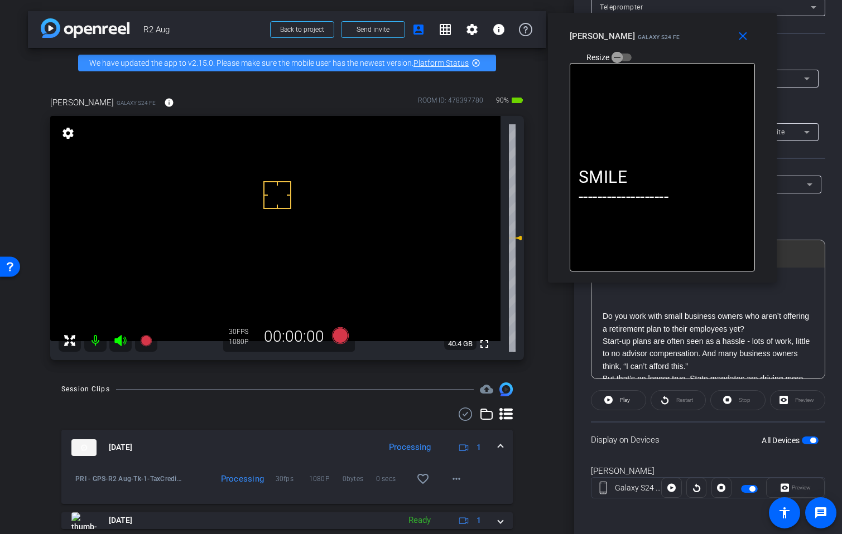
drag, startPoint x: 679, startPoint y: 37, endPoint x: 694, endPoint y: 50, distance: 19.9
click at [694, 50] on div "Annie Messer Galaxy S24 FE Resize" at bounding box center [666, 46] width 194 height 40
click at [810, 442] on span "button" at bounding box center [813, 441] width 6 height 6
click at [341, 344] on icon at bounding box center [339, 335] width 17 height 17
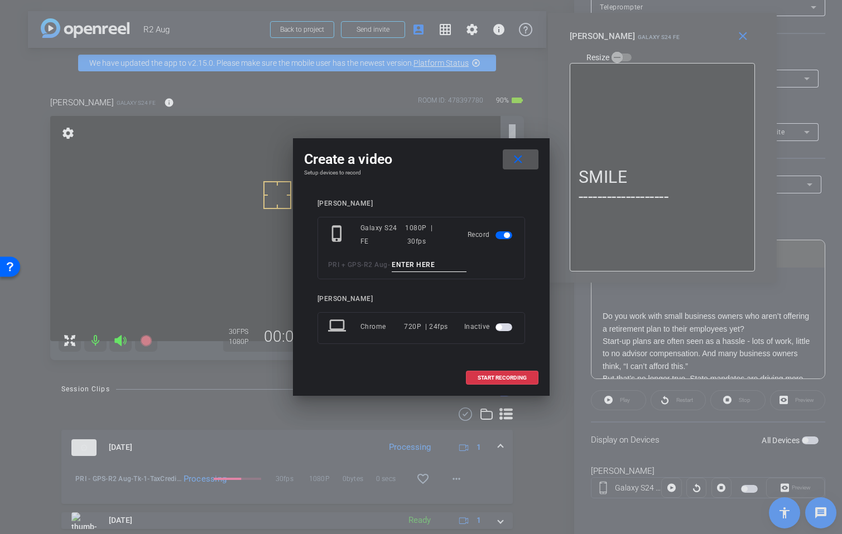
click at [418, 263] on input at bounding box center [428, 265] width 75 height 14
paste input "Tk_1_TaxCredits"
click at [411, 264] on input "Tk_1_TaxCredits" at bounding box center [428, 265] width 75 height 14
type input "Tk_2_TaxCredits"
click at [488, 381] on span at bounding box center [501, 378] width 71 height 27
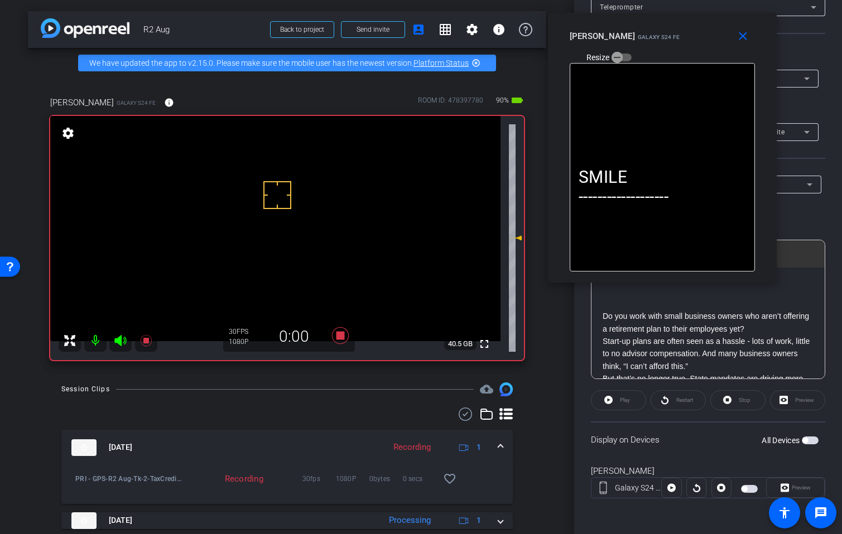
click at [802, 441] on span "button" at bounding box center [805, 441] width 6 height 6
click at [612, 402] on span at bounding box center [618, 400] width 54 height 27
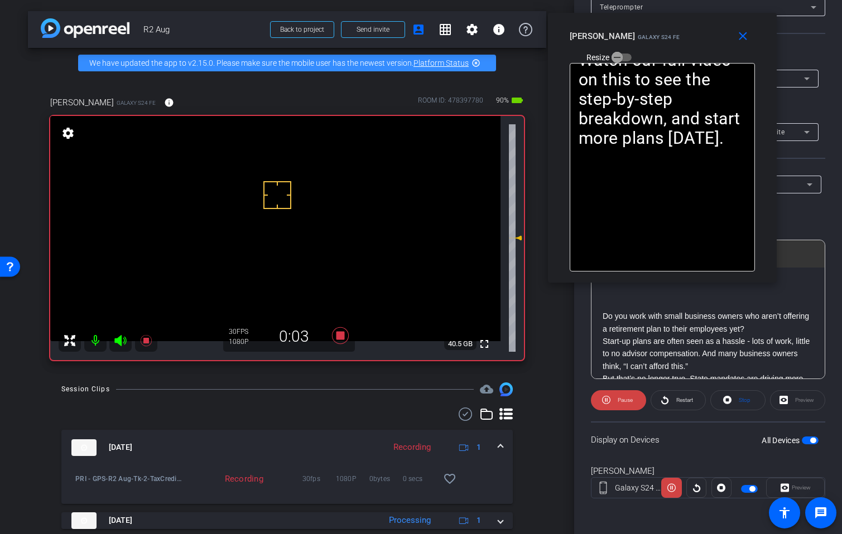
click at [120, 346] on icon at bounding box center [120, 340] width 12 height 11
click at [746, 35] on mat-icon "close" at bounding box center [743, 37] width 14 height 14
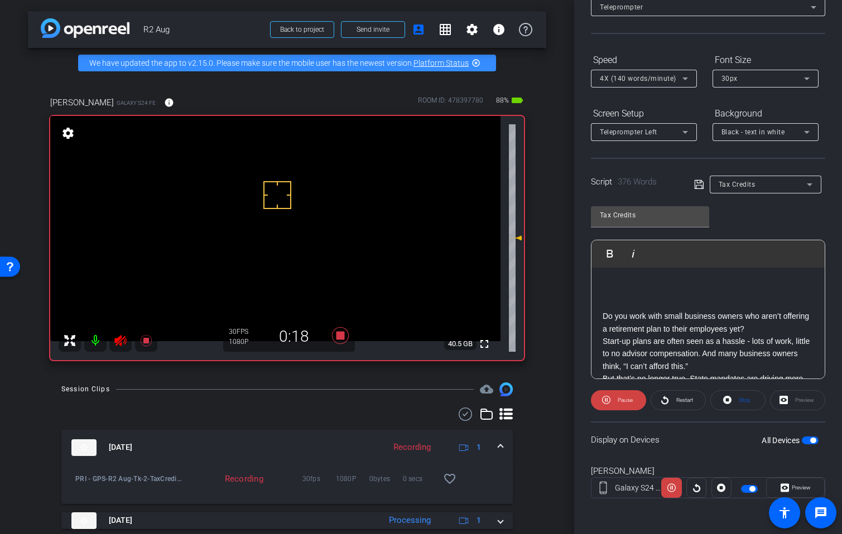
click at [122, 346] on icon at bounding box center [120, 340] width 12 height 11
click at [627, 71] on mat-select "4X (140 words/minute)" at bounding box center [644, 78] width 88 height 14
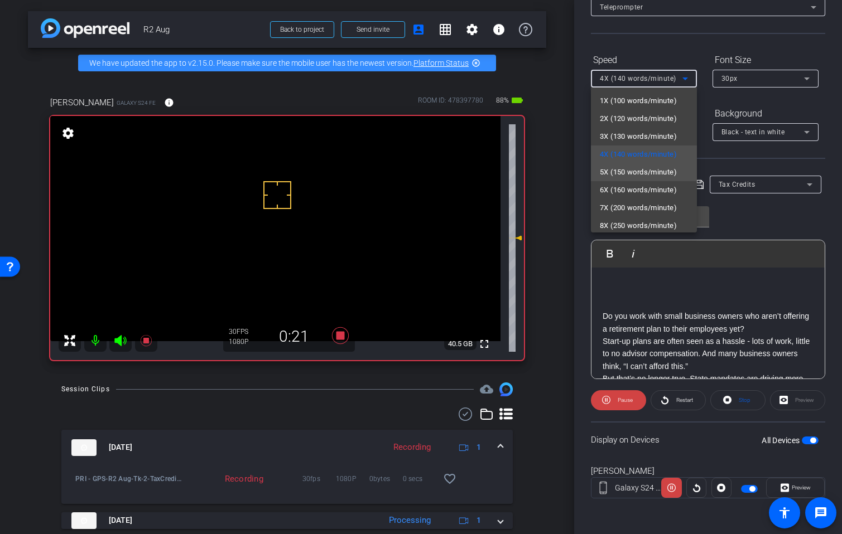
click at [616, 175] on span "5X (150 words/minute)" at bounding box center [638, 172] width 77 height 13
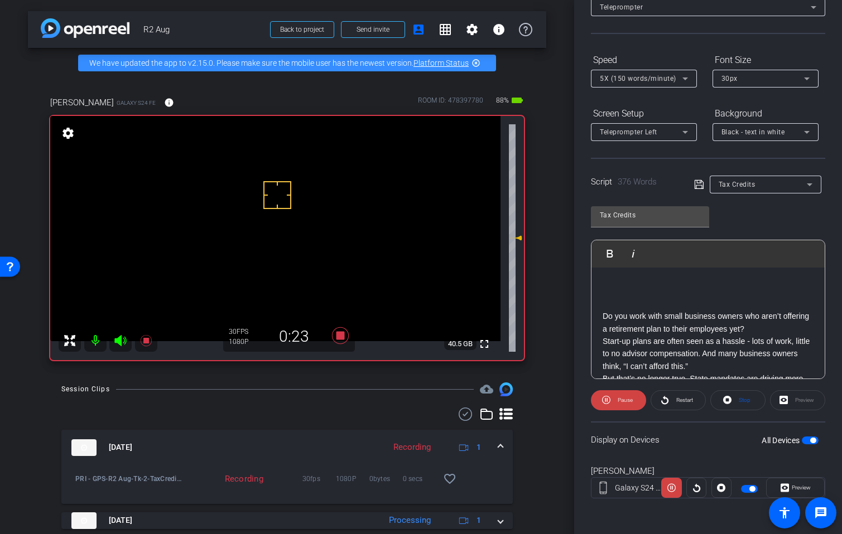
click at [810, 442] on span "button" at bounding box center [813, 441] width 6 height 6
click at [804, 442] on span "button" at bounding box center [809, 441] width 17 height 8
click at [689, 398] on span "Restart" at bounding box center [684, 400] width 17 height 6
click at [791, 488] on span "Preview" at bounding box center [800, 488] width 19 height 6
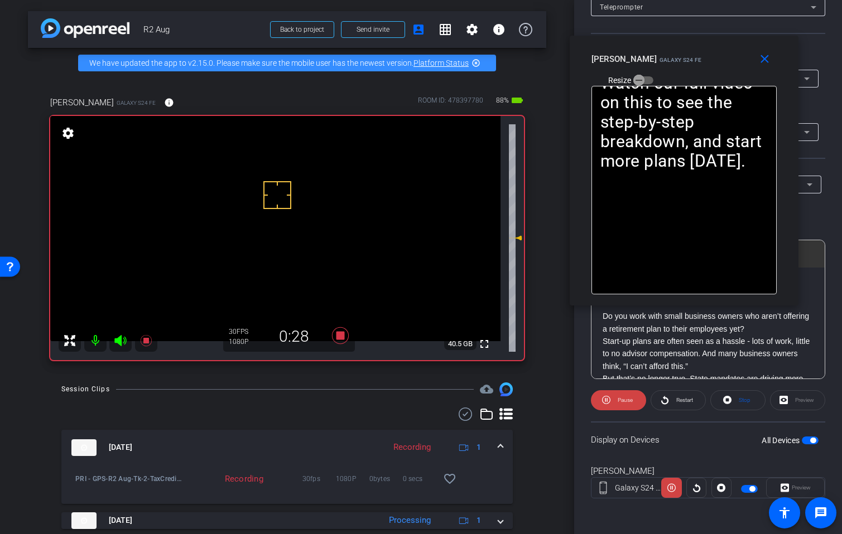
drag, startPoint x: 451, startPoint y: 163, endPoint x: 616, endPoint y: 120, distance: 170.0
click at [709, 66] on div "Annie Messer Galaxy S24 FE Resize" at bounding box center [688, 69] width 194 height 40
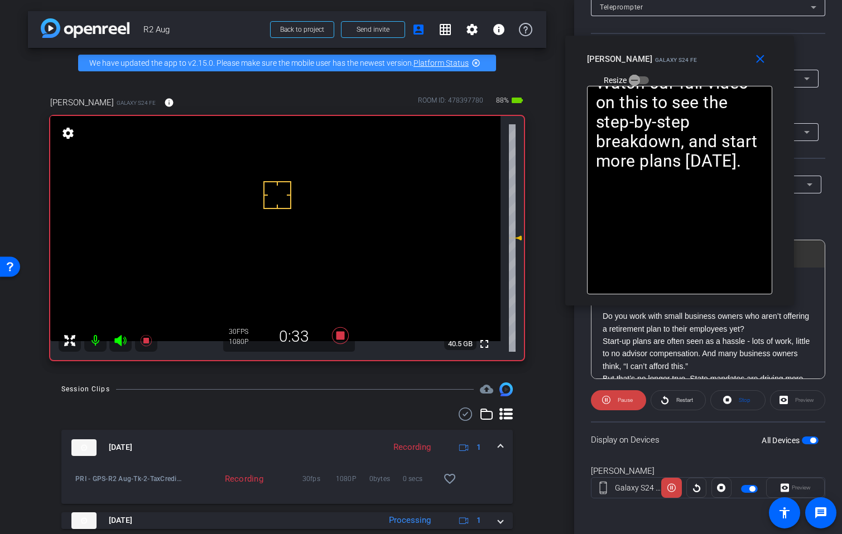
click at [121, 346] on icon at bounding box center [120, 340] width 12 height 11
click at [676, 403] on span "Restart" at bounding box center [684, 400] width 17 height 6
click at [606, 403] on icon at bounding box center [606, 400] width 8 height 14
click at [606, 403] on icon at bounding box center [608, 400] width 8 height 8
click at [604, 404] on icon at bounding box center [606, 400] width 8 height 8
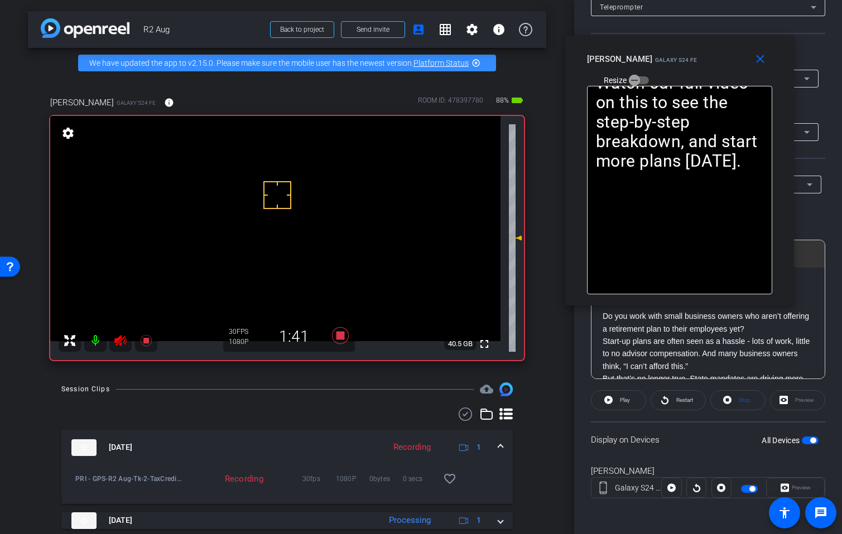
click at [604, 404] on icon at bounding box center [608, 400] width 8 height 14
click at [602, 404] on icon at bounding box center [606, 400] width 8 height 14
click at [601, 404] on span at bounding box center [618, 400] width 54 height 27
click at [602, 404] on icon at bounding box center [606, 400] width 8 height 14
click at [605, 403] on icon at bounding box center [608, 400] width 8 height 8
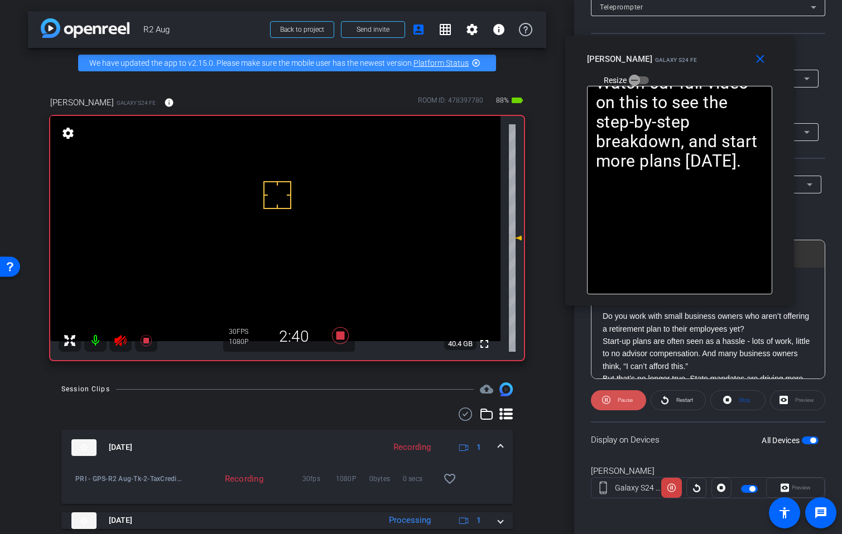
click at [596, 402] on span at bounding box center [618, 400] width 55 height 27
click at [596, 402] on span at bounding box center [618, 400] width 54 height 27
click at [605, 398] on icon at bounding box center [606, 400] width 8 height 8
click at [340, 343] on icon at bounding box center [339, 335] width 17 height 17
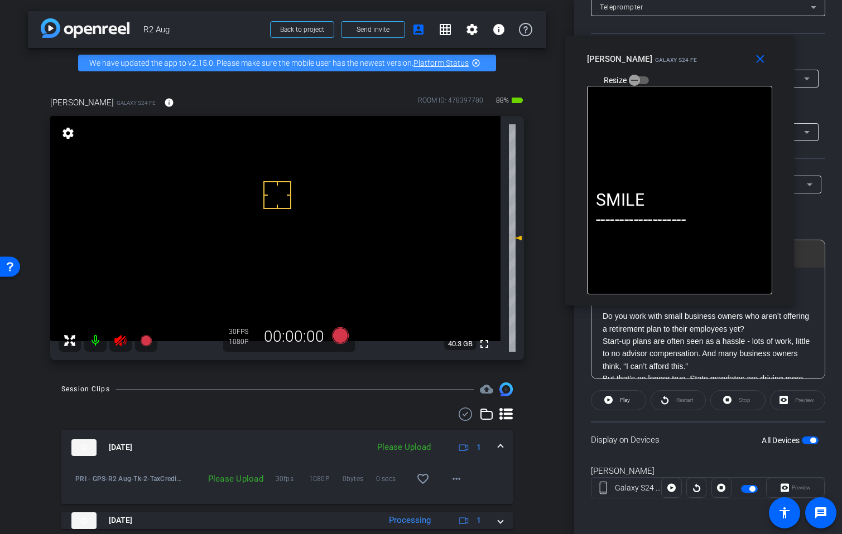
click at [121, 347] on icon at bounding box center [120, 340] width 13 height 13
click at [452, 486] on mat-icon "more_horiz" at bounding box center [455, 478] width 13 height 13
click at [476, 437] on span "Upload" at bounding box center [468, 436] width 45 height 13
click at [666, 351] on p "Start-up plans are often seen as a hassle - lots of work, little to no advisor …" at bounding box center [707, 353] width 211 height 37
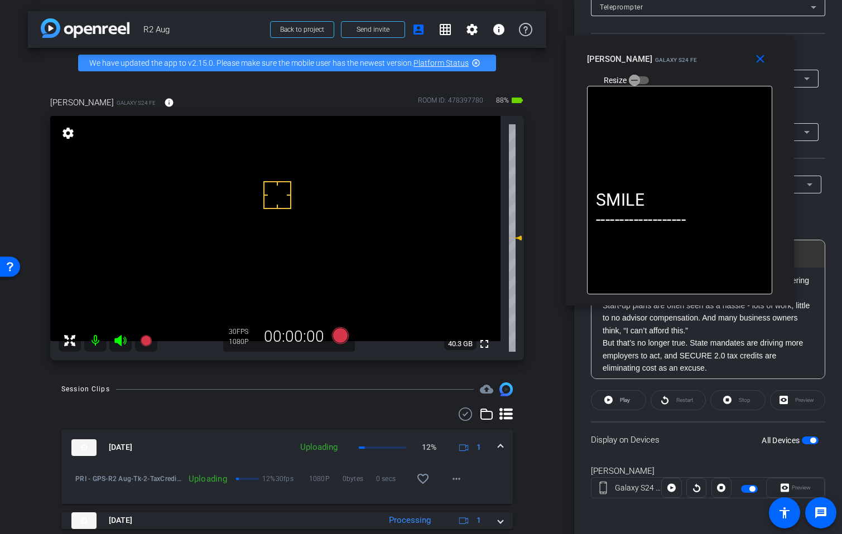
scroll to position [112, 0]
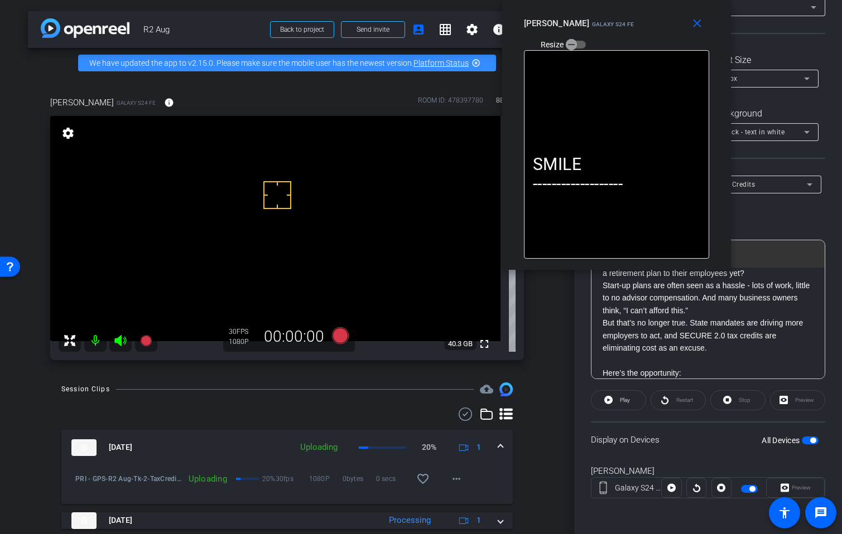
drag, startPoint x: 716, startPoint y: 74, endPoint x: 663, endPoint y: 51, distance: 57.7
click at [654, 27] on div "Annie Messer Galaxy S24 FE Resize" at bounding box center [621, 33] width 194 height 40
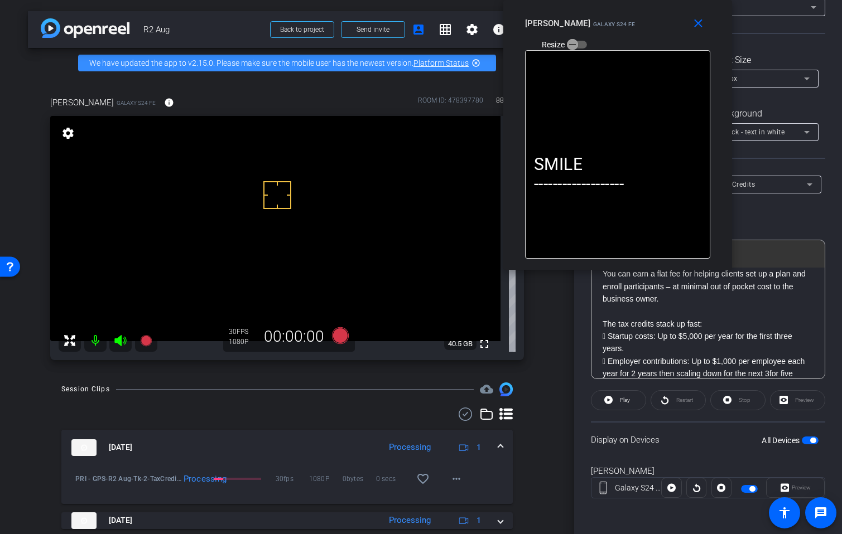
scroll to position [279, 0]
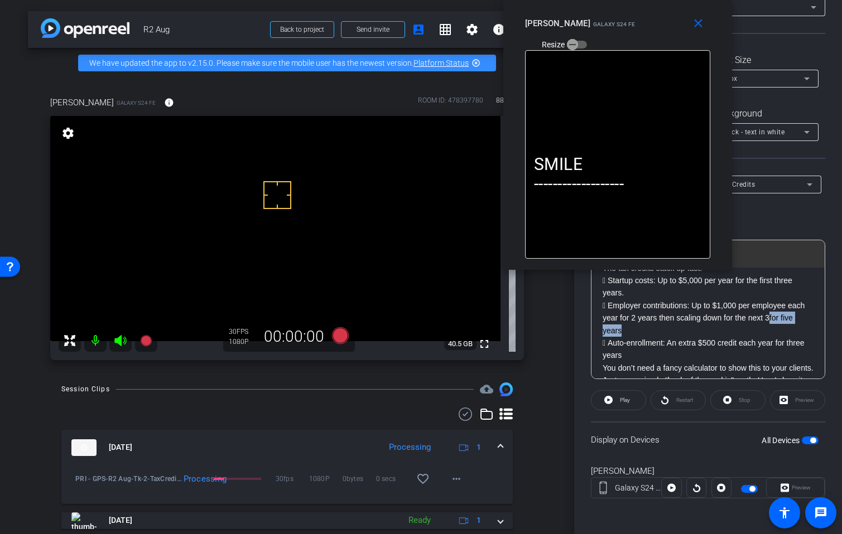
drag, startPoint x: 646, startPoint y: 331, endPoint x: 789, endPoint y: 323, distance: 143.5
click at [789, 323] on p " Employer contributions: Up to $1,000 per employee each year for 2 years then …" at bounding box center [707, 317] width 211 height 37
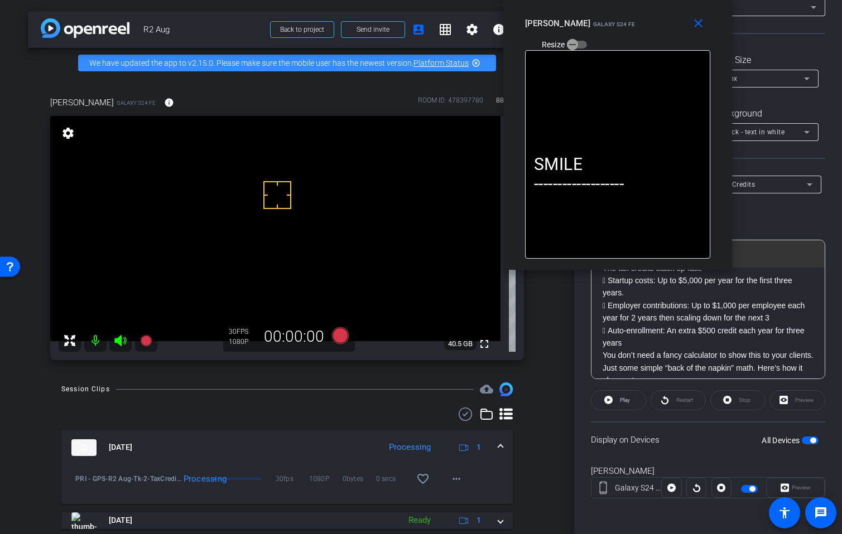
click at [705, 350] on p "You don’t need a fancy calculator to show this to your clients. Just some simpl…" at bounding box center [707, 367] width 211 height 37
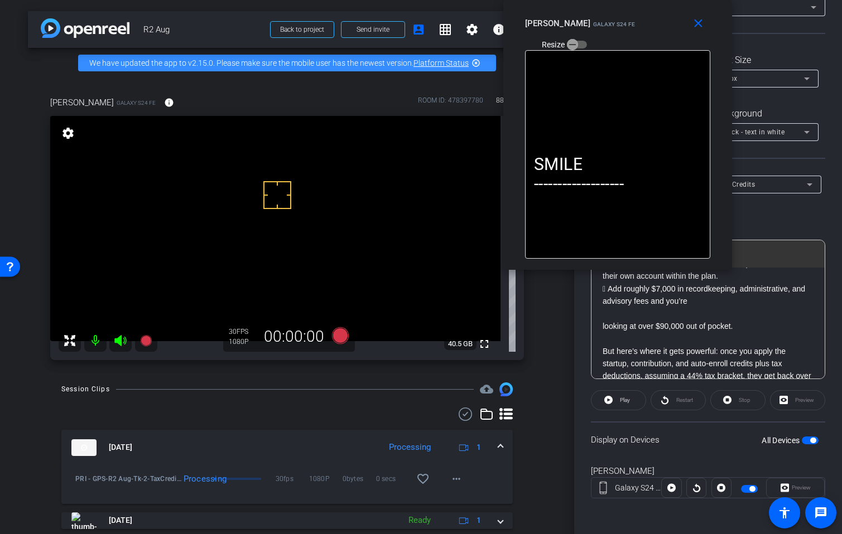
scroll to position [446, 0]
click at [599, 325] on div "SMILE ------------------- Do you work with small business owners who aren’t off…" at bounding box center [707, 220] width 233 height 796
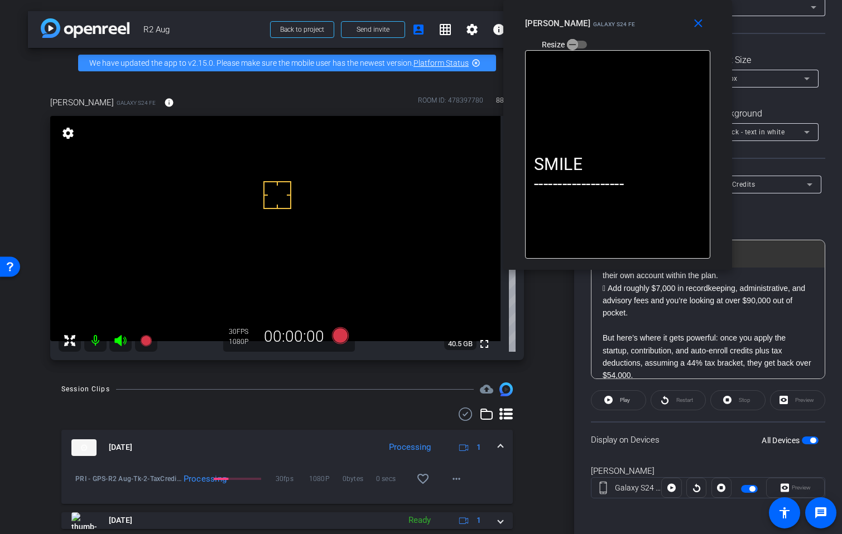
click at [700, 334] on p "But here’s where it gets powerful: once you apply the startup, contribution, an…" at bounding box center [707, 357] width 211 height 50
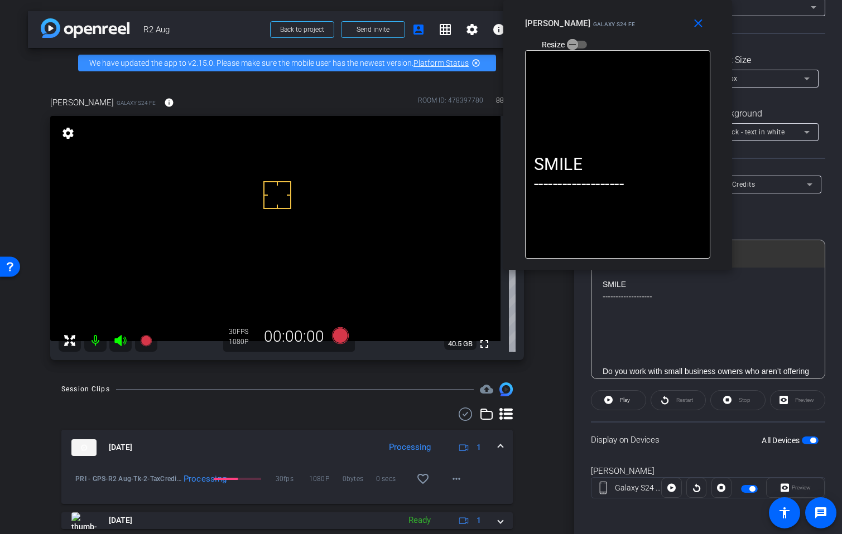
scroll to position [0, 0]
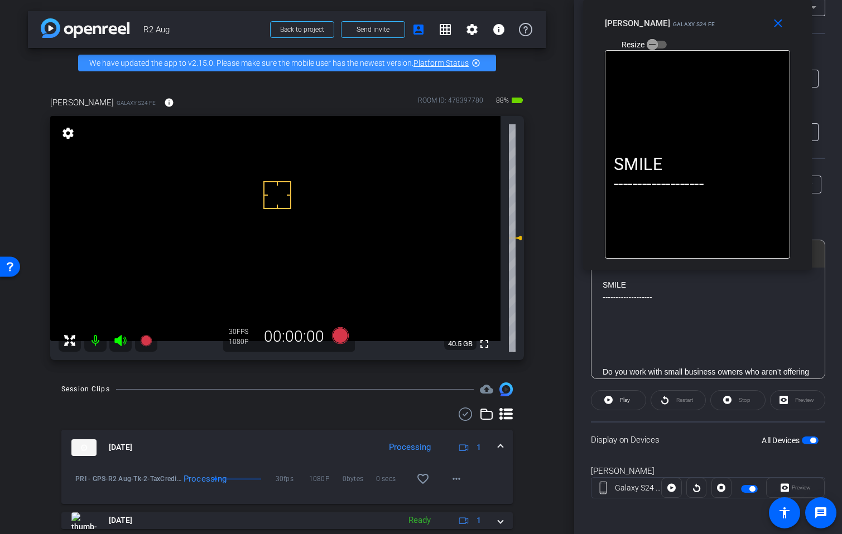
drag, startPoint x: 632, startPoint y: 35, endPoint x: 736, endPoint y: 257, distance: 245.7
click at [712, 25] on div "Annie Messer Galaxy S24 FE Resize" at bounding box center [702, 33] width 194 height 40
click at [801, 439] on span "button" at bounding box center [809, 441] width 17 height 8
click at [802, 439] on span "button" at bounding box center [805, 441] width 6 height 6
click at [335, 344] on icon at bounding box center [339, 335] width 17 height 17
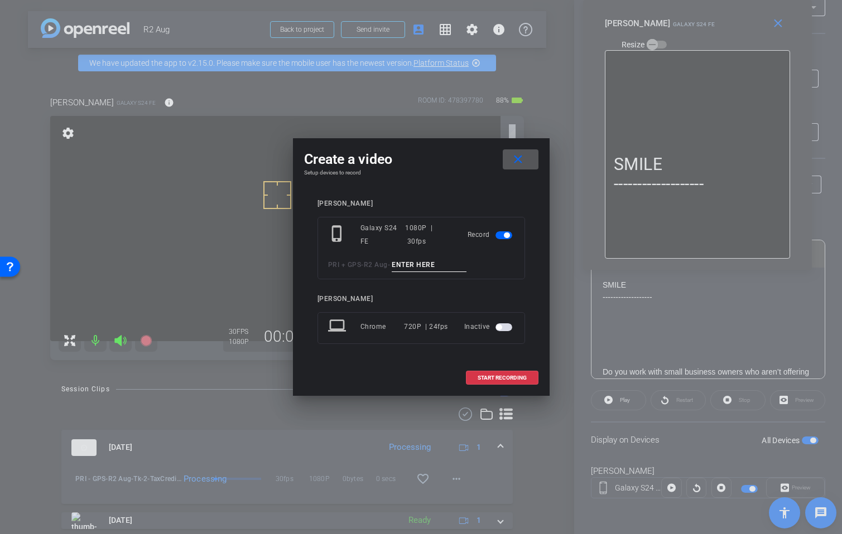
click at [416, 264] on input at bounding box center [428, 265] width 75 height 14
paste input "Tk_1_TaxCredits"
click at [410, 264] on input "Tk_1_TaxCredits" at bounding box center [428, 265] width 75 height 14
type input "Tk_3_TaxCredits"
click at [496, 380] on span "START RECORDING" at bounding box center [501, 378] width 49 height 6
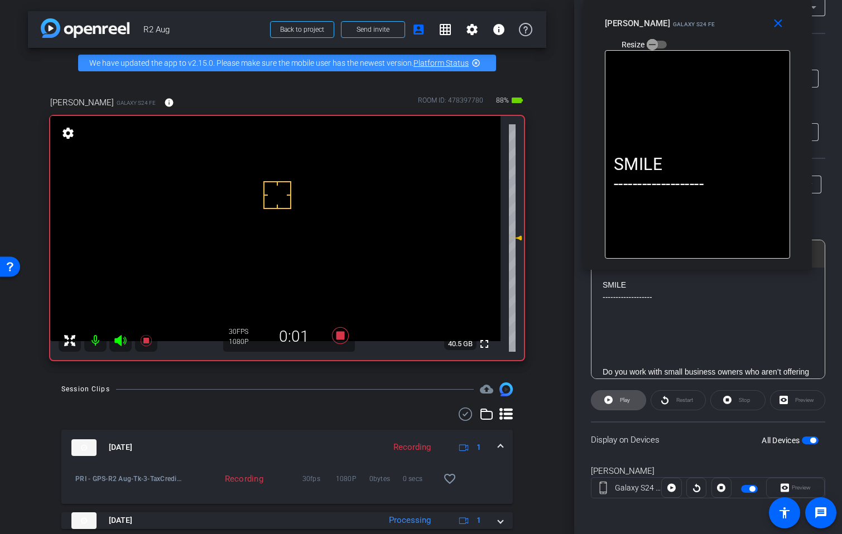
click at [611, 402] on icon at bounding box center [608, 400] width 8 height 8
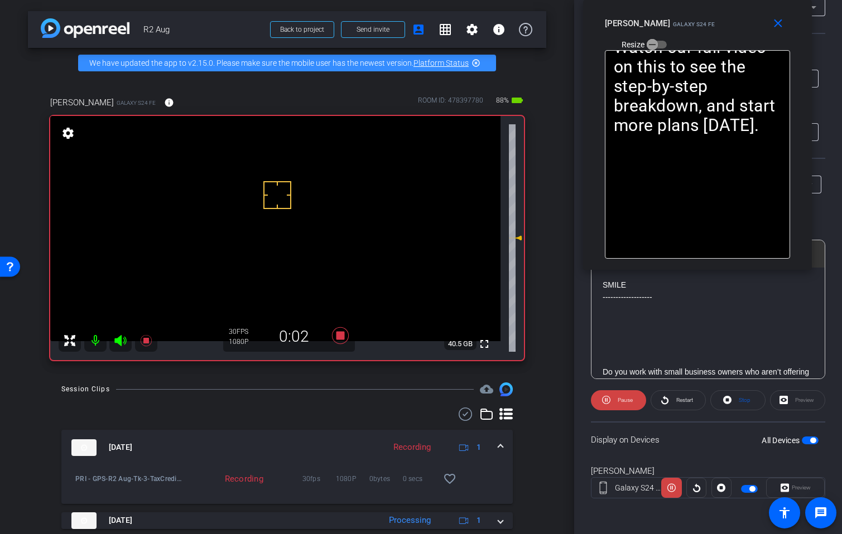
click at [125, 347] on icon at bounding box center [120, 340] width 13 height 13
click at [619, 402] on span "Pause" at bounding box center [624, 400] width 15 height 6
click at [620, 402] on span "Play" at bounding box center [625, 400] width 10 height 6
click at [619, 402] on span "Pause" at bounding box center [624, 400] width 15 height 6
click at [618, 403] on span "Play" at bounding box center [623, 401] width 13 height 16
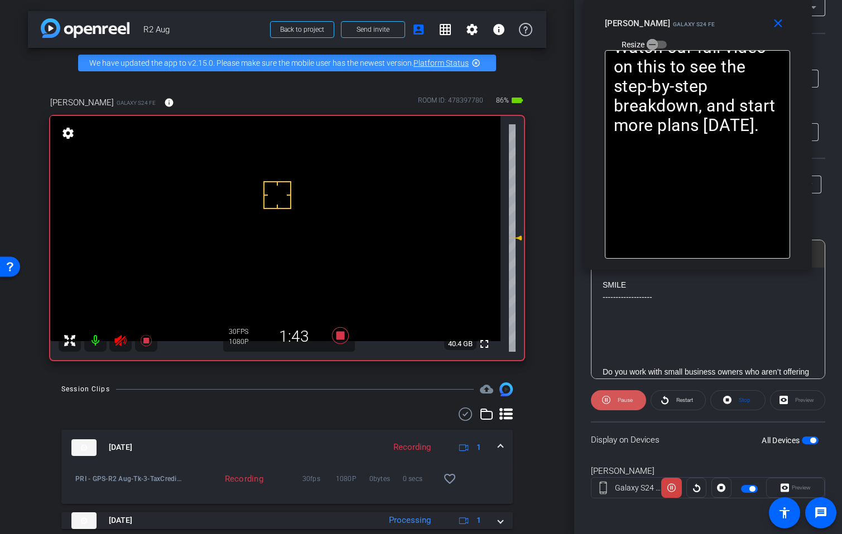
click at [618, 403] on span "Pause" at bounding box center [624, 400] width 15 height 6
click at [618, 403] on span "Play" at bounding box center [623, 401] width 13 height 16
click at [618, 395] on span "Pause" at bounding box center [624, 401] width 18 height 16
click at [618, 395] on span "Play" at bounding box center [623, 401] width 13 height 16
click at [618, 395] on span "Pause" at bounding box center [624, 401] width 18 height 16
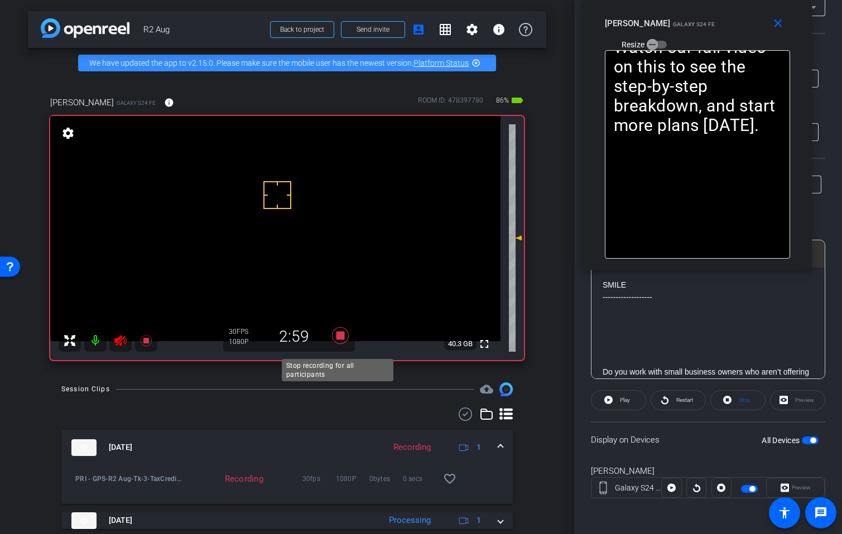
click at [337, 344] on icon at bounding box center [339, 335] width 17 height 17
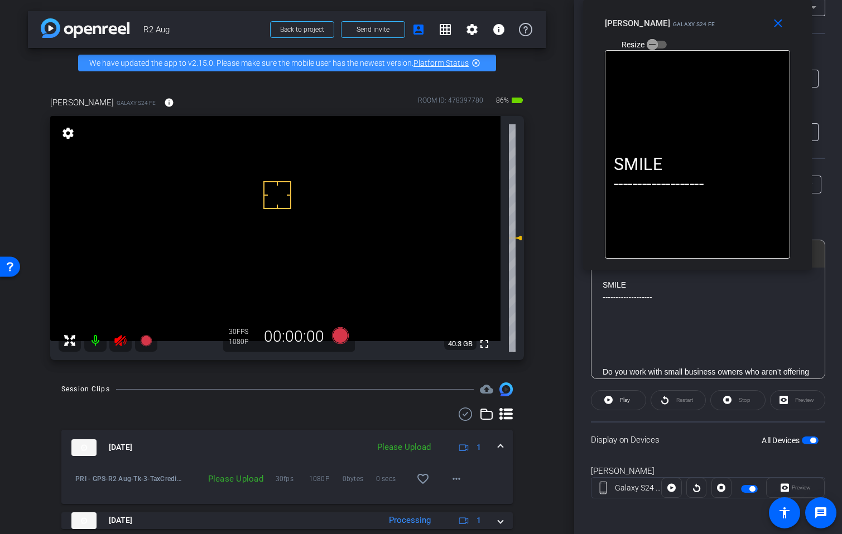
click at [115, 346] on icon at bounding box center [120, 340] width 12 height 11
click at [451, 485] on mat-icon "more_horiz" at bounding box center [455, 478] width 13 height 13
click at [480, 437] on span "Upload" at bounding box center [468, 436] width 45 height 13
click at [498, 453] on span at bounding box center [500, 448] width 4 height 12
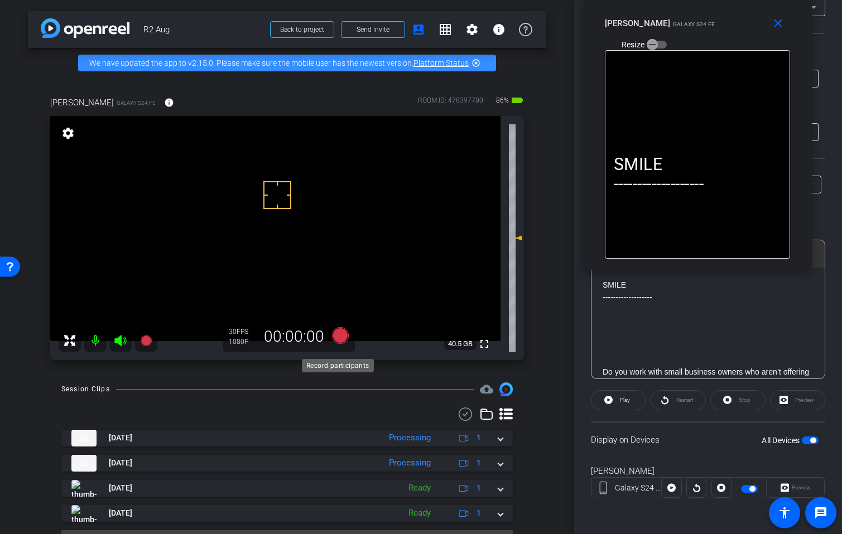
click at [340, 344] on icon at bounding box center [339, 335] width 17 height 17
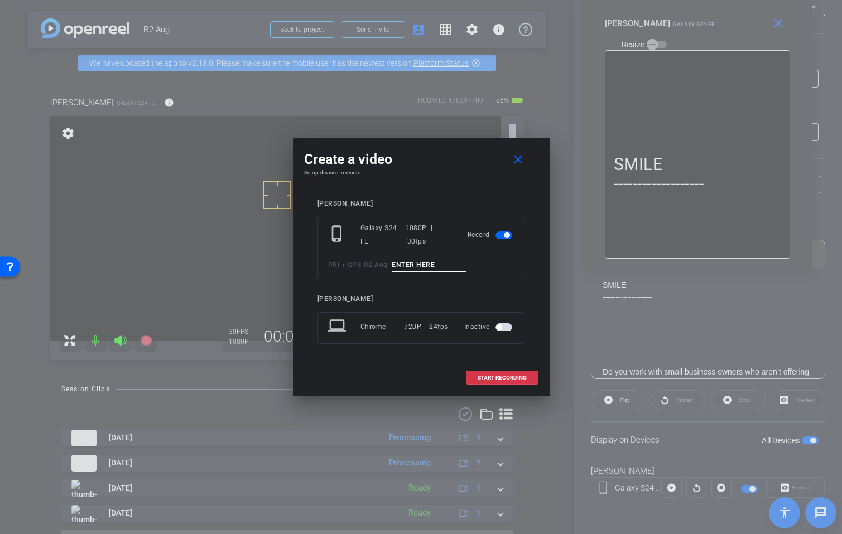
click at [436, 260] on input at bounding box center [428, 265] width 75 height 14
paste input "Tk_1_TaxCredits"
click at [410, 261] on input "Tk_1_TaxCredits" at bounding box center [428, 265] width 75 height 14
type input "Tk_4_TaxCredits"
click at [498, 379] on span "START RECORDING" at bounding box center [501, 378] width 49 height 6
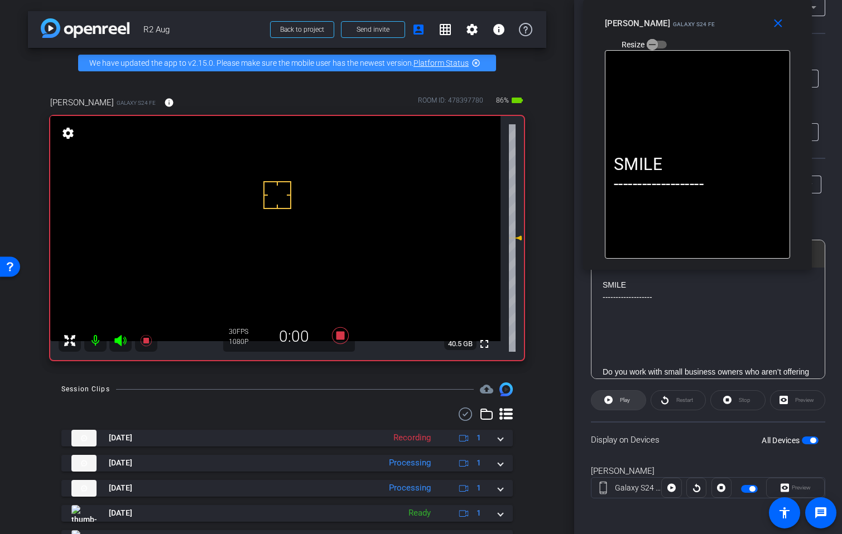
click at [621, 400] on span "Play" at bounding box center [625, 400] width 10 height 6
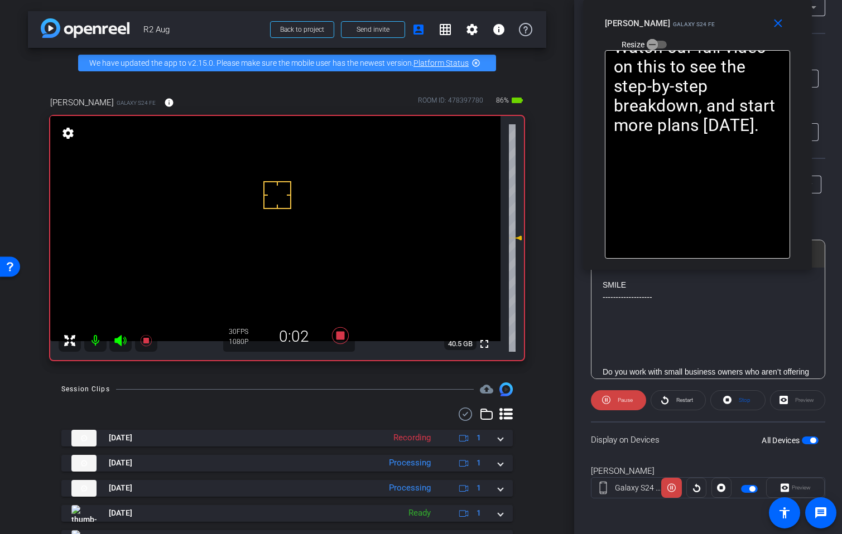
click at [115, 347] on icon at bounding box center [120, 340] width 13 height 13
click at [623, 400] on span "Pause" at bounding box center [624, 400] width 15 height 6
click at [623, 399] on span "Play" at bounding box center [625, 400] width 10 height 6
click at [620, 398] on span "Pause" at bounding box center [624, 400] width 15 height 6
click at [620, 398] on span "Play" at bounding box center [625, 400] width 10 height 6
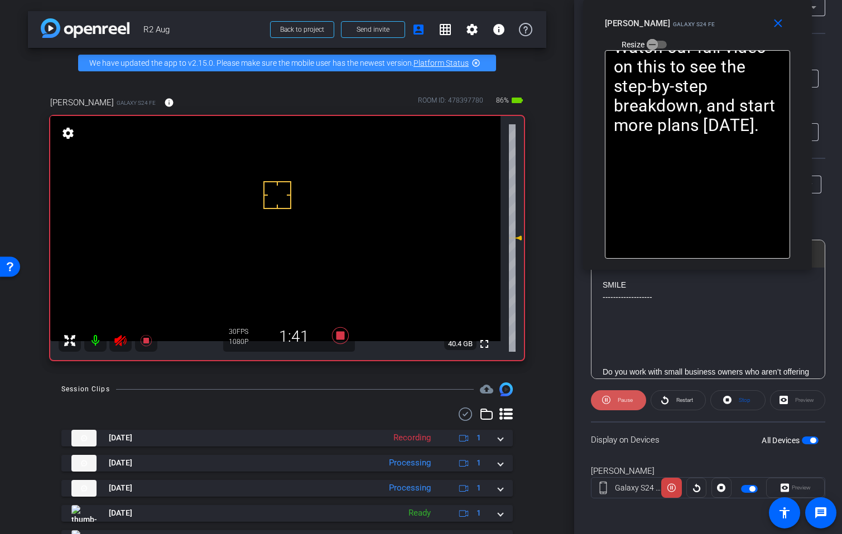
click at [620, 398] on span "Pause" at bounding box center [624, 400] width 15 height 6
click at [620, 398] on span "Play" at bounding box center [625, 400] width 10 height 6
click at [620, 398] on span "Pause" at bounding box center [624, 400] width 15 height 6
click at [618, 399] on span "Play" at bounding box center [623, 401] width 13 height 16
click at [116, 346] on icon at bounding box center [120, 340] width 12 height 11
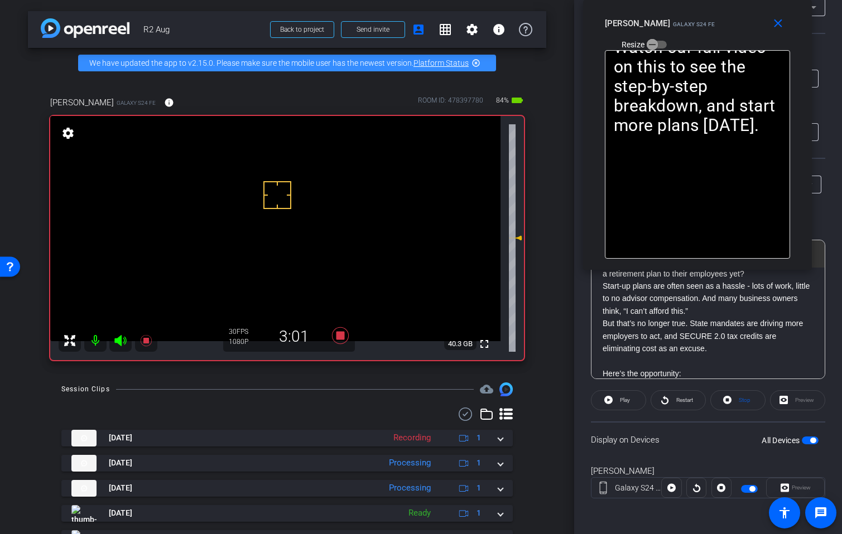
scroll to position [112, 0]
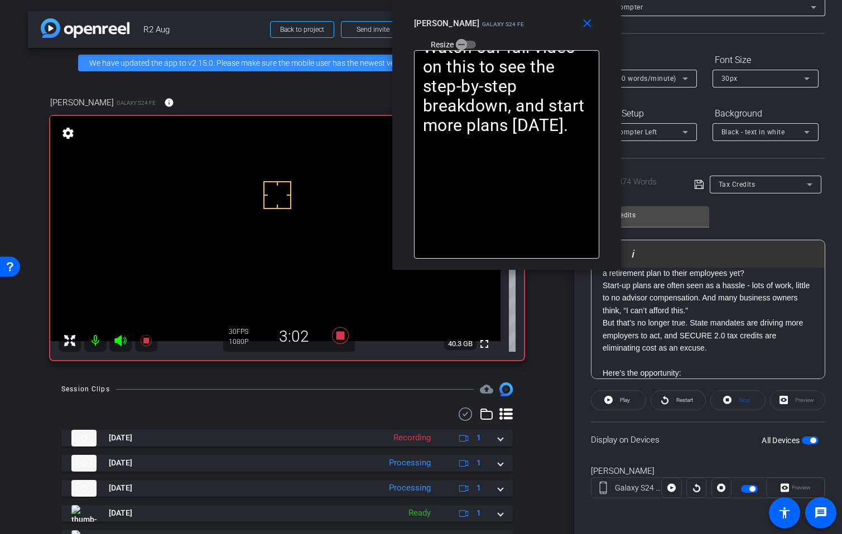
drag, startPoint x: 727, startPoint y: 32, endPoint x: 536, endPoint y: 14, distance: 191.6
click at [536, 14] on div "Annie Messer Galaxy S24 FE Resize" at bounding box center [511, 33] width 194 height 40
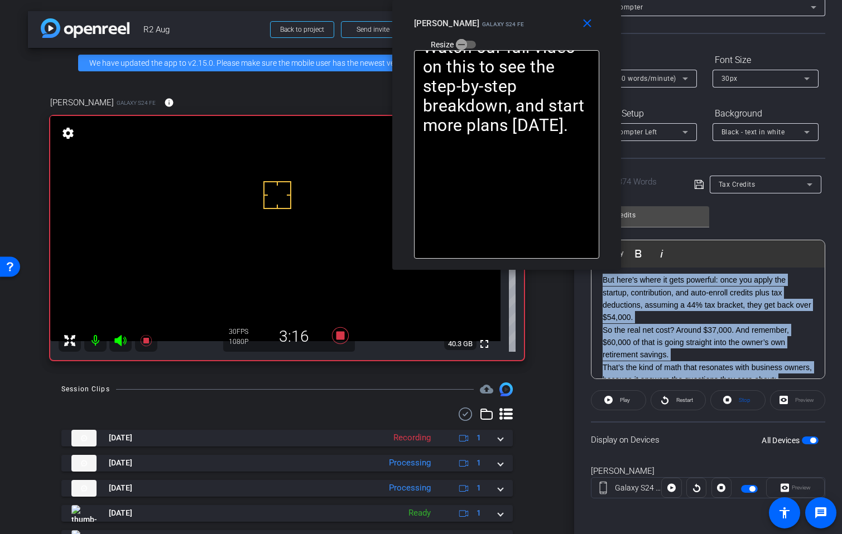
scroll to position [489, 0]
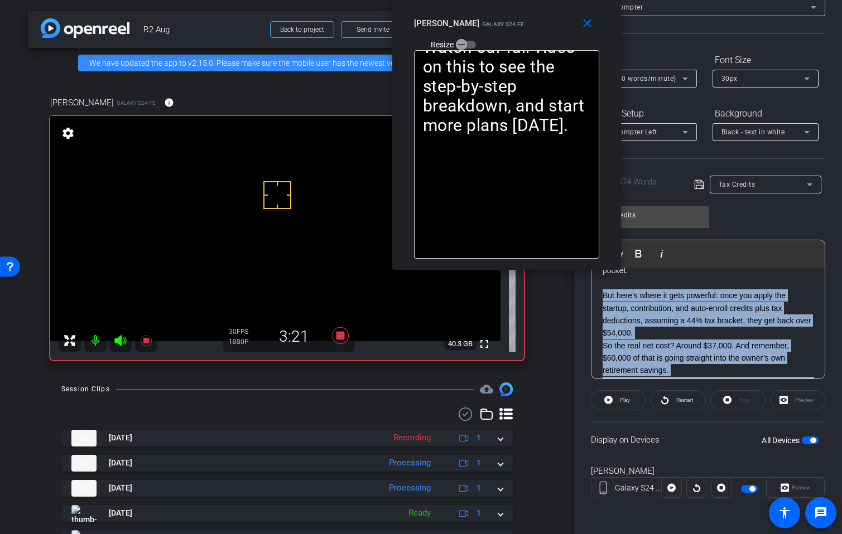
drag, startPoint x: 778, startPoint y: 342, endPoint x: 597, endPoint y: 301, distance: 185.5
click at [597, 301] on div "SMILE ------------------- Do you work with small business owners who aren’t off…" at bounding box center [707, 171] width 233 height 784
click at [659, 249] on span "Play Selected" at bounding box center [658, 253] width 45 height 9
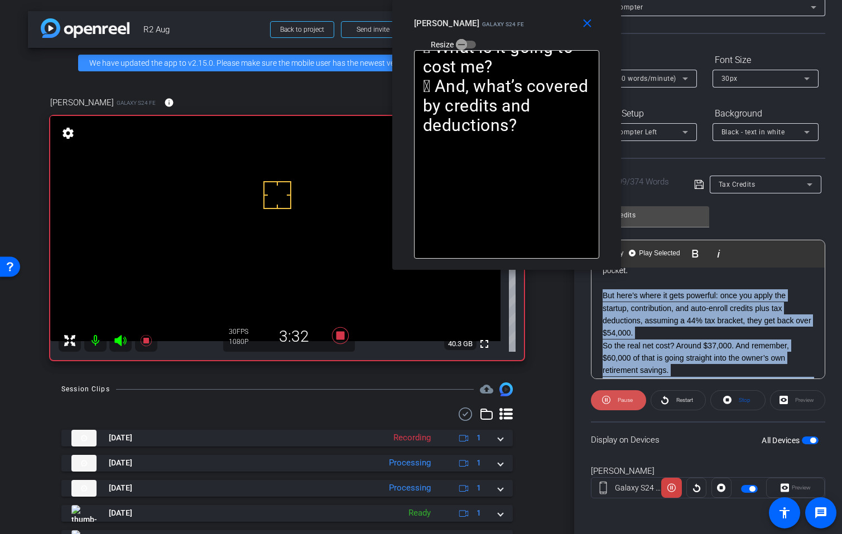
click at [617, 400] on span "Pause" at bounding box center [624, 400] width 15 height 6
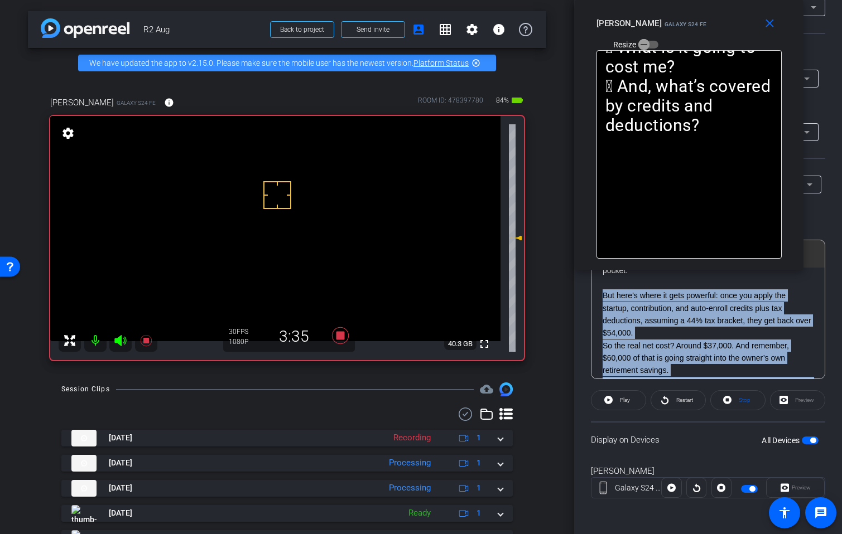
drag, startPoint x: 528, startPoint y: 21, endPoint x: 710, endPoint y: 21, distance: 182.4
click at [710, 21] on div "Annie Messer Galaxy S24 FE Resize" at bounding box center [693, 33] width 194 height 40
click at [618, 400] on span "Play" at bounding box center [623, 401] width 13 height 16
click at [620, 401] on span "Pause" at bounding box center [624, 400] width 15 height 6
click at [666, 401] on span at bounding box center [678, 400] width 54 height 27
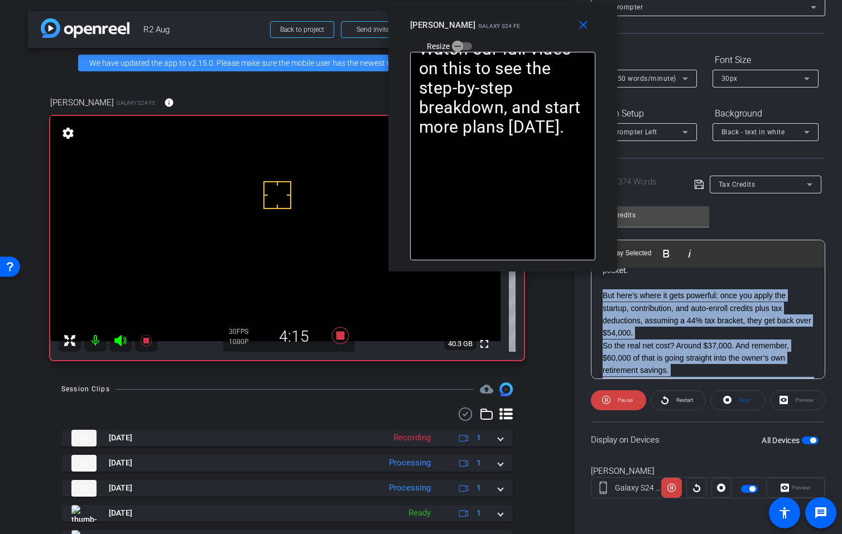
drag, startPoint x: 713, startPoint y: 32, endPoint x: 603, endPoint y: 83, distance: 121.0
click at [527, 35] on div "Annie Messer Galaxy S24 FE Resize" at bounding box center [507, 35] width 194 height 40
click at [632, 252] on span "Play Selected" at bounding box center [630, 253] width 45 height 9
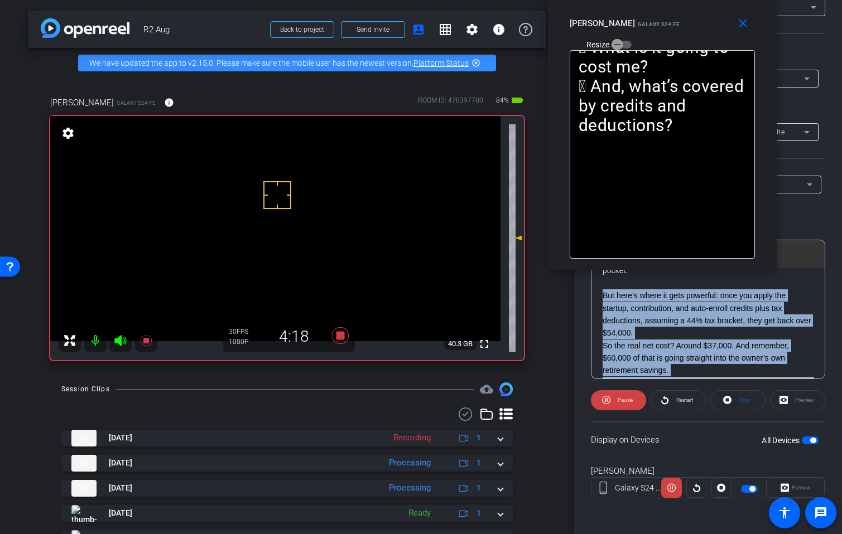
drag, startPoint x: 532, startPoint y: 26, endPoint x: 699, endPoint y: 69, distance: 172.0
click at [693, 4] on div "close Annie Messer Galaxy S24 FE Resize" at bounding box center [662, 25] width 229 height 50
click at [620, 402] on span "Pause" at bounding box center [624, 400] width 15 height 6
click at [620, 402] on span "Play" at bounding box center [625, 400] width 10 height 6
click at [620, 402] on span "Pause" at bounding box center [624, 400] width 15 height 6
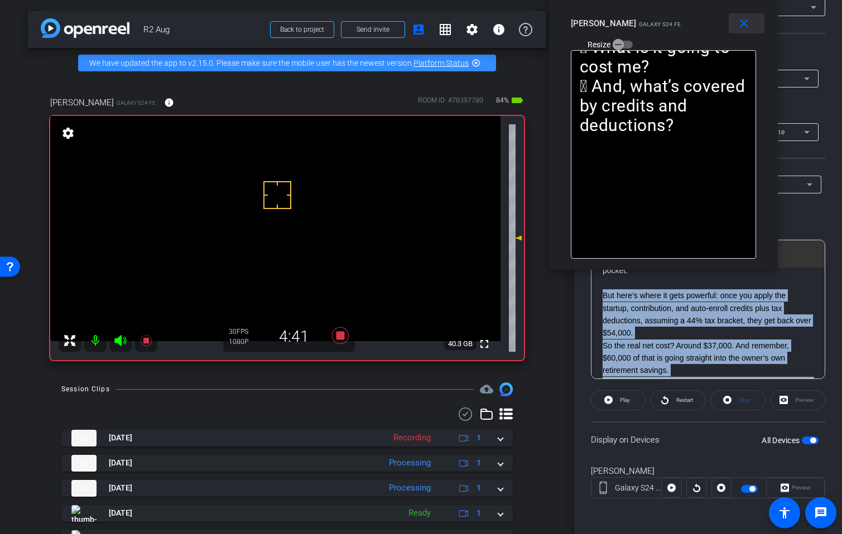
click at [746, 23] on mat-icon "close" at bounding box center [744, 24] width 14 height 14
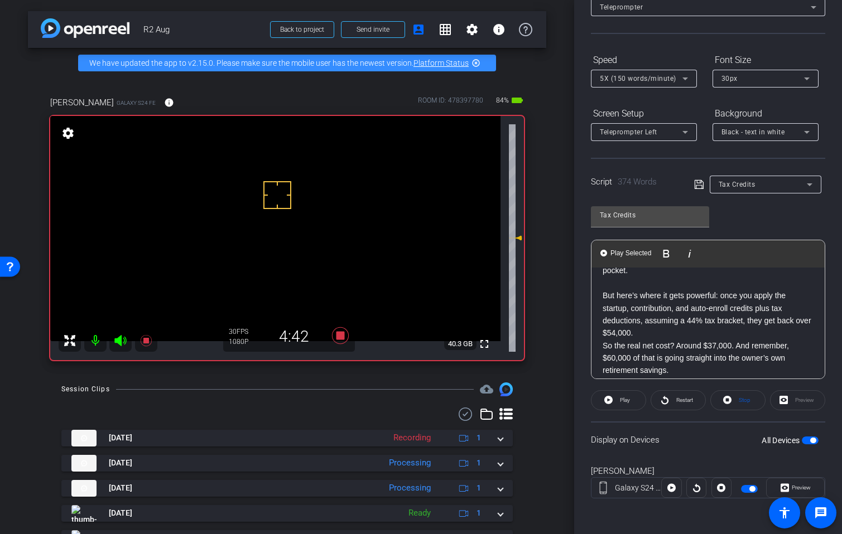
click at [643, 77] on span "5X (150 words/minute)" at bounding box center [638, 79] width 76 height 8
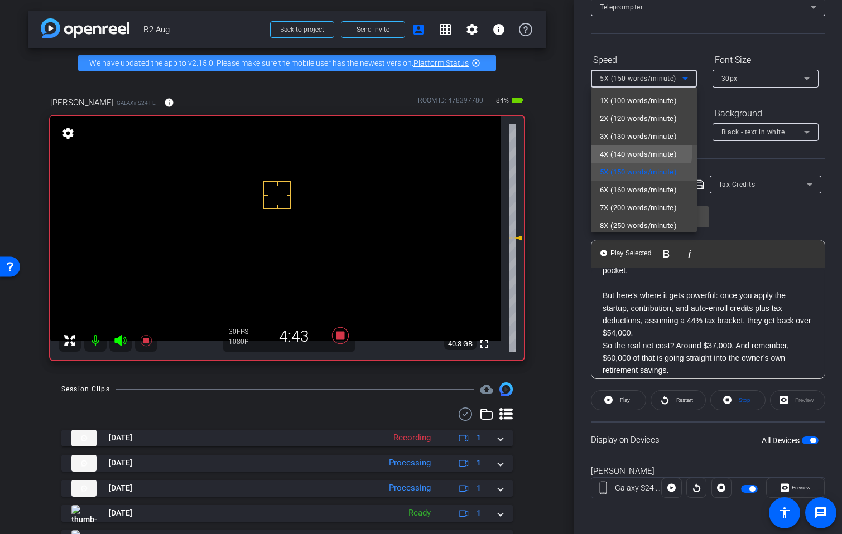
click at [622, 150] on span "4X (140 words/minute)" at bounding box center [638, 154] width 77 height 13
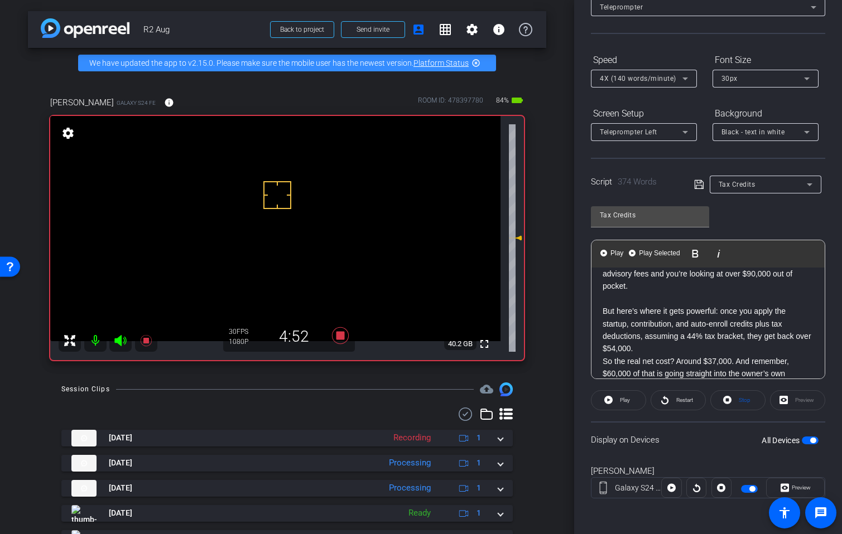
scroll to position [502, 0]
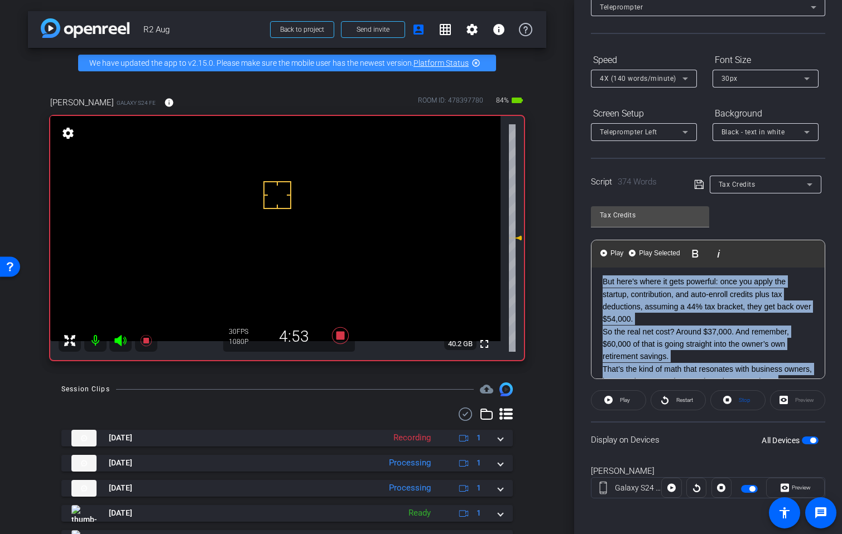
drag, startPoint x: 780, startPoint y: 306, endPoint x: 601, endPoint y: 280, distance: 180.9
click at [601, 280] on div "SMILE ------------------- Do you work with small business owners who aren’t off…" at bounding box center [707, 157] width 233 height 784
click at [675, 251] on span "Play Selected" at bounding box center [658, 253] width 45 height 9
click at [789, 484] on span "Preview" at bounding box center [800, 488] width 22 height 16
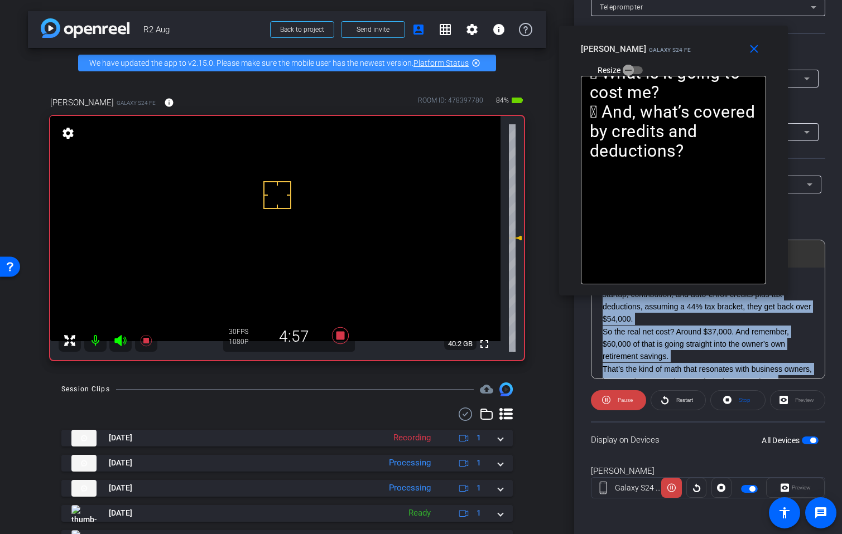
drag, startPoint x: 451, startPoint y: 148, endPoint x: 693, endPoint y: 87, distance: 249.7
click at [704, 42] on div "Annie Messer Galaxy S24 FE Resize" at bounding box center [678, 59] width 194 height 40
click at [670, 395] on span at bounding box center [678, 400] width 54 height 27
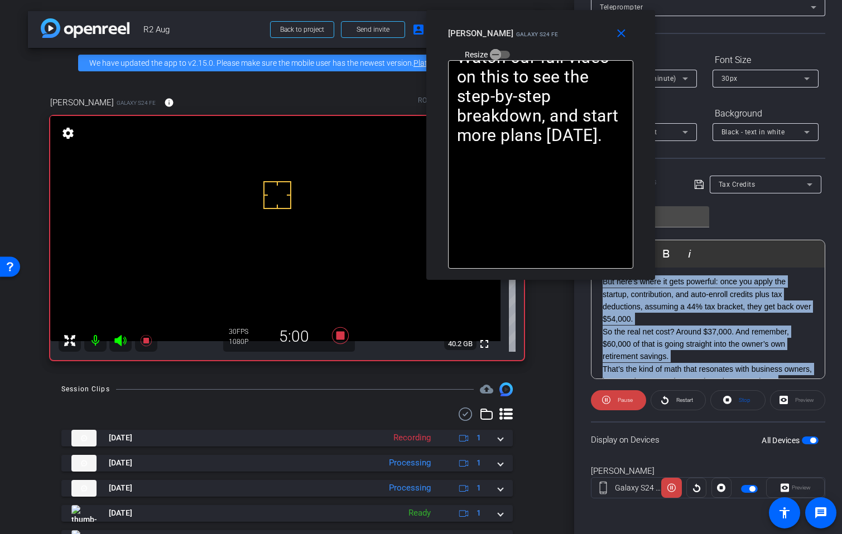
drag, startPoint x: 701, startPoint y: 60, endPoint x: 604, endPoint y: 139, distance: 124.9
click at [568, 44] on div "Annie Messer Galaxy S24 FE Resize" at bounding box center [545, 43] width 194 height 40
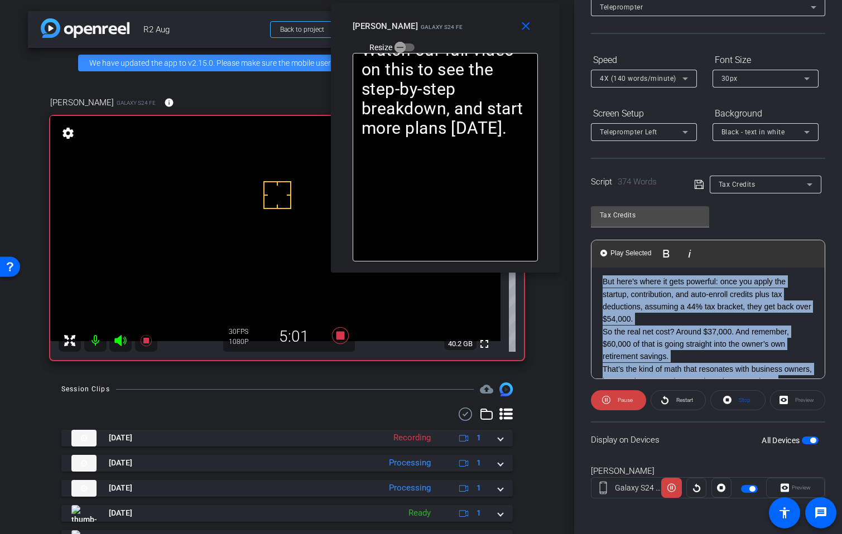
drag, startPoint x: 577, startPoint y: 42, endPoint x: 606, endPoint y: 180, distance: 141.3
click at [482, 35] on div "Annie Messer Galaxy S24 FE Resize" at bounding box center [449, 36] width 194 height 40
click at [640, 249] on span "Play Selected" at bounding box center [630, 253] width 45 height 9
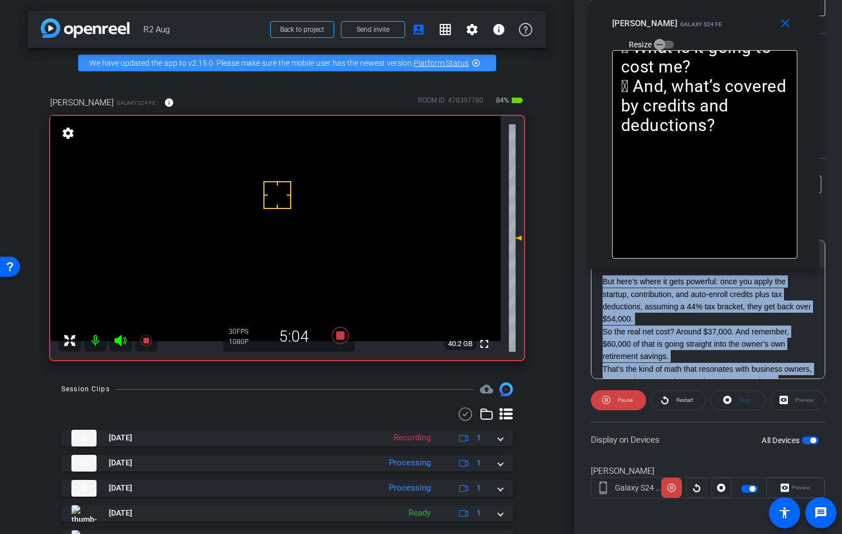
drag, startPoint x: 470, startPoint y: 26, endPoint x: 693, endPoint y: 41, distance: 223.5
click at [728, 13] on div "Annie Messer Galaxy S24 FE Resize" at bounding box center [709, 33] width 194 height 40
click at [612, 403] on span at bounding box center [618, 400] width 55 height 27
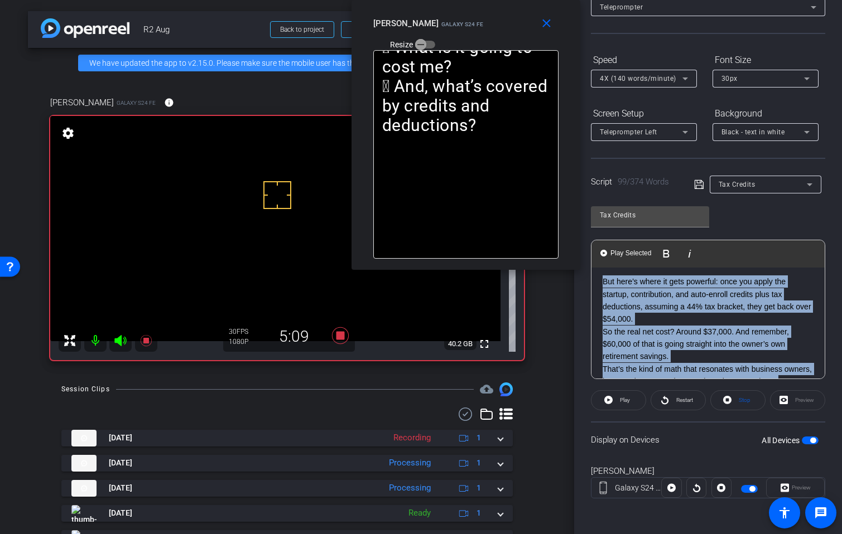
drag, startPoint x: 729, startPoint y: 36, endPoint x: 475, endPoint y: 34, distance: 254.3
click at [475, 34] on div "Annie Messer Galaxy S24 FE Resize" at bounding box center [470, 33] width 194 height 40
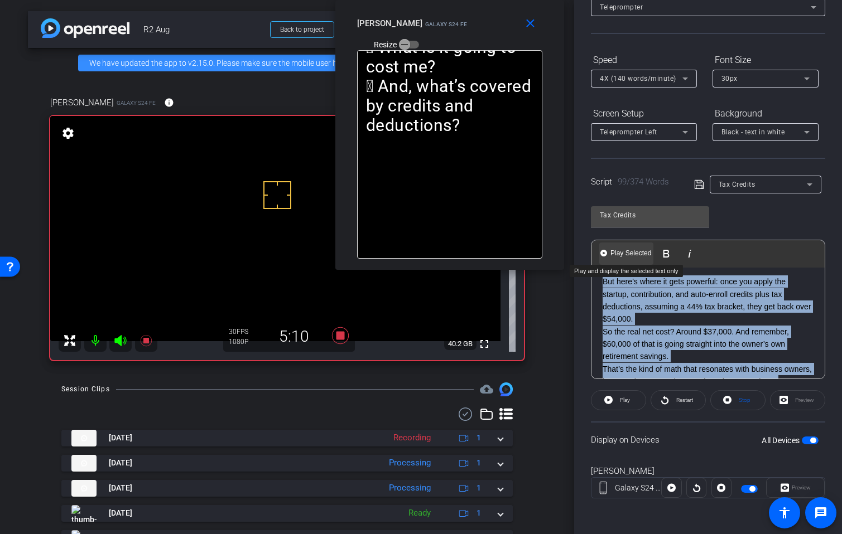
click at [614, 251] on span "Play Selected" at bounding box center [630, 253] width 45 height 9
click at [644, 248] on Selected-1 "Play Selected Play and display the selected text only" at bounding box center [654, 254] width 54 height 22
click at [645, 250] on span "Play Selected" at bounding box center [658, 253] width 45 height 9
click at [660, 253] on span "Play Selected" at bounding box center [658, 253] width 45 height 9
click at [668, 398] on span at bounding box center [678, 400] width 54 height 27
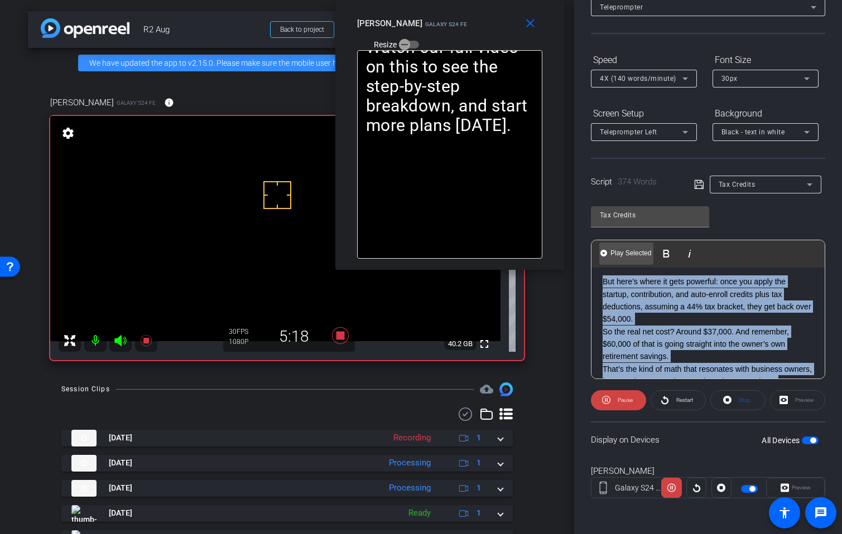
click at [622, 251] on span "Play Selected" at bounding box center [630, 253] width 45 height 9
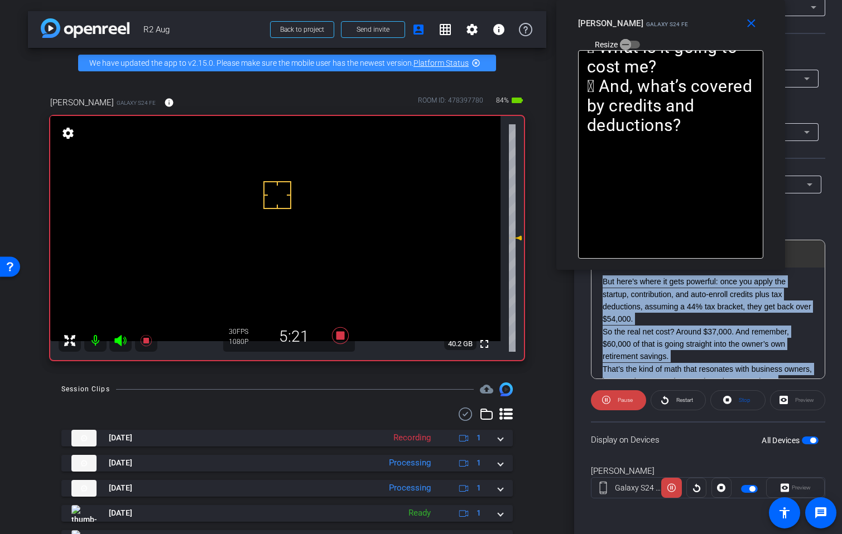
drag, startPoint x: 477, startPoint y: 31, endPoint x: 698, endPoint y: 16, distance: 221.4
click at [698, 16] on div "Annie Messer Galaxy S24 FE Resize" at bounding box center [675, 33] width 194 height 40
click at [338, 344] on icon at bounding box center [339, 335] width 17 height 17
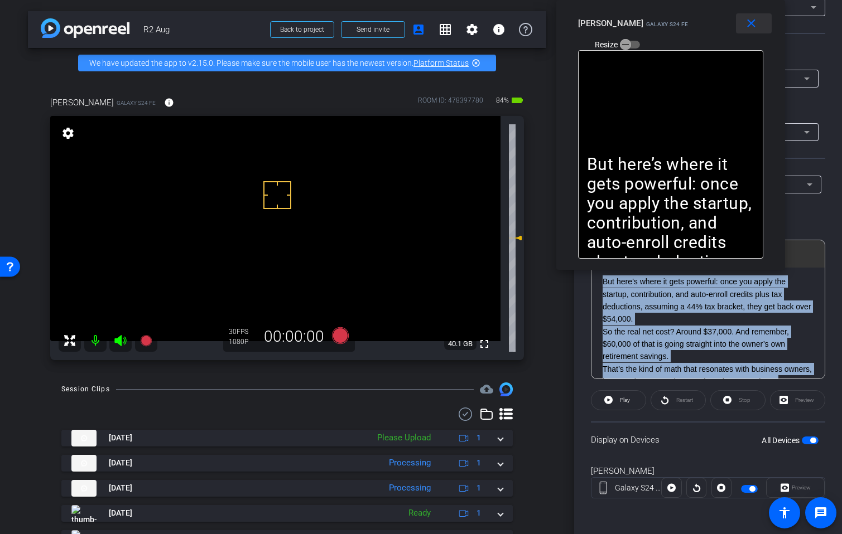
click at [750, 23] on mat-icon "close" at bounding box center [751, 24] width 14 height 14
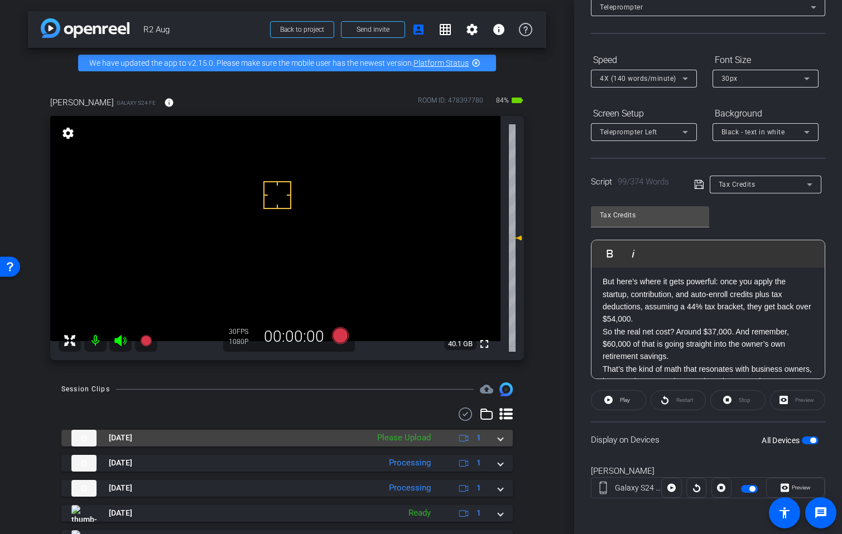
click at [498, 447] on mat-expansion-panel-header "Aug 29, 2025 Please Upload 1" at bounding box center [286, 438] width 451 height 17
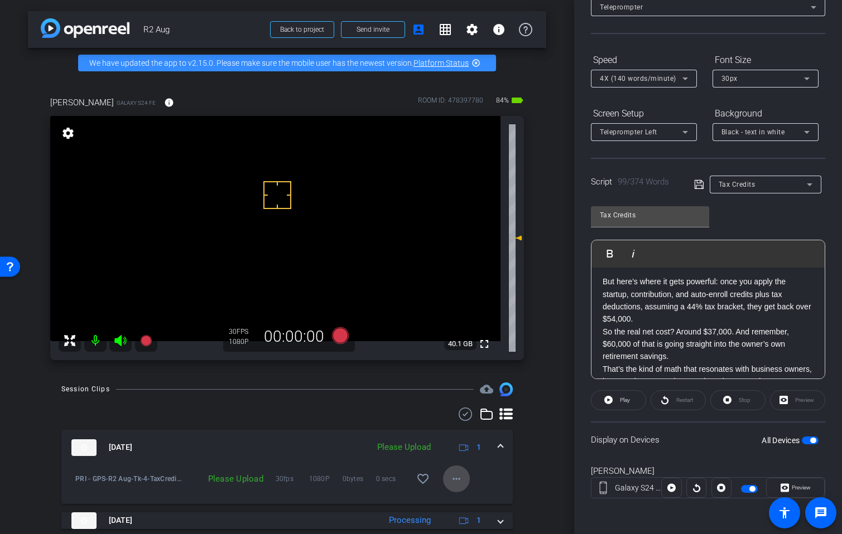
click at [449, 492] on span at bounding box center [456, 479] width 27 height 27
click at [463, 432] on span "Upload" at bounding box center [468, 436] width 45 height 13
click at [498, 453] on span at bounding box center [500, 448] width 4 height 12
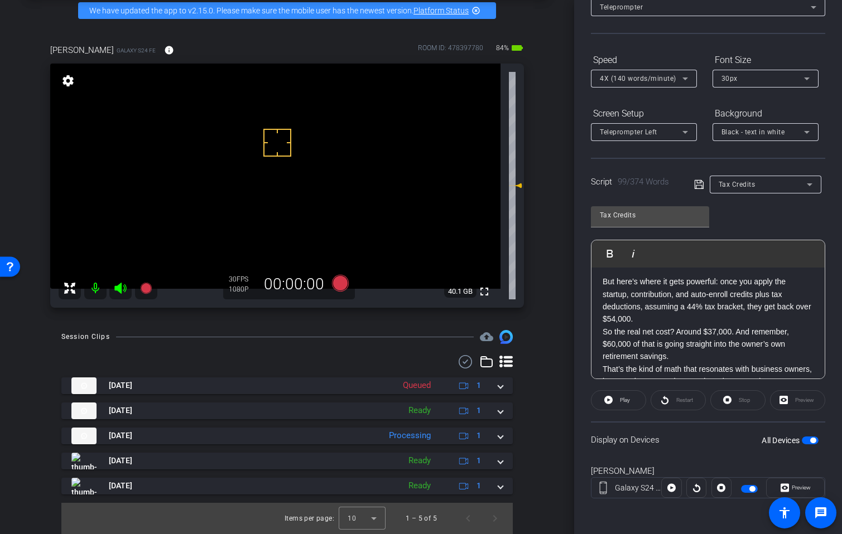
scroll to position [61, 0]
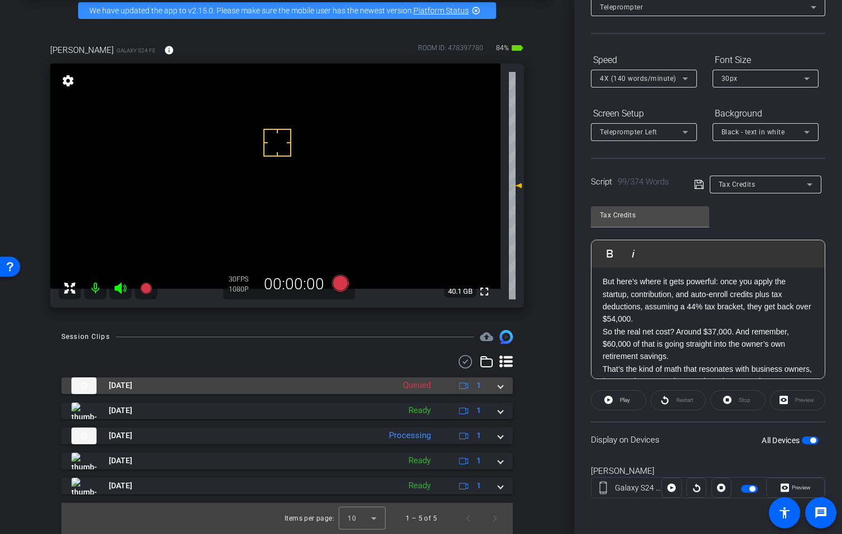
click at [498, 388] on span at bounding box center [500, 386] width 4 height 12
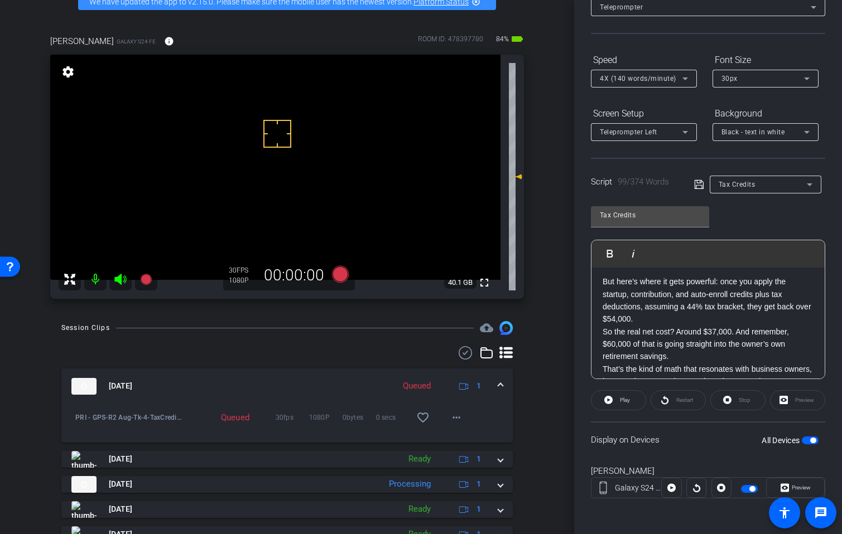
click at [498, 392] on span at bounding box center [500, 386] width 4 height 12
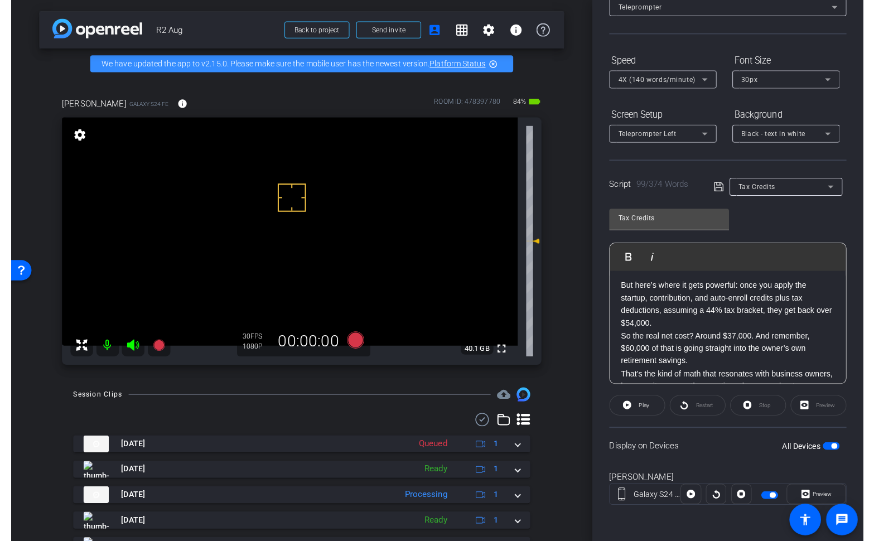
scroll to position [56, 0]
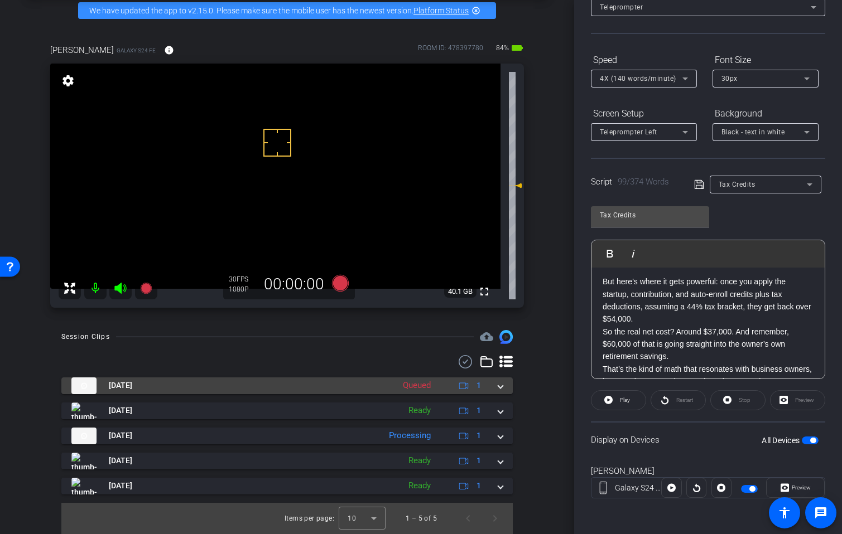
click at [498, 391] on span at bounding box center [500, 386] width 4 height 12
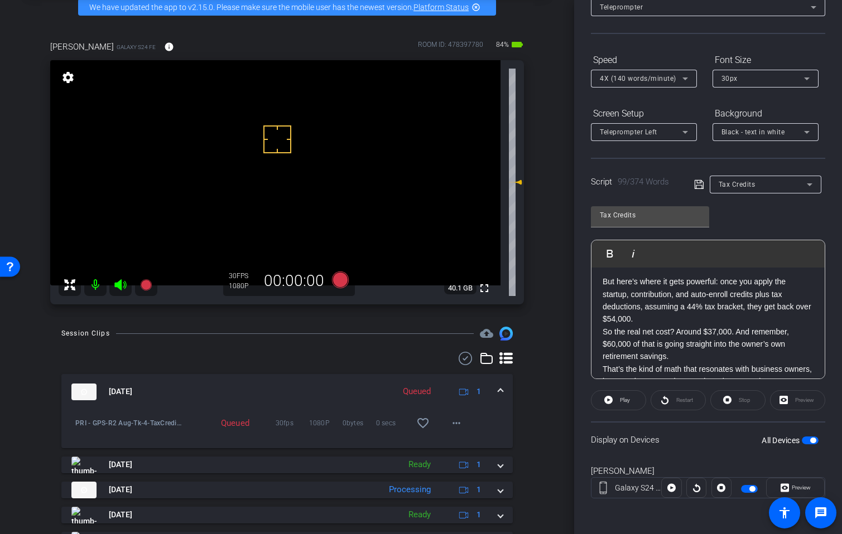
click at [498, 397] on span at bounding box center [500, 392] width 4 height 12
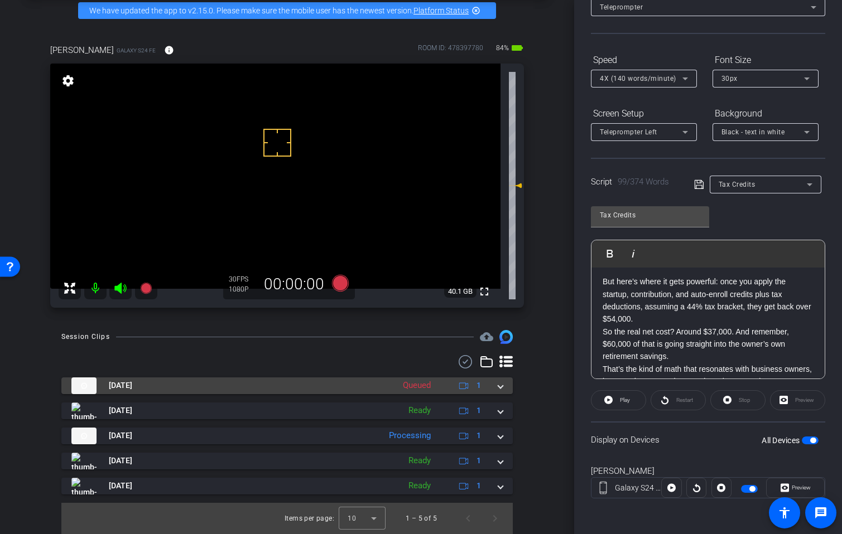
click at [498, 391] on span at bounding box center [500, 386] width 4 height 12
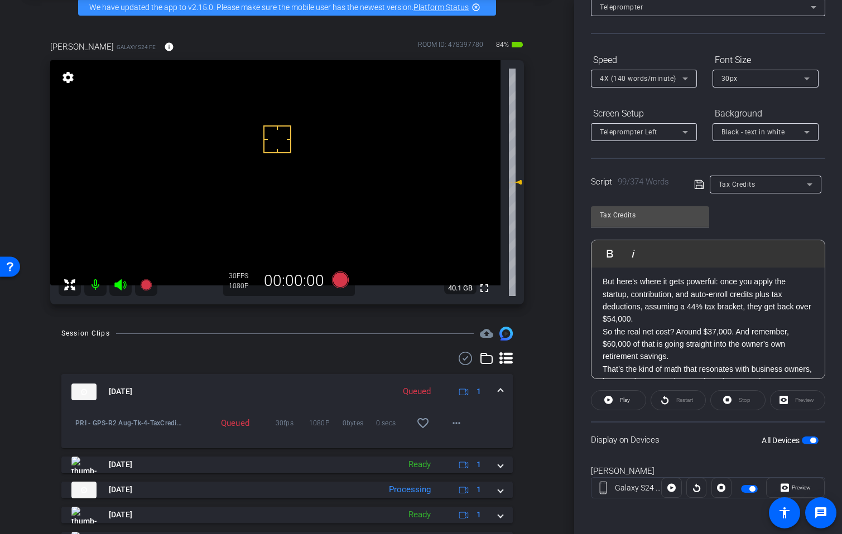
click at [498, 398] on span at bounding box center [500, 392] width 4 height 12
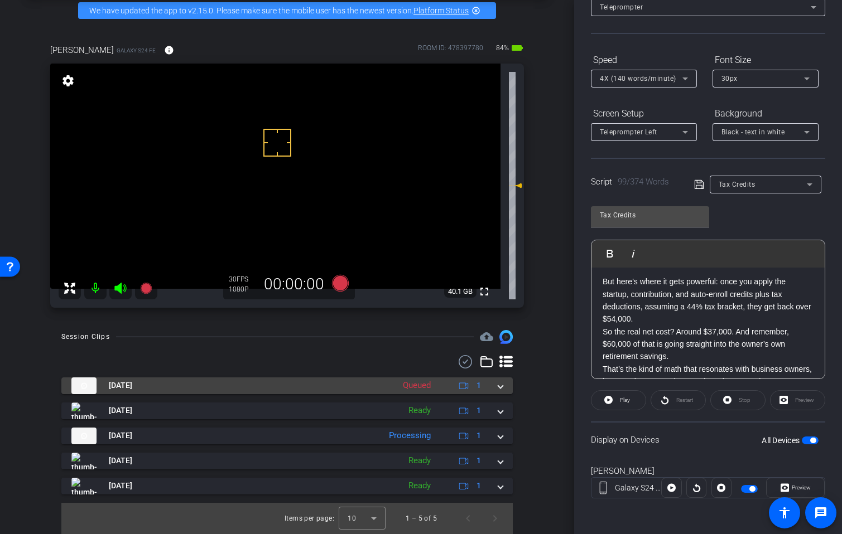
click at [498, 391] on span at bounding box center [500, 386] width 4 height 12
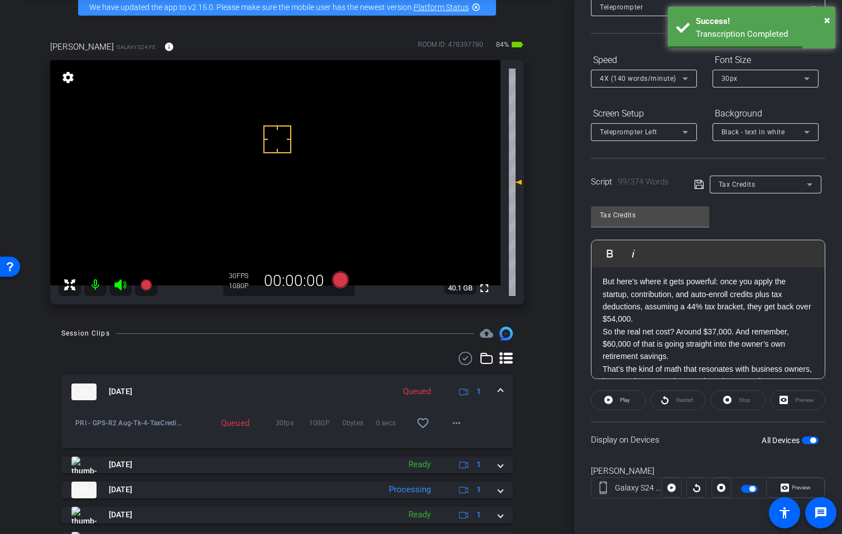
click at [498, 400] on mat-expansion-panel-header "Aug 29, 2025 Queued 1" at bounding box center [286, 392] width 451 height 36
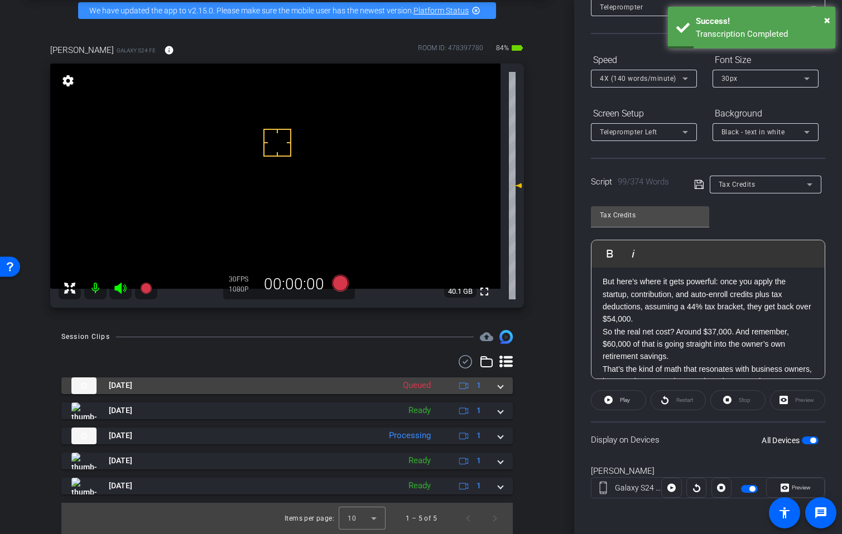
click at [498, 391] on span at bounding box center [500, 386] width 4 height 12
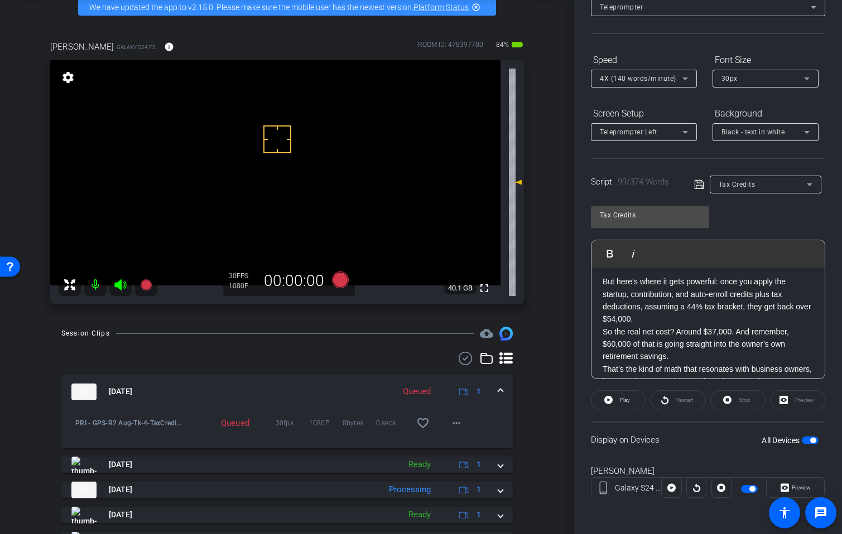
click at [498, 397] on span at bounding box center [500, 392] width 4 height 12
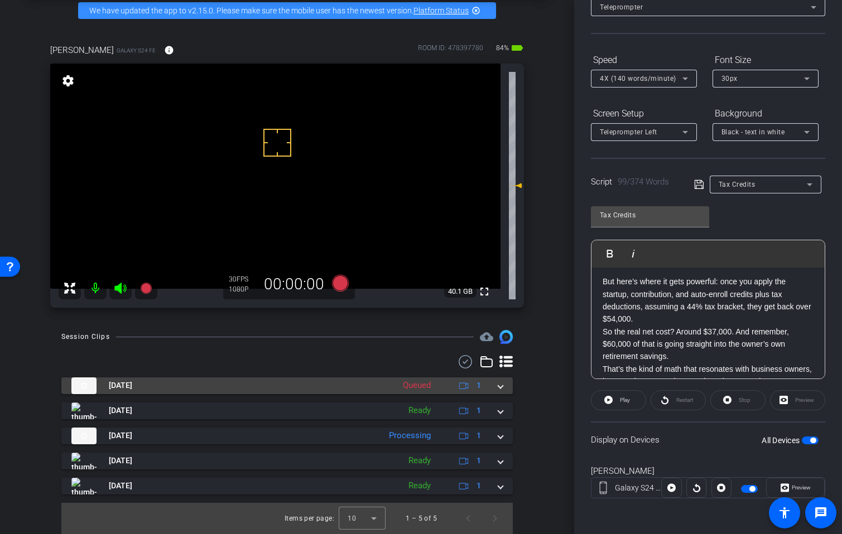
click at [498, 391] on span at bounding box center [500, 386] width 4 height 12
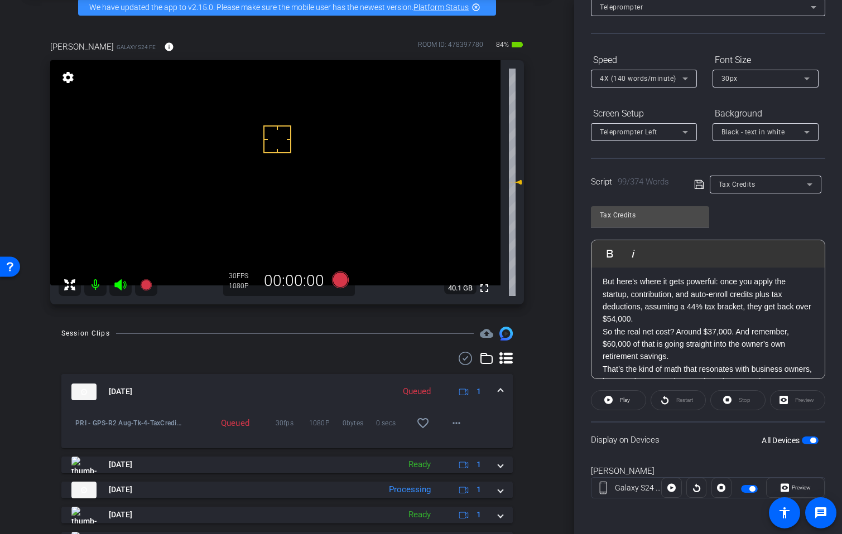
click at [498, 398] on span at bounding box center [500, 392] width 4 height 12
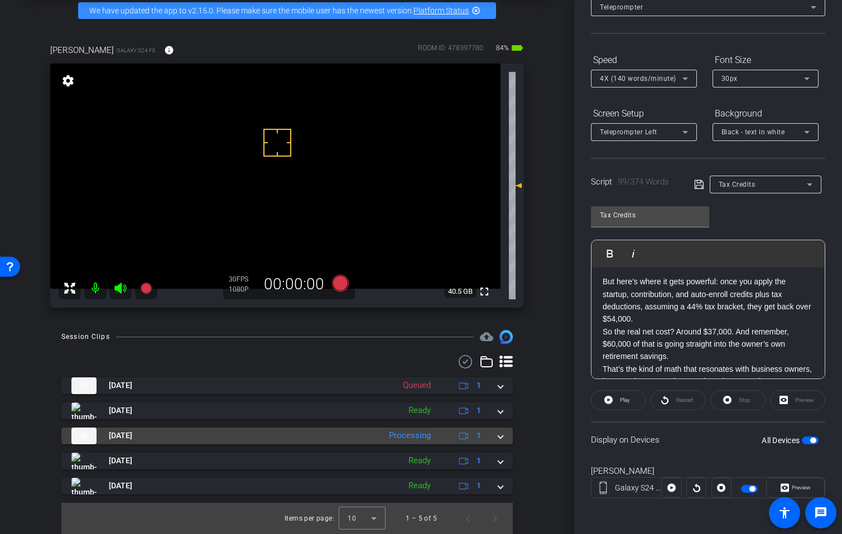
click at [499, 443] on mat-expansion-panel-header "Aug 29, 2025 Processing 1" at bounding box center [286, 436] width 451 height 17
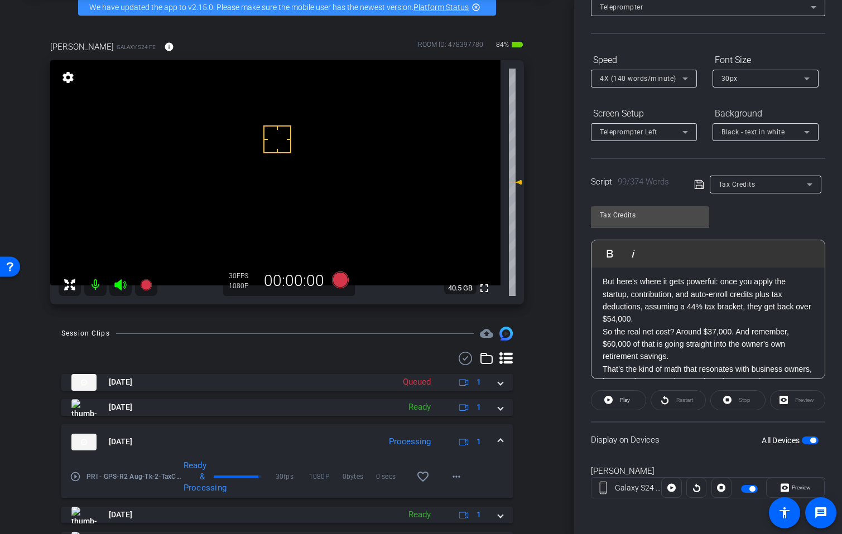
click at [492, 448] on div "Aug 29, 2025 Processing 1" at bounding box center [284, 442] width 427 height 17
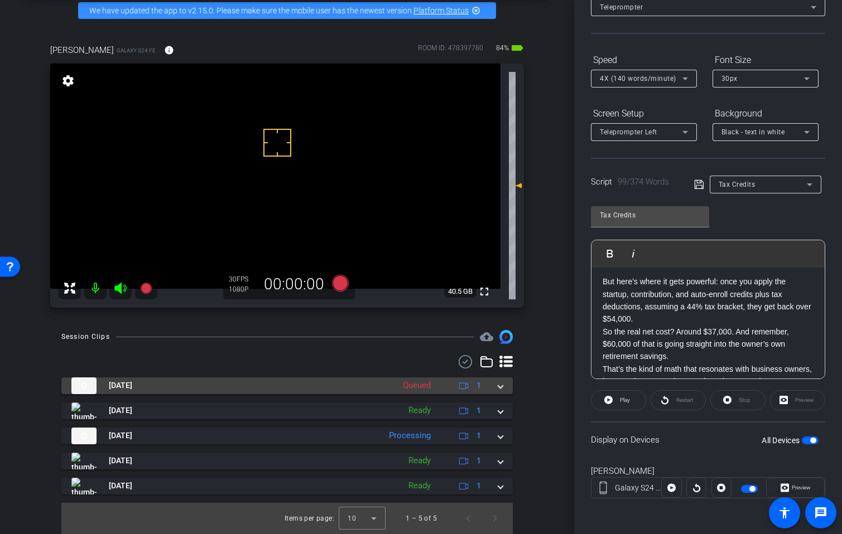
click at [492, 394] on div "Aug 29, 2025 Queued 1" at bounding box center [284, 386] width 427 height 17
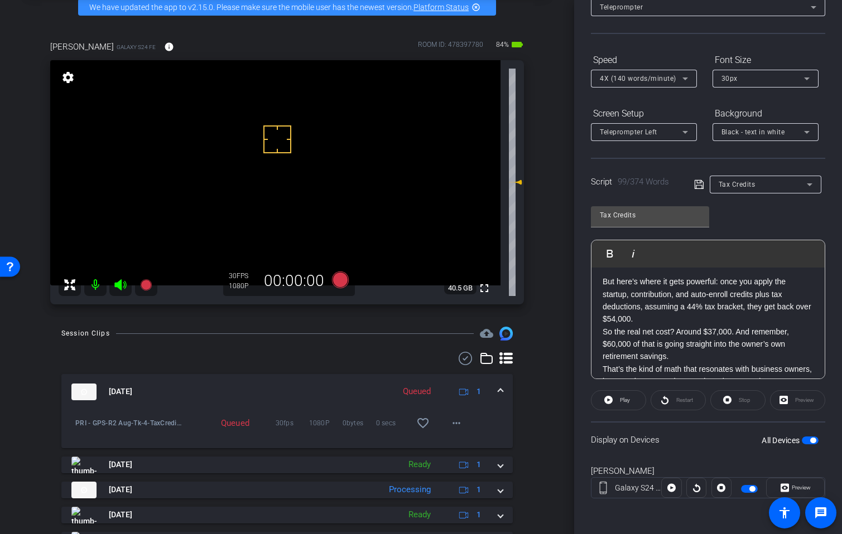
click at [498, 398] on span at bounding box center [500, 392] width 4 height 12
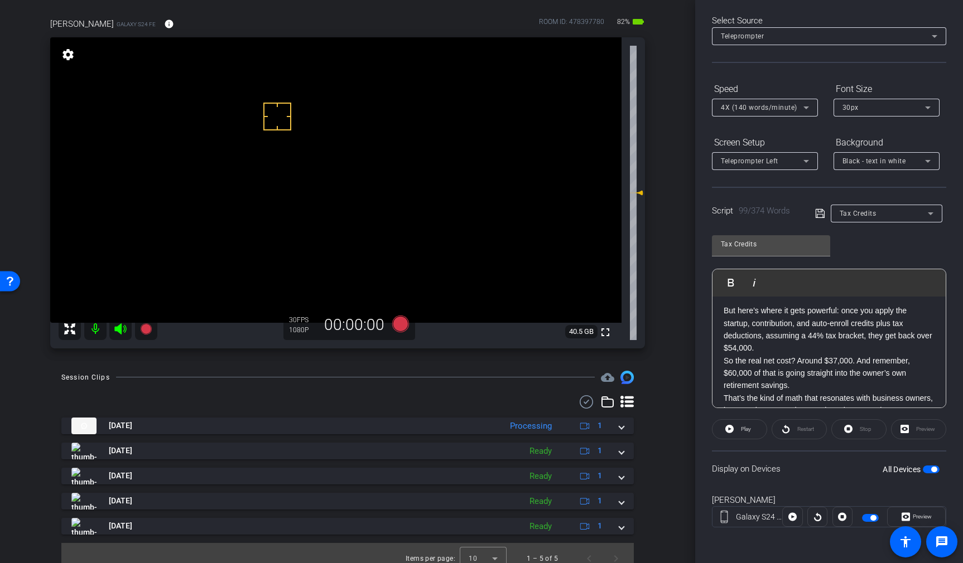
scroll to position [90, 0]
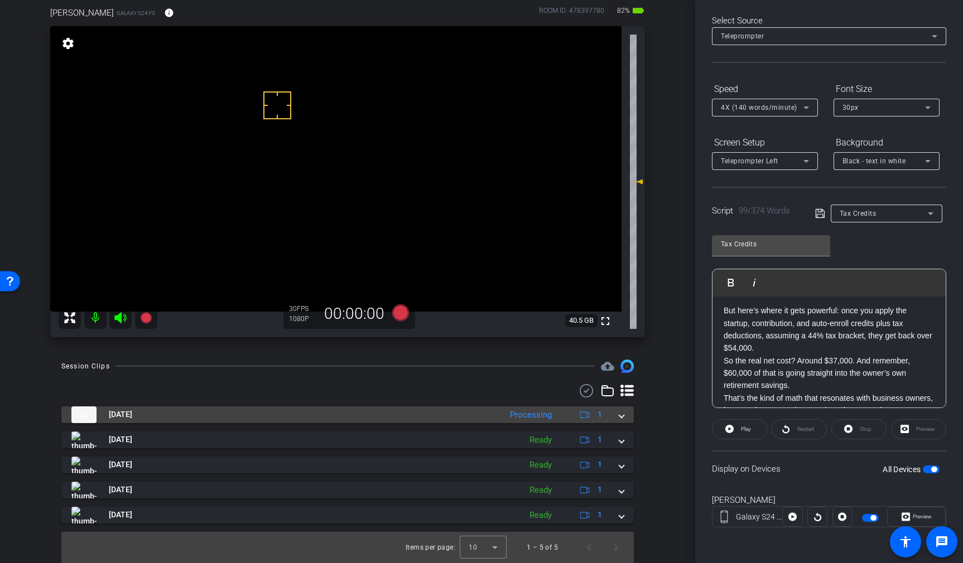
click at [619, 414] on span at bounding box center [621, 415] width 4 height 12
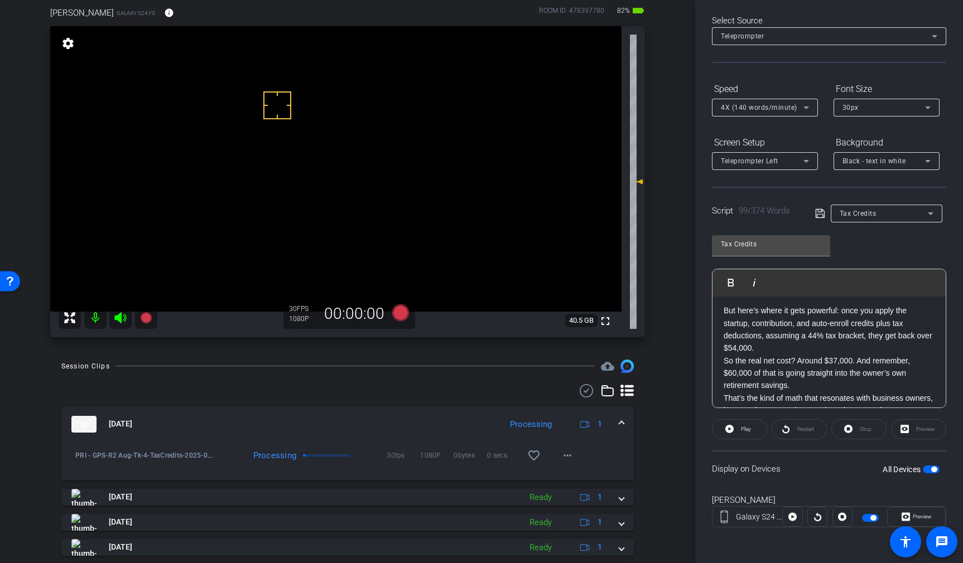
click at [614, 415] on mat-expansion-panel-header "Aug 29, 2025 Processing 1" at bounding box center [347, 425] width 572 height 36
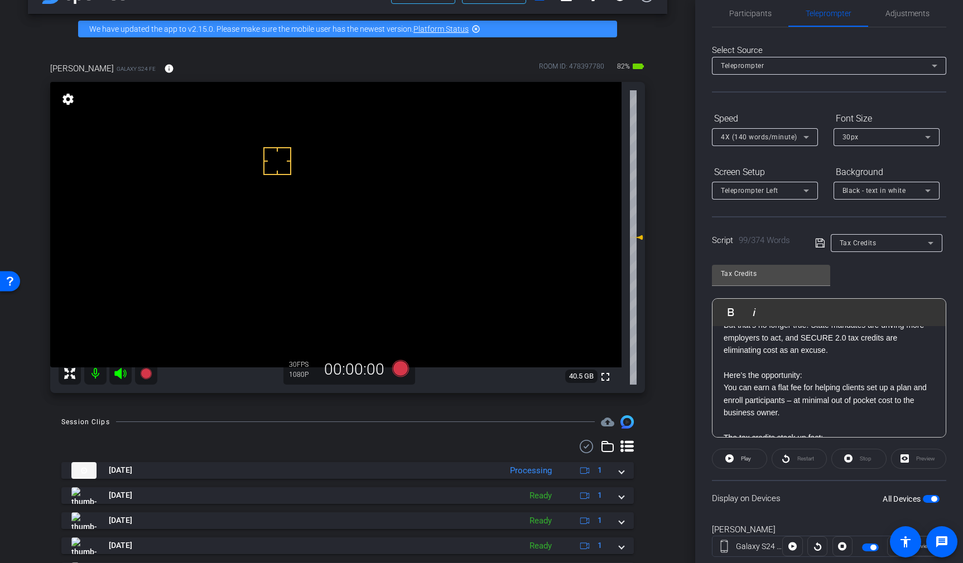
scroll to position [0, 0]
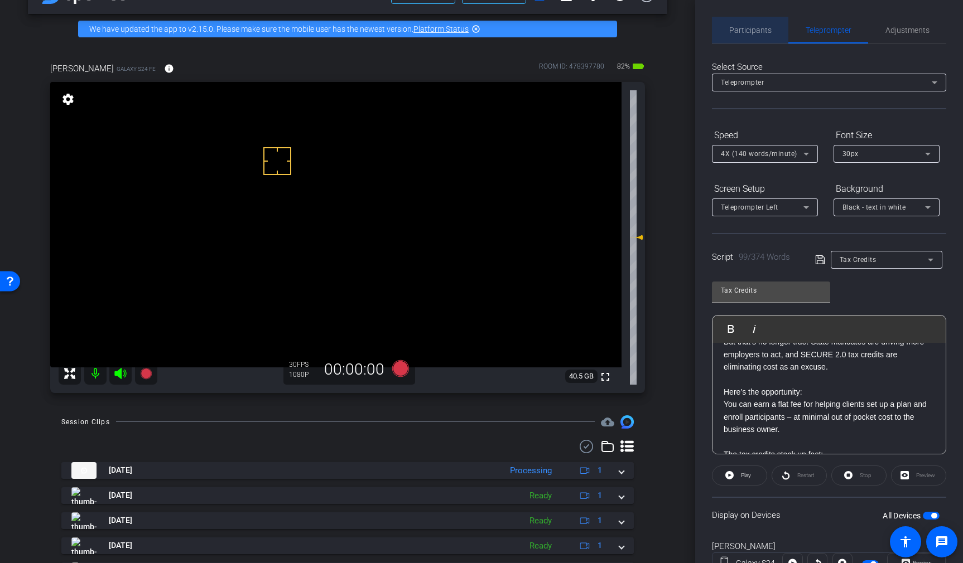
click at [752, 31] on span "Participants" at bounding box center [750, 30] width 42 height 8
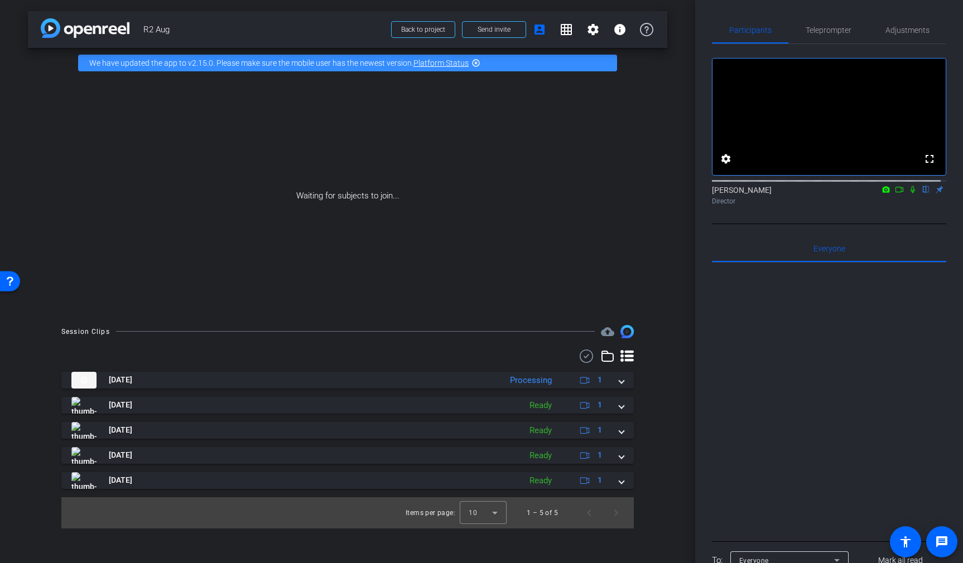
click at [841, 194] on icon at bounding box center [899, 190] width 9 height 8
click at [841, 194] on icon at bounding box center [925, 190] width 9 height 8
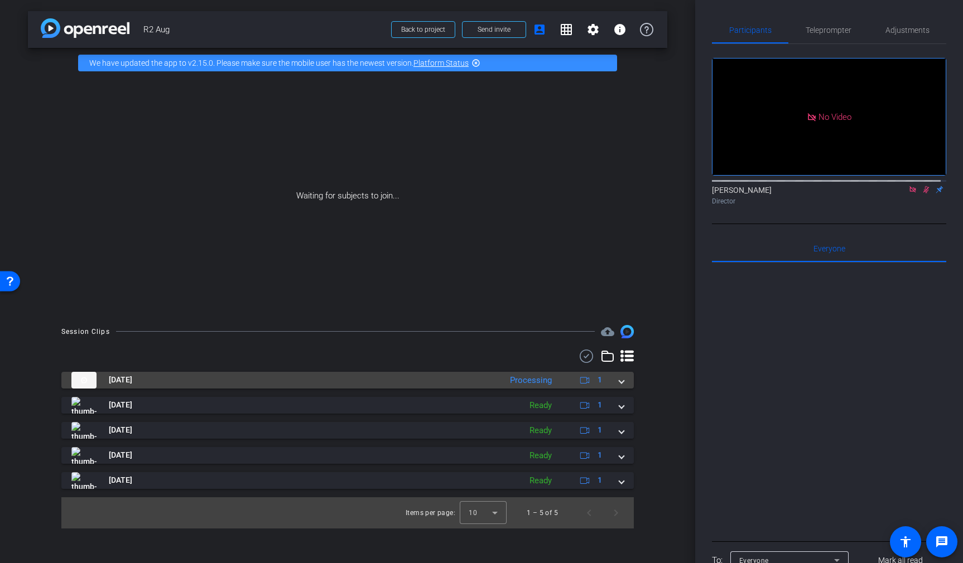
click at [625, 383] on mat-expansion-panel-header "Aug 29, 2025 Processing 1" at bounding box center [347, 380] width 572 height 17
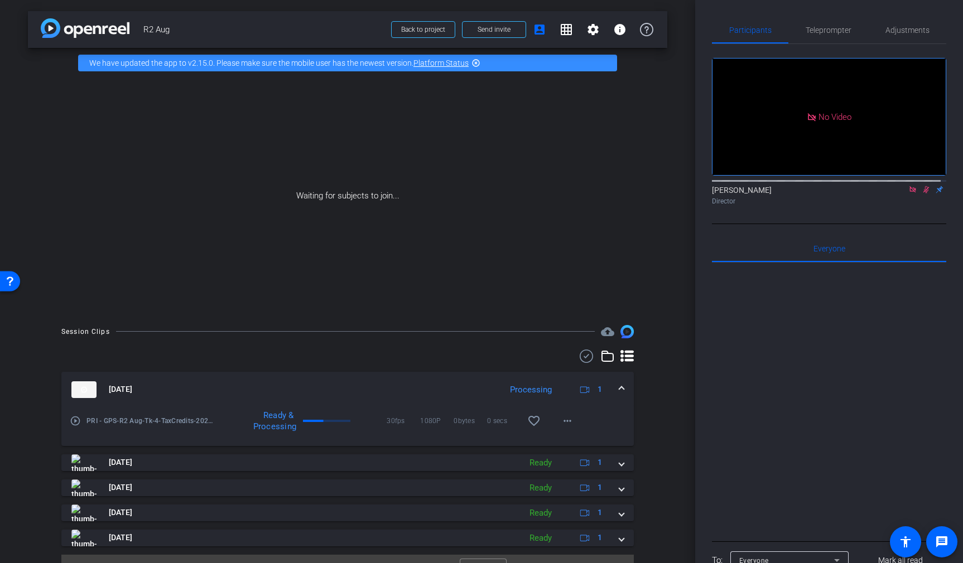
click at [625, 383] on mat-expansion-panel-header "Aug 29, 2025 Processing 1" at bounding box center [347, 390] width 572 height 36
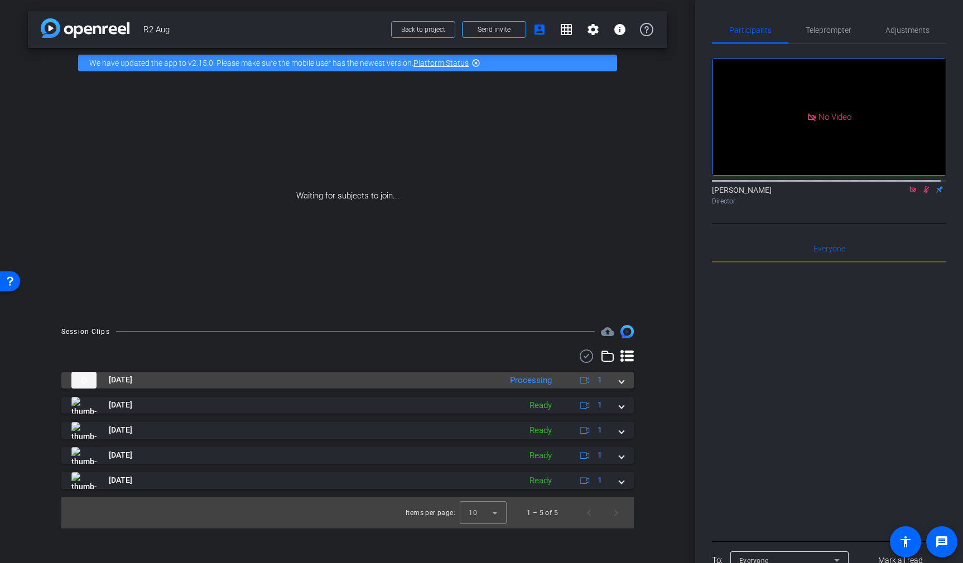
click at [623, 383] on span at bounding box center [621, 380] width 4 height 12
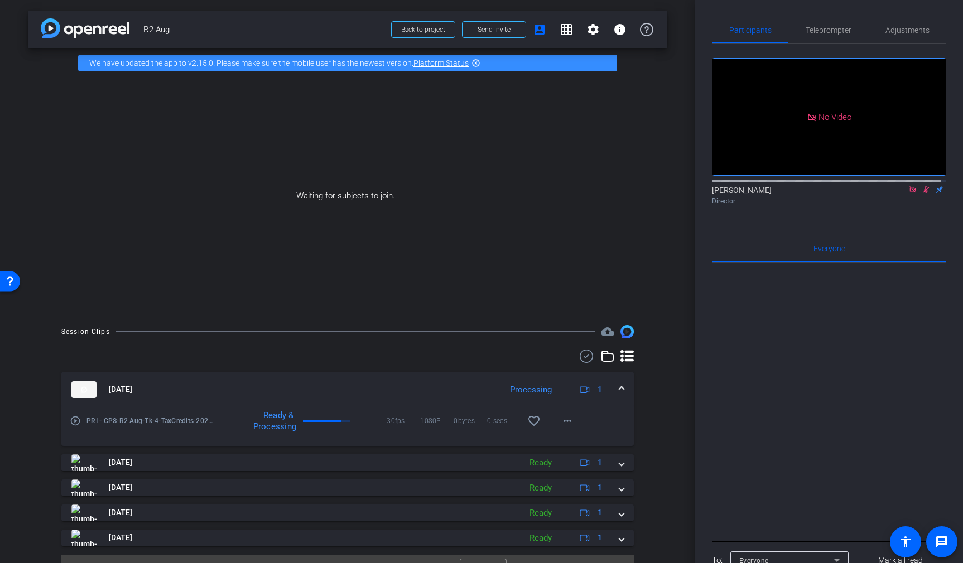
click at [621, 389] on mat-expansion-panel-header "Aug 29, 2025 Processing 1" at bounding box center [347, 390] width 572 height 36
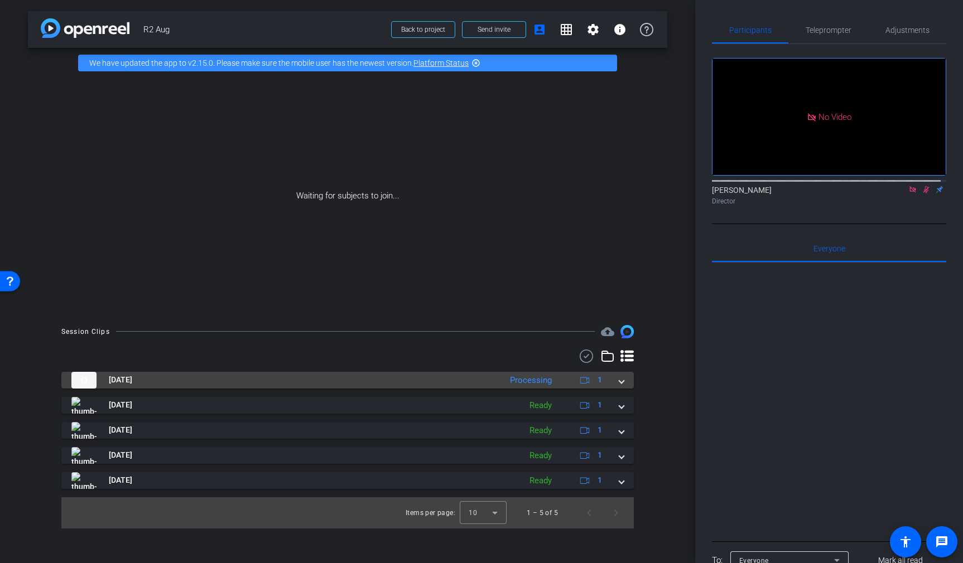
click at [623, 384] on mat-expansion-panel-header "Aug 29, 2025 Processing 1" at bounding box center [347, 380] width 572 height 17
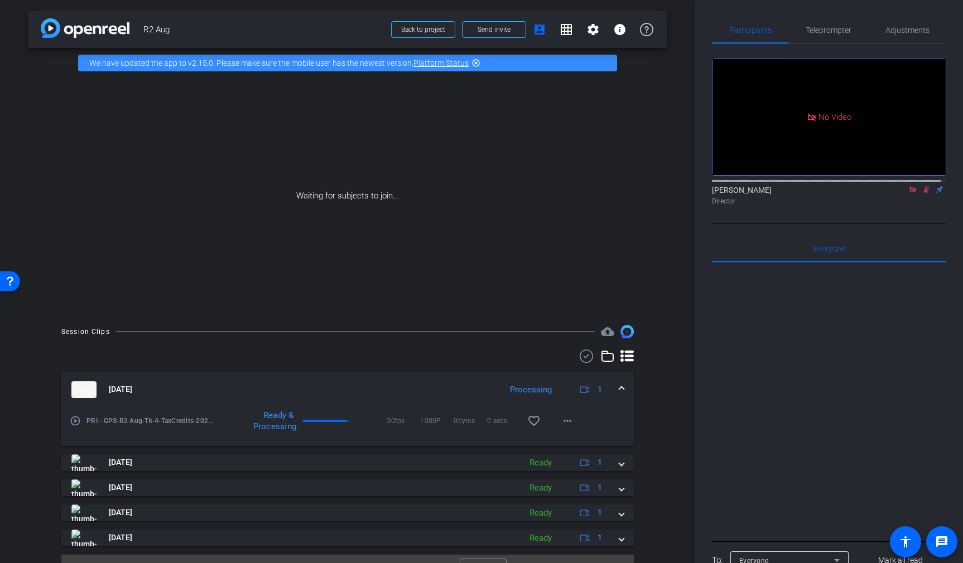
click at [623, 384] on mat-expansion-panel-header "Aug 29, 2025 Processing 1" at bounding box center [347, 390] width 572 height 36
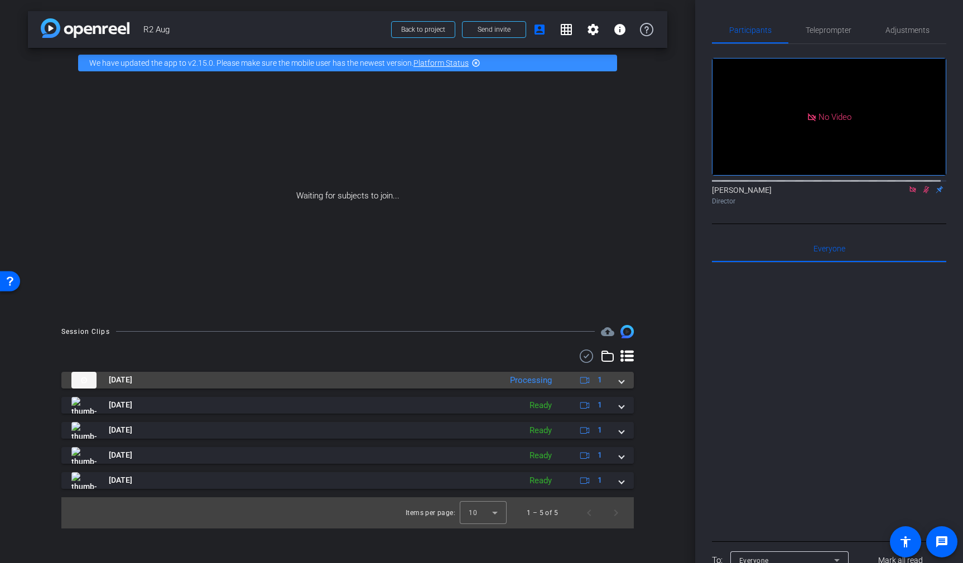
click at [622, 383] on span at bounding box center [621, 380] width 4 height 12
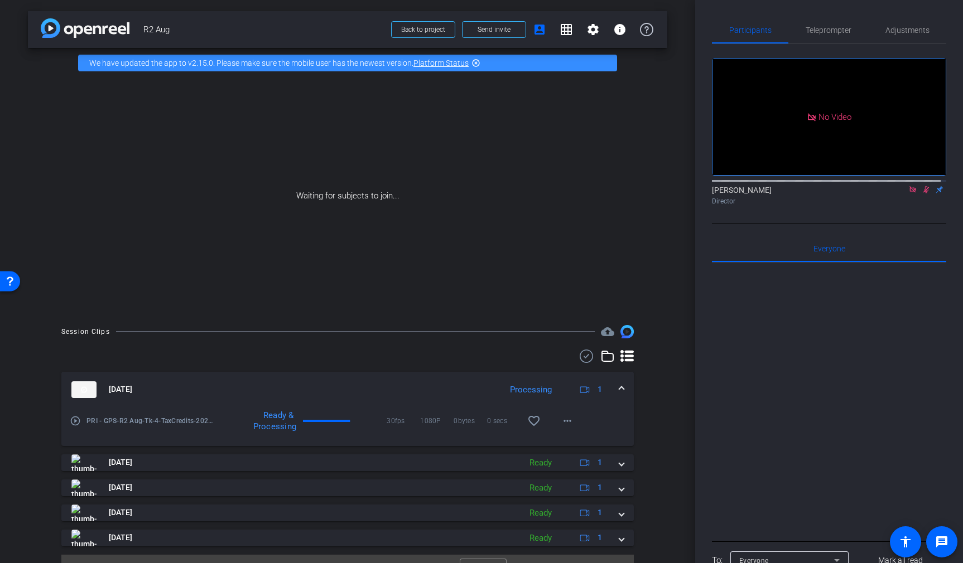
click at [622, 383] on mat-expansion-panel-header "Aug 29, 2025 Processing 1" at bounding box center [347, 390] width 572 height 36
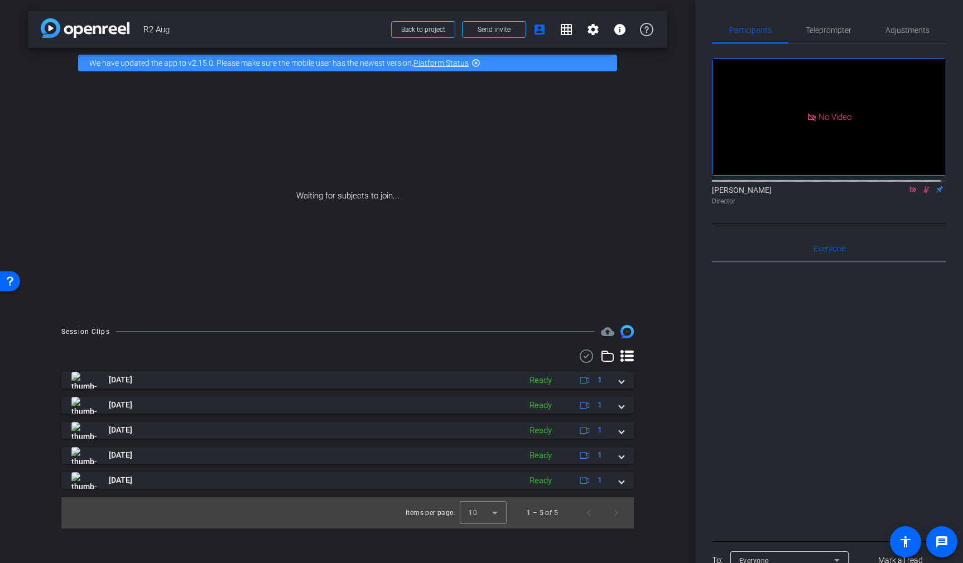
click at [585, 352] on icon at bounding box center [586, 356] width 17 height 13
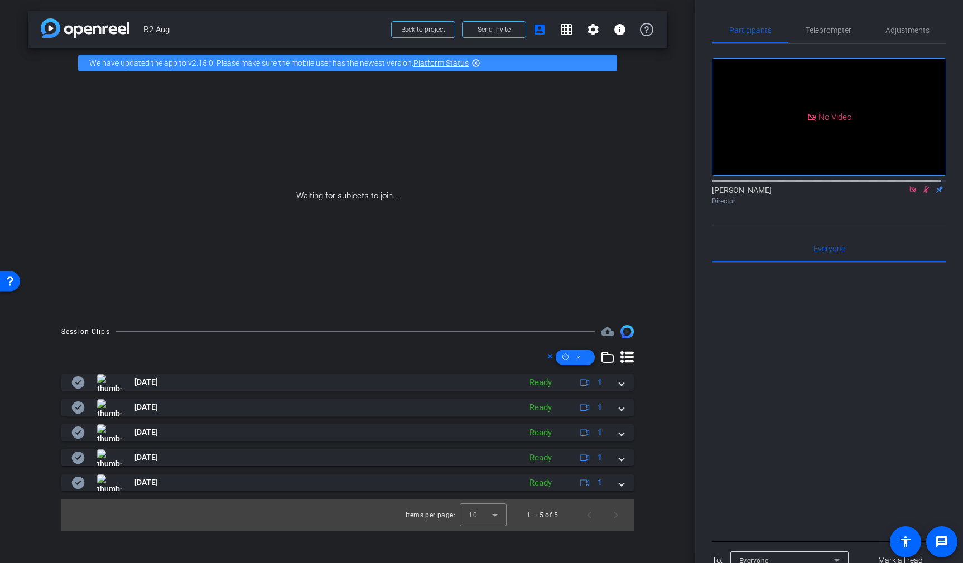
click at [581, 360] on icon at bounding box center [579, 357] width 6 height 14
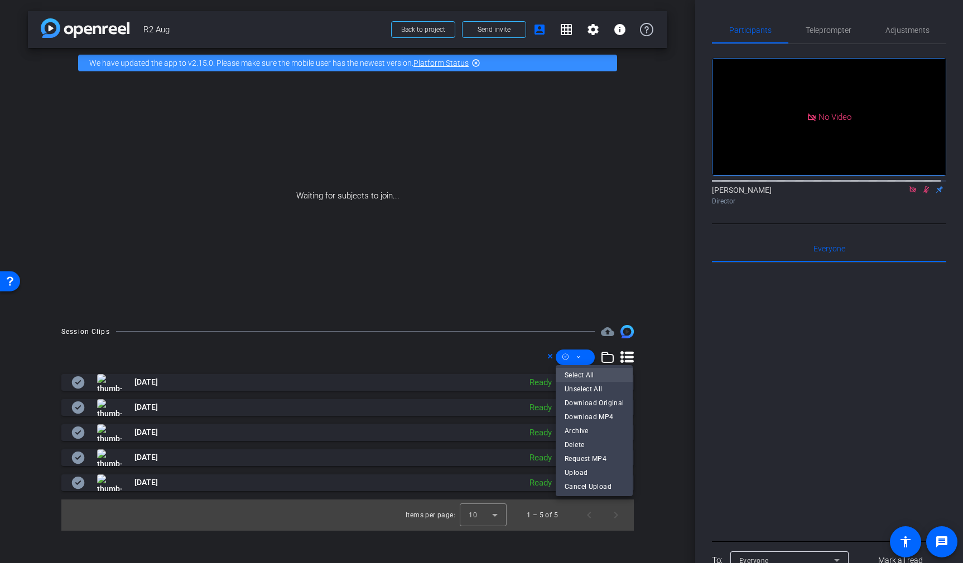
click at [589, 374] on span "Select All" at bounding box center [593, 374] width 59 height 13
click at [608, 417] on span "Download MP4" at bounding box center [593, 416] width 59 height 13
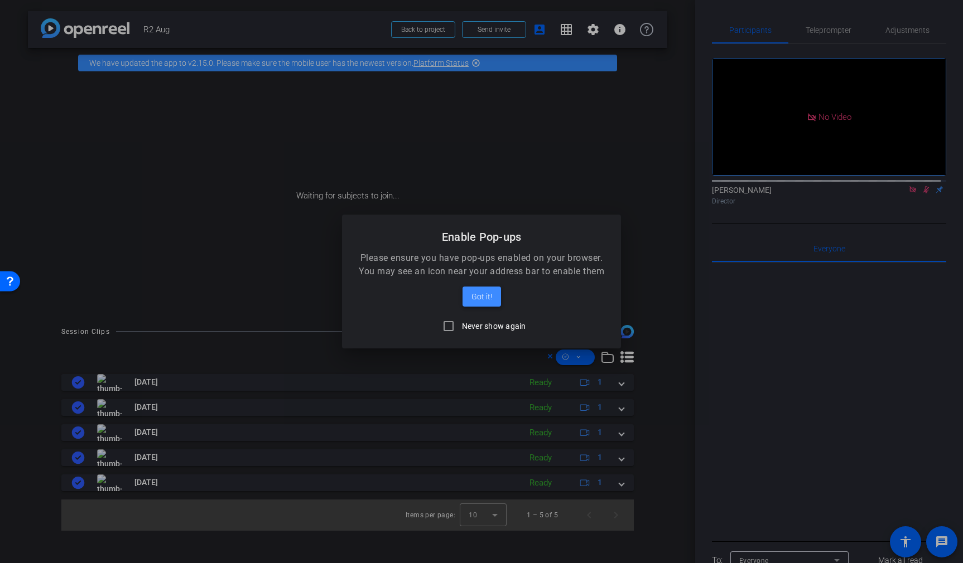
click at [481, 299] on span "Got it!" at bounding box center [481, 296] width 21 height 13
